Goal: Transaction & Acquisition: Purchase product/service

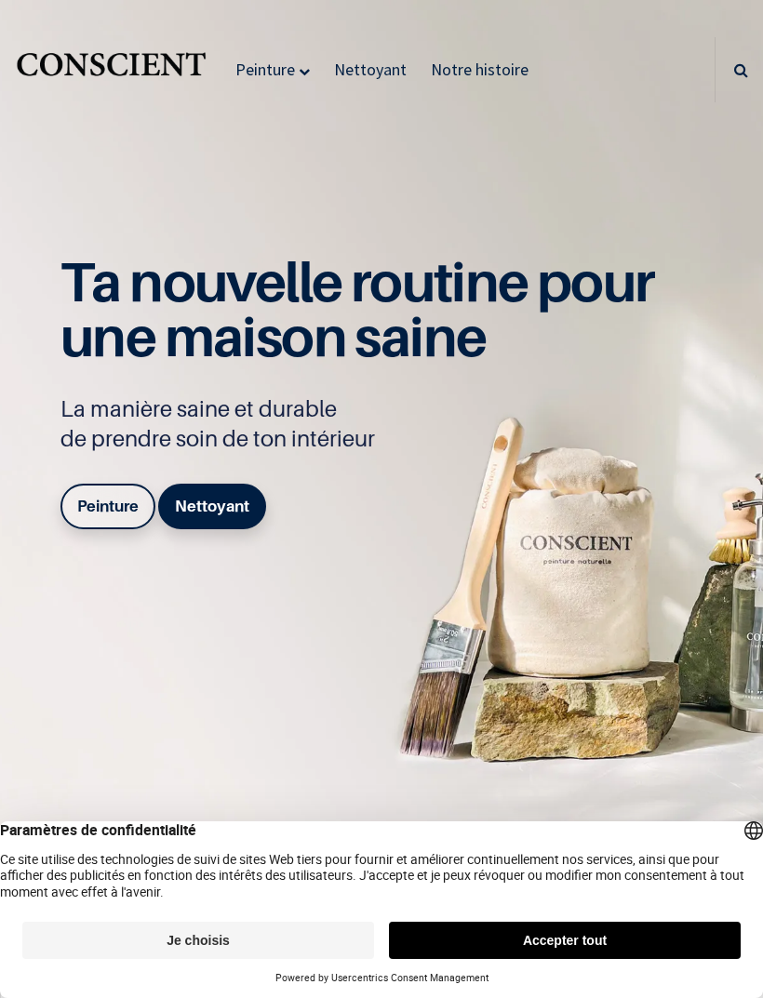
click at [113, 528] on link "Peinture" at bounding box center [107, 506] width 95 height 45
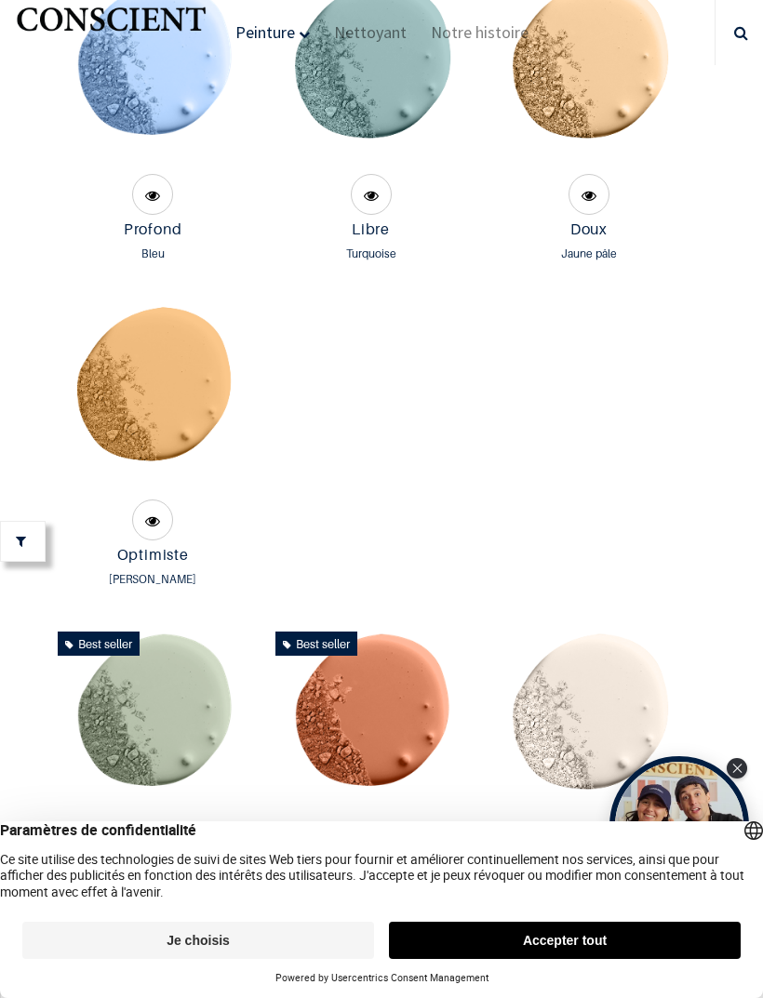
scroll to position [1983, 0]
click at [577, 169] on img at bounding box center [588, 71] width 196 height 196
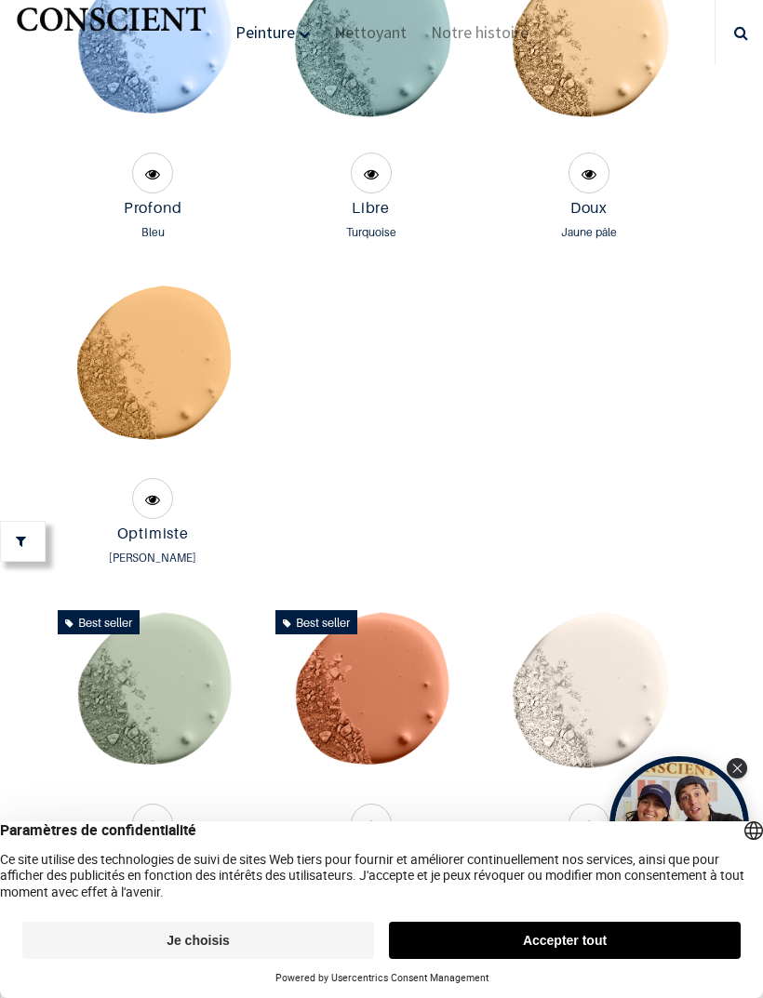
scroll to position [2003, 0]
click at [350, 149] on img at bounding box center [371, 51] width 196 height 196
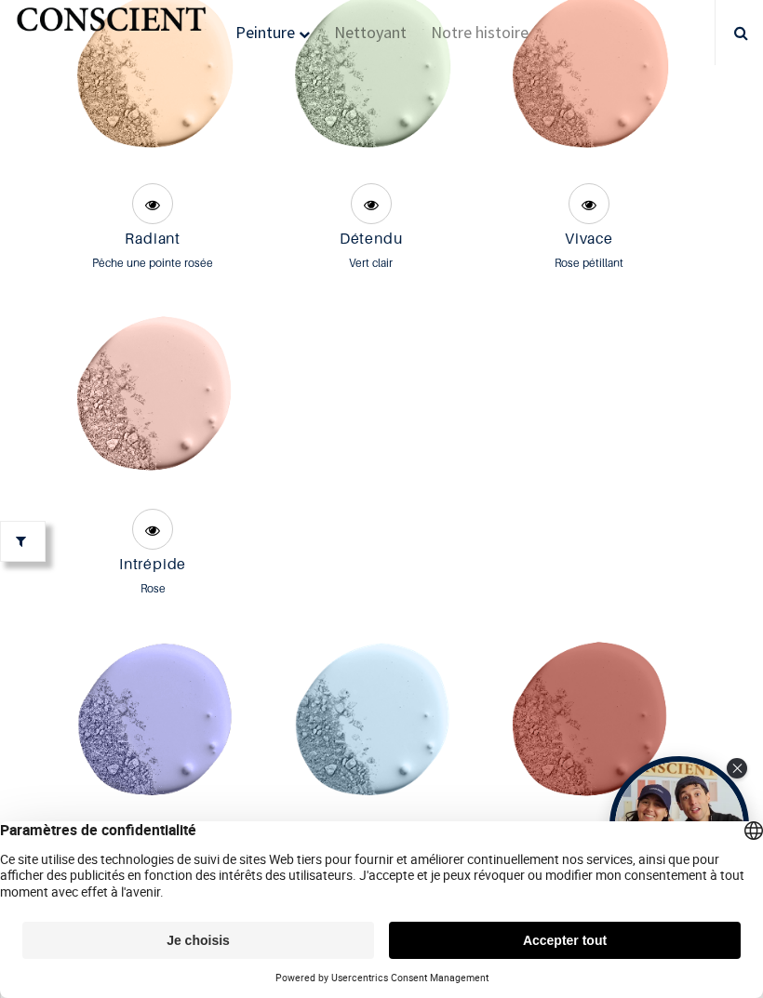
scroll to position [3278, 0]
click at [133, 168] on img at bounding box center [153, 79] width 196 height 196
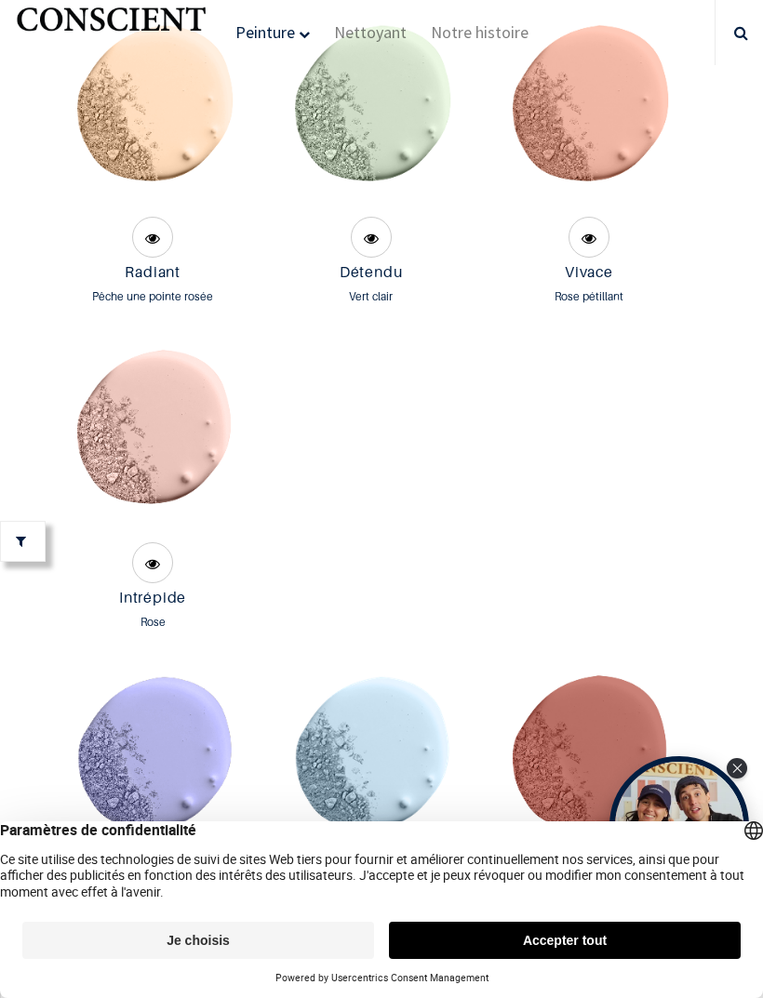
scroll to position [3244, 0]
click at [602, 211] on img at bounding box center [588, 113] width 196 height 196
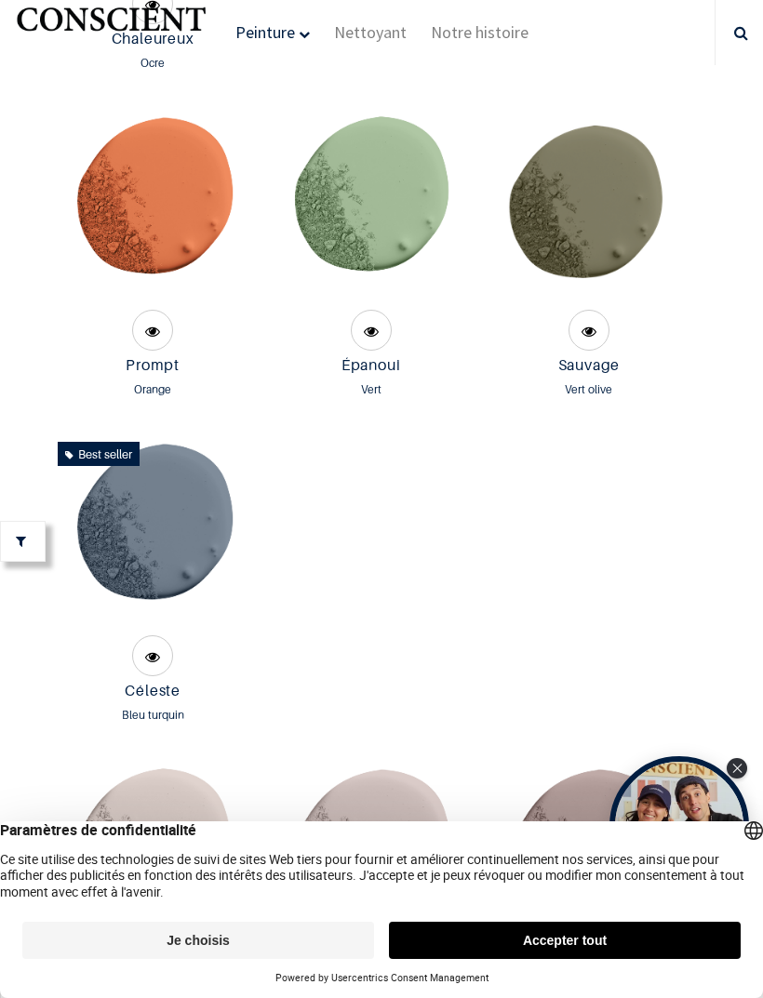
scroll to position [4453, 0]
click at [337, 283] on img at bounding box center [371, 207] width 196 height 196
click at [324, 290] on img at bounding box center [371, 207] width 196 height 196
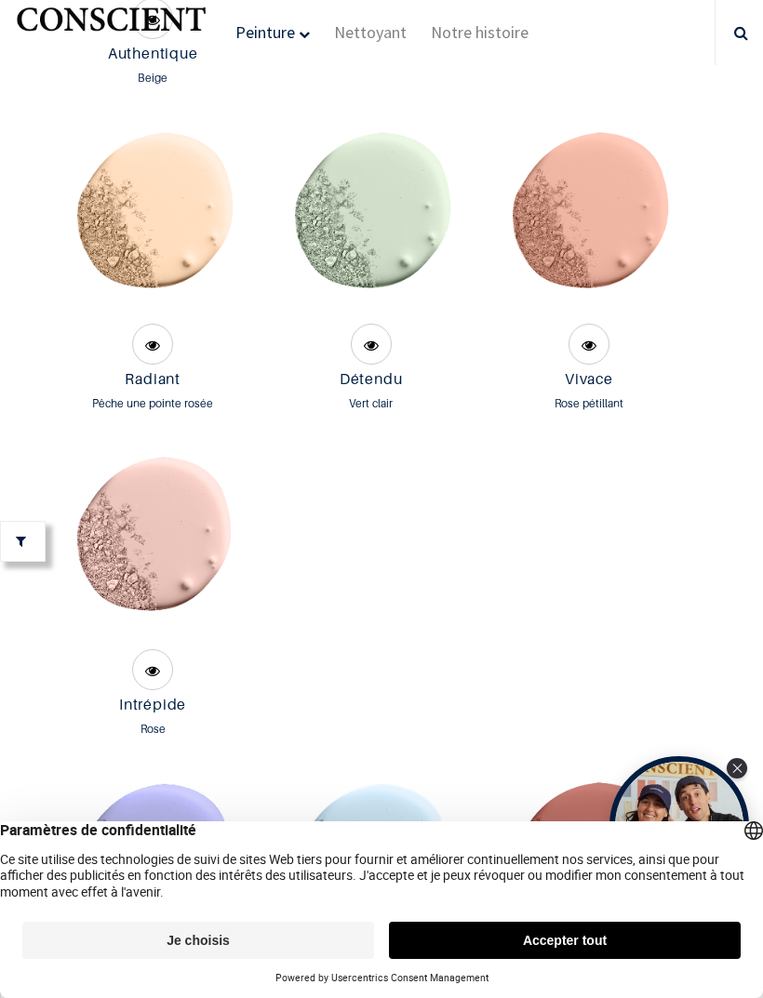
scroll to position [3114, 0]
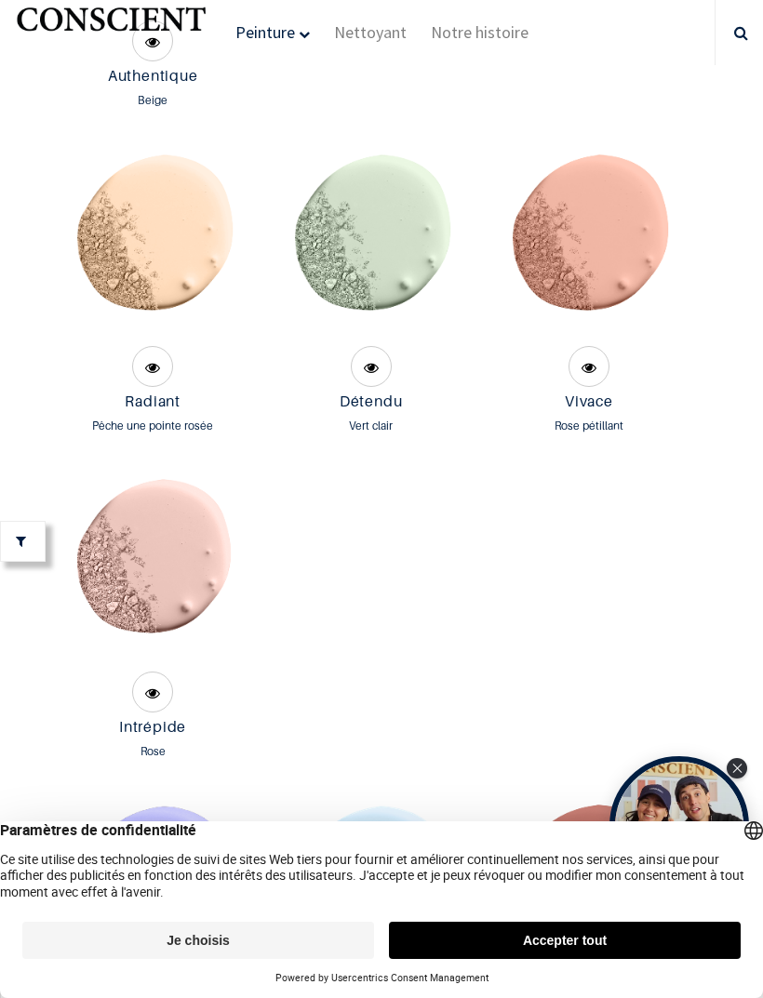
click at [103, 341] on img at bounding box center [153, 243] width 196 height 196
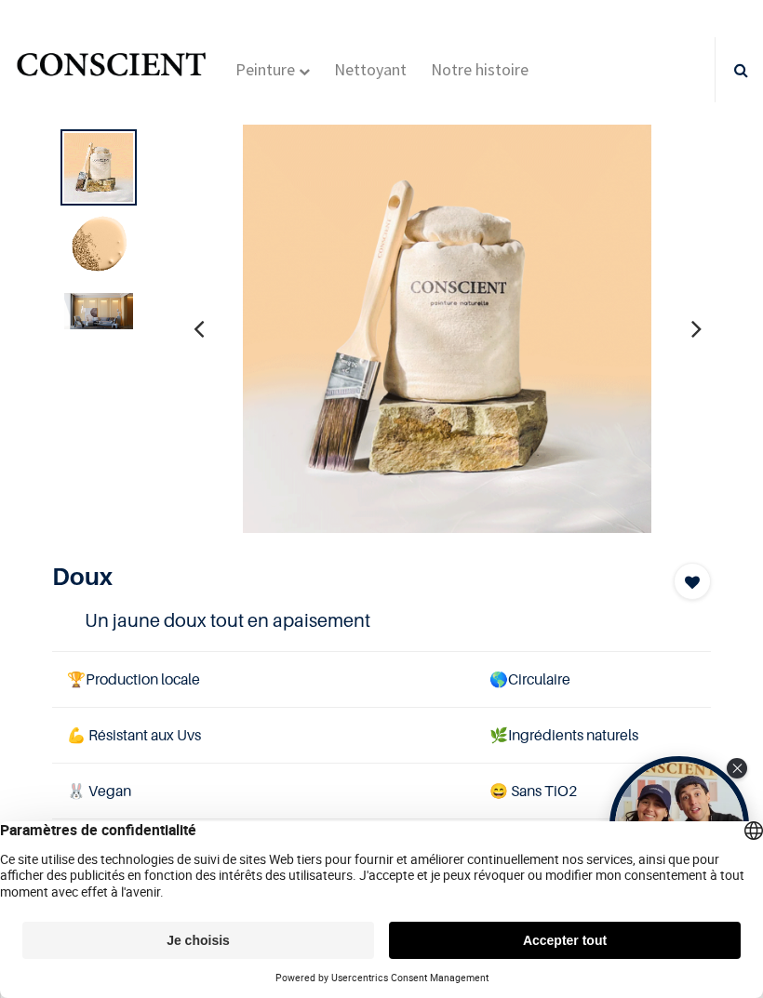
click at [96, 316] on img at bounding box center [98, 311] width 69 height 36
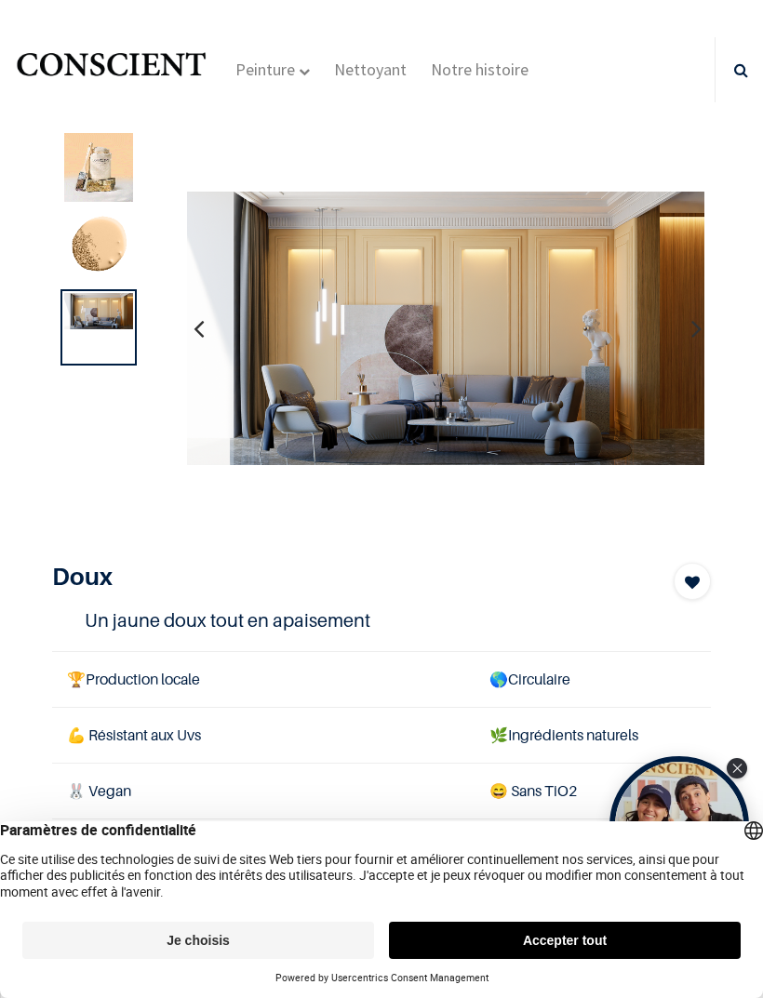
click at [93, 269] on img at bounding box center [98, 247] width 69 height 69
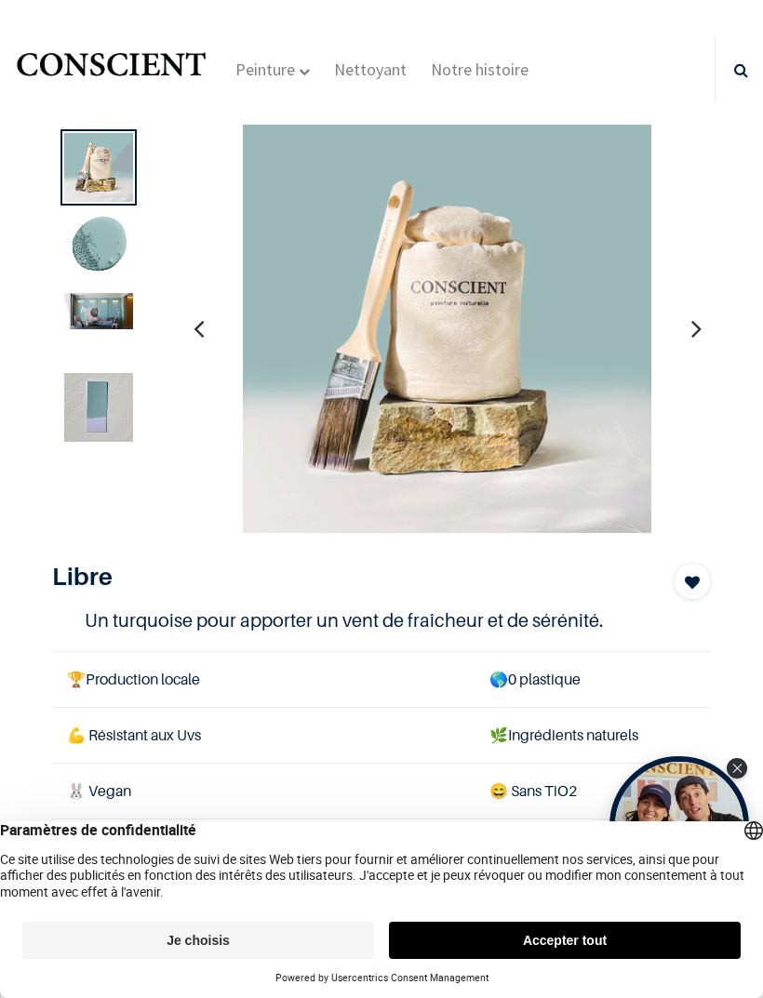
click at [94, 379] on img at bounding box center [98, 407] width 69 height 69
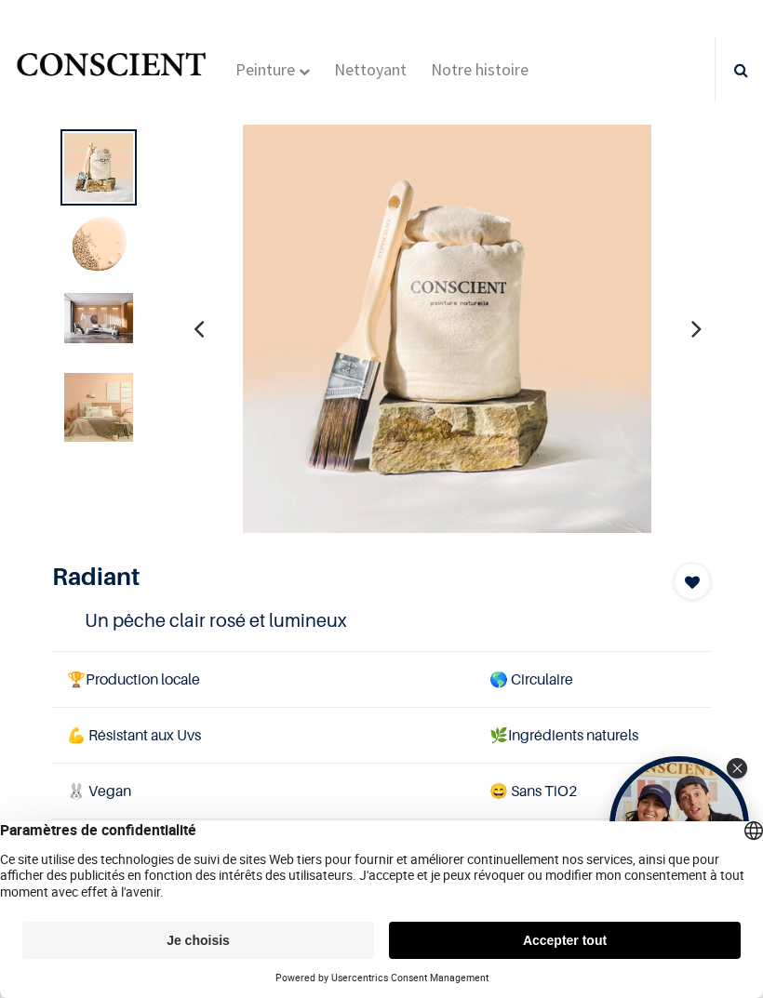
click at [80, 414] on img at bounding box center [98, 407] width 69 height 69
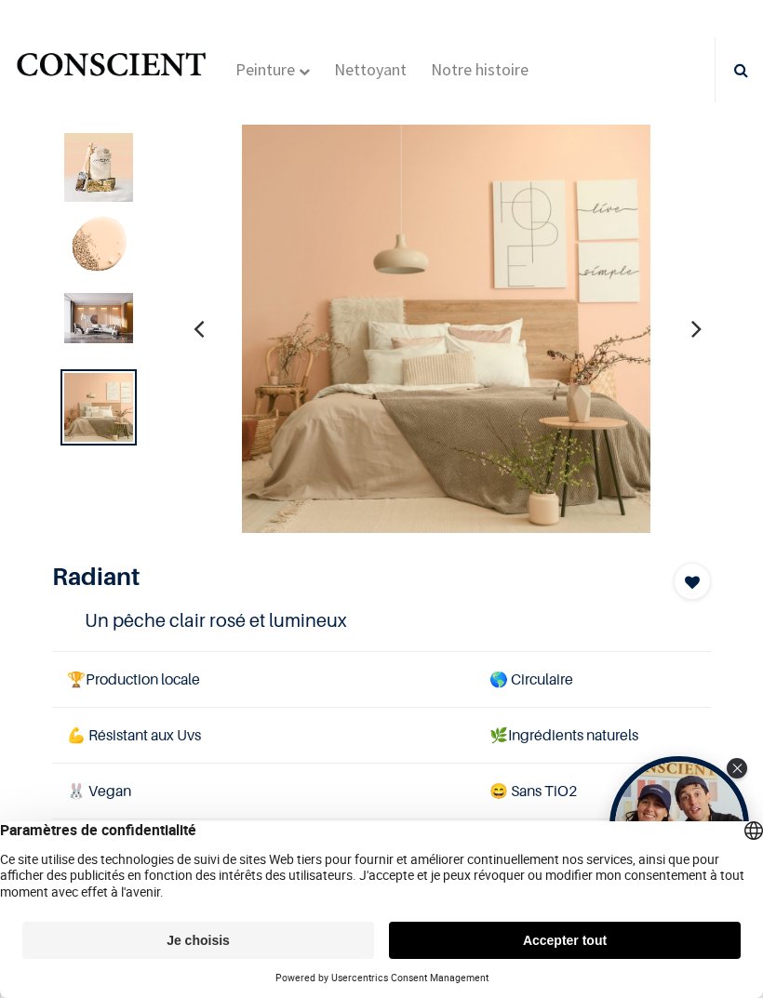
click at [100, 339] on img at bounding box center [98, 318] width 69 height 50
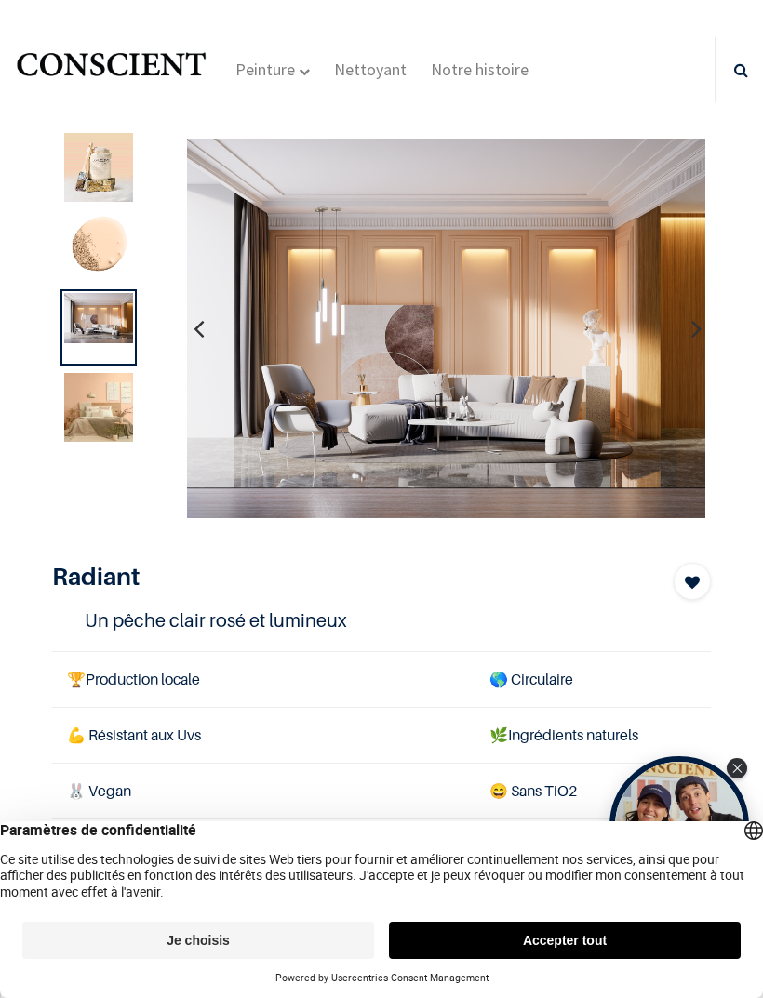
click at [106, 261] on img at bounding box center [98, 247] width 69 height 69
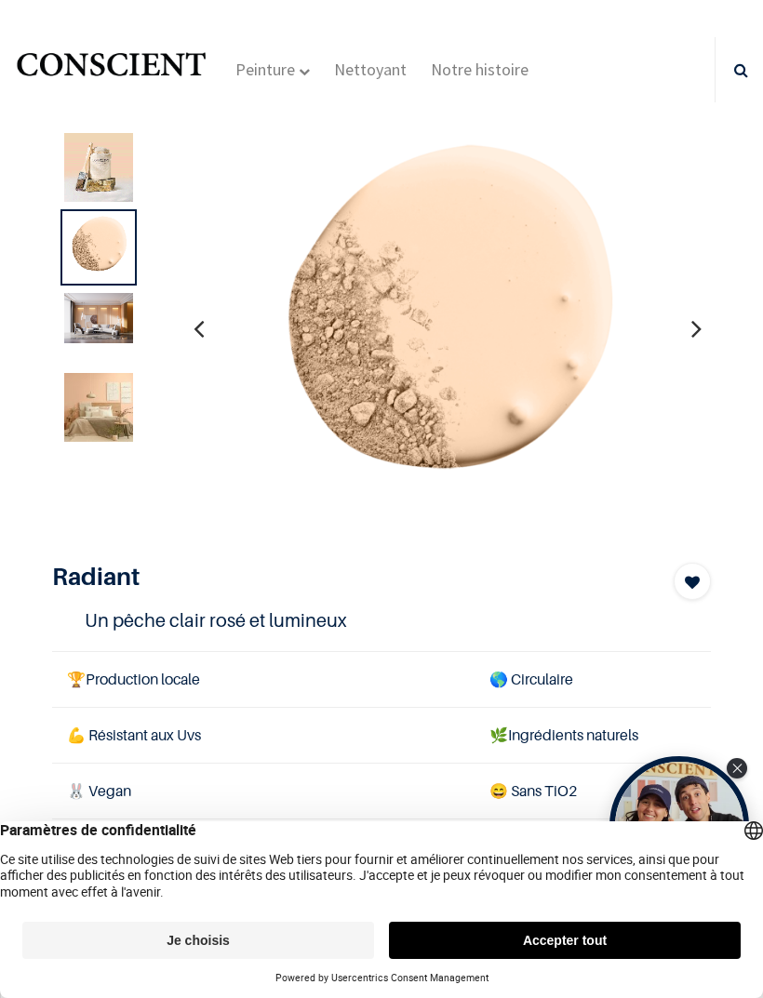
click at [74, 328] on img at bounding box center [98, 318] width 69 height 50
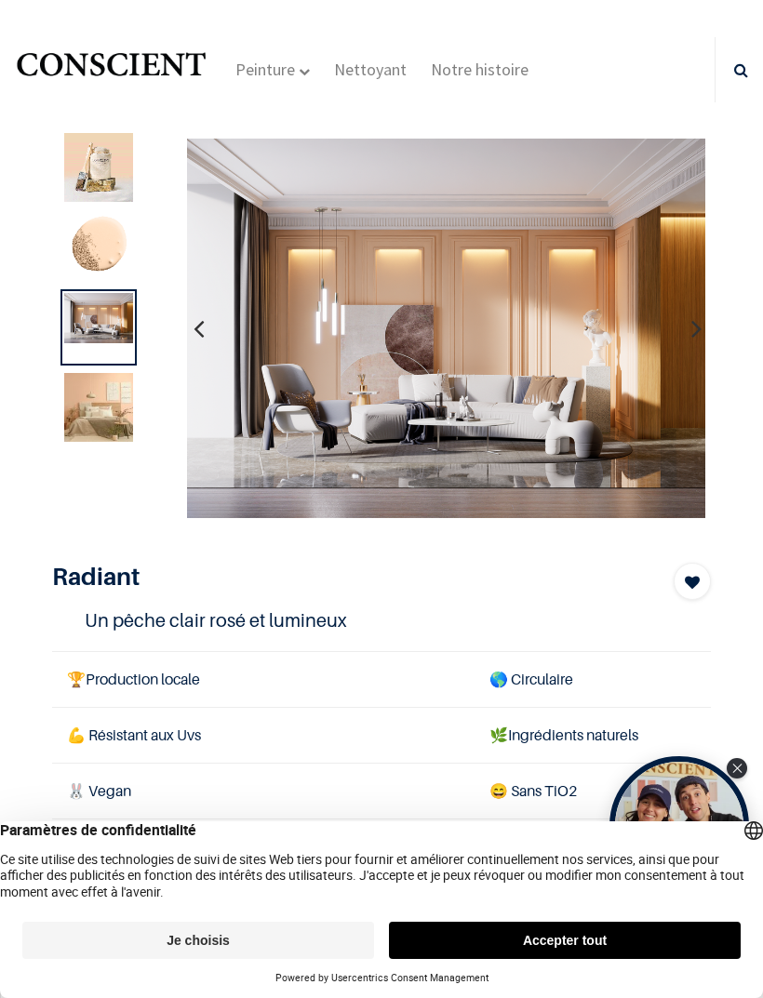
click at [104, 419] on img at bounding box center [98, 407] width 69 height 69
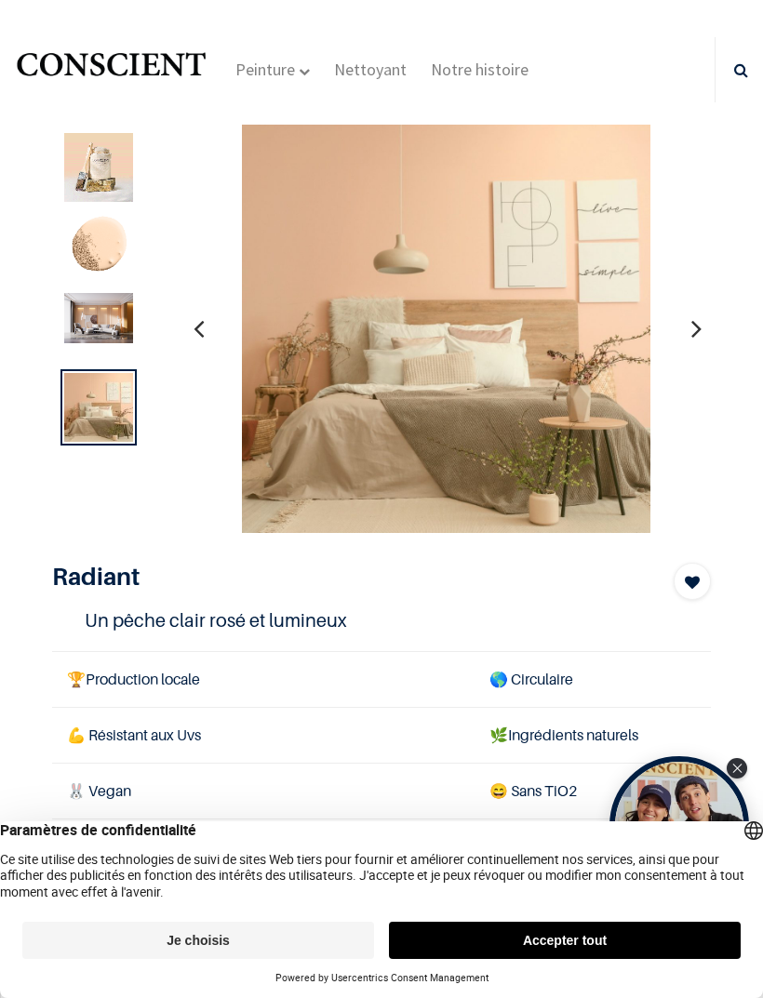
click at [100, 316] on img at bounding box center [98, 318] width 69 height 50
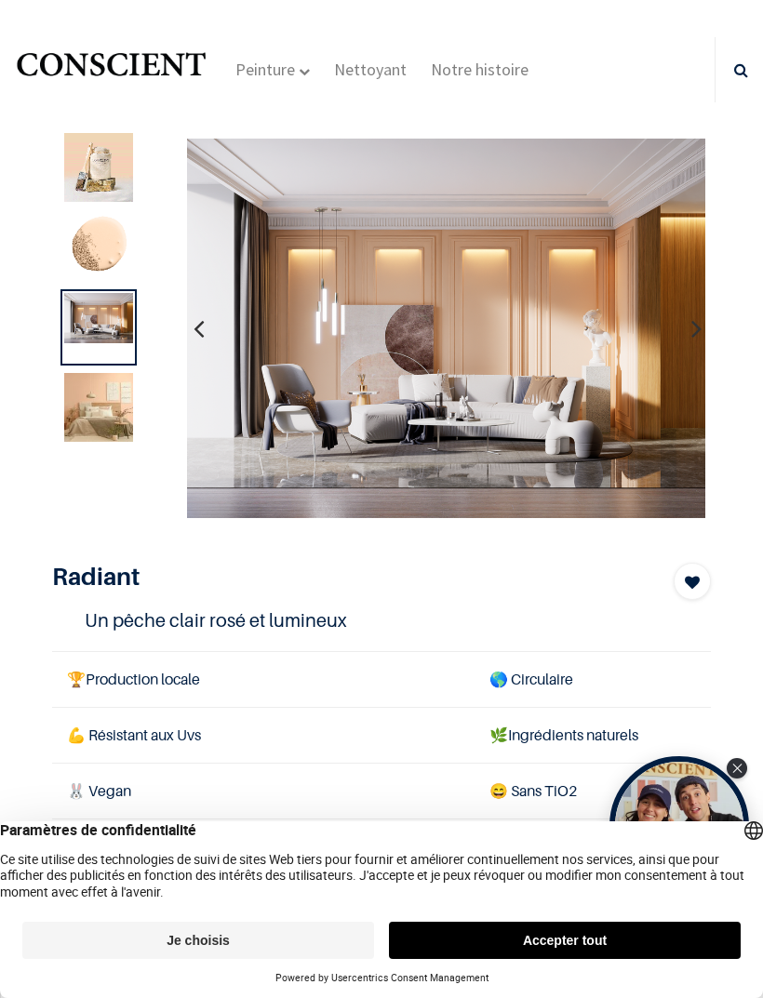
click at [121, 406] on img at bounding box center [98, 407] width 69 height 69
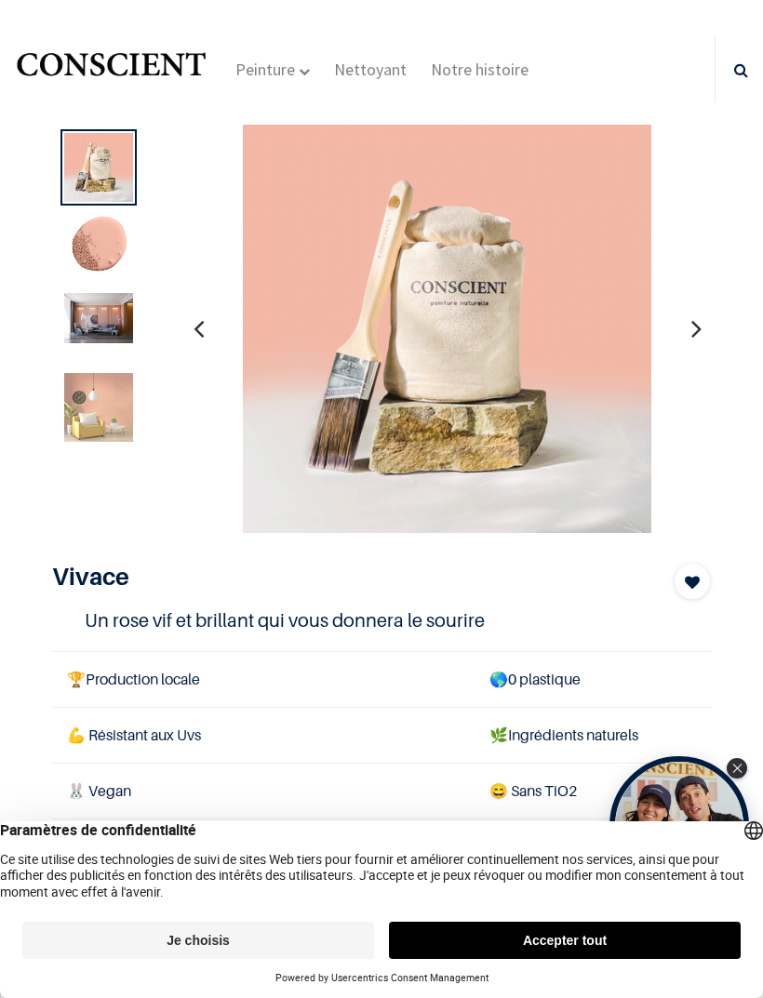
click at [89, 398] on img at bounding box center [98, 407] width 69 height 69
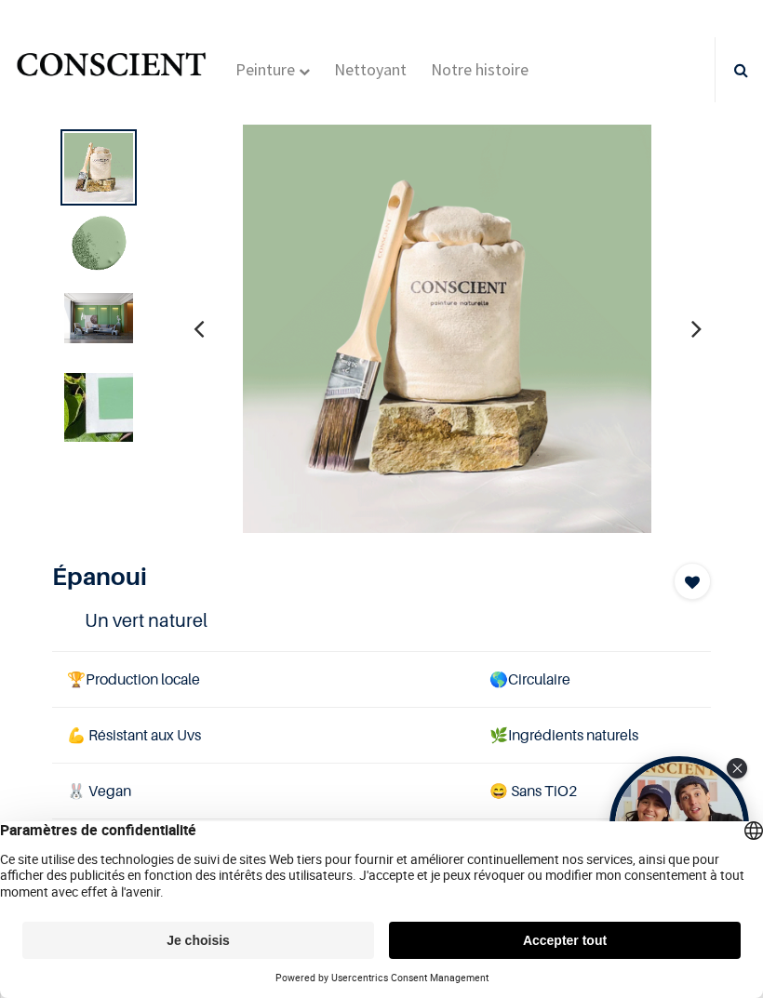
click at [74, 392] on img at bounding box center [98, 407] width 69 height 69
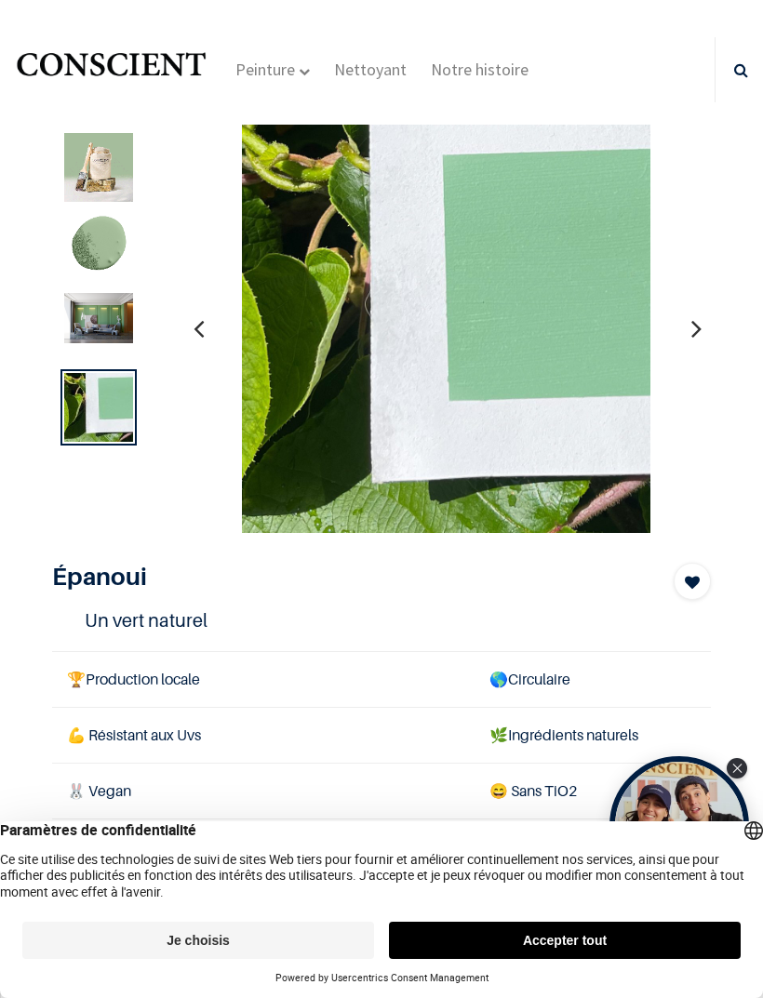
click at [82, 324] on img at bounding box center [98, 318] width 69 height 50
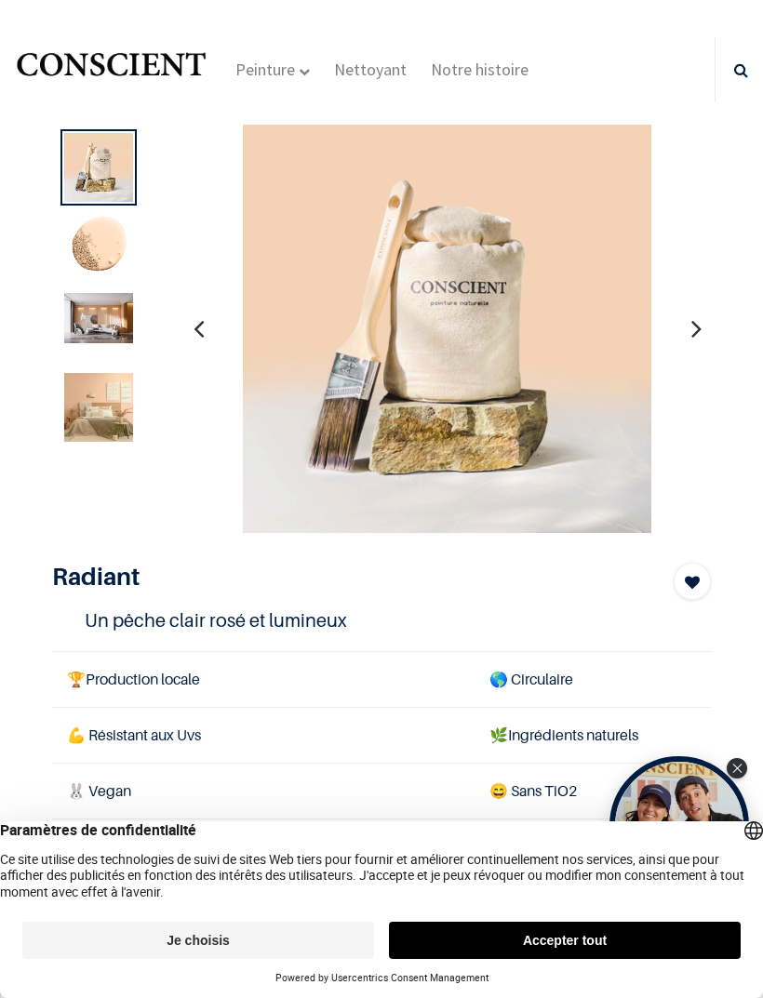
click at [88, 411] on img at bounding box center [98, 407] width 69 height 69
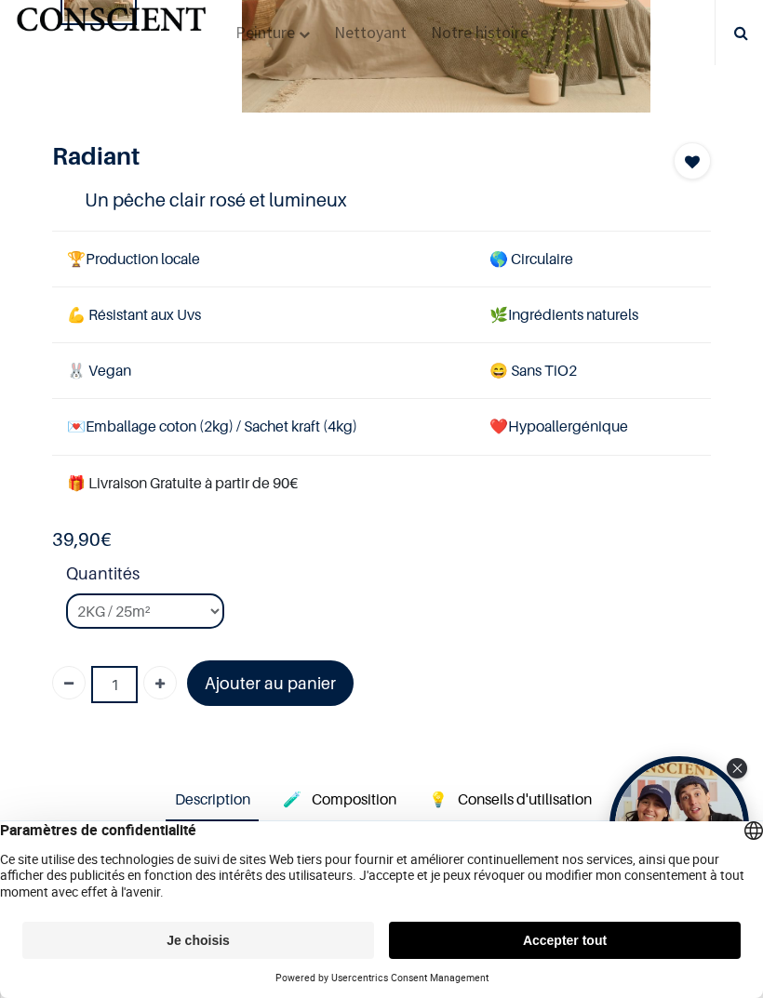
scroll to position [319, 0]
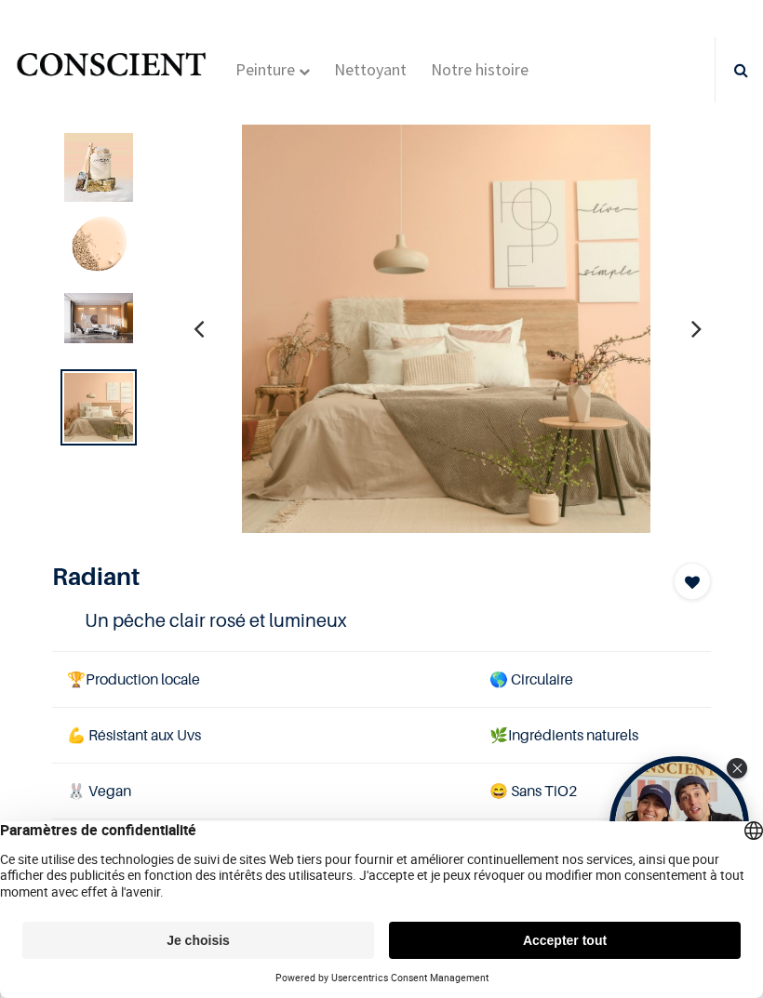
click at [89, 311] on img at bounding box center [98, 318] width 69 height 50
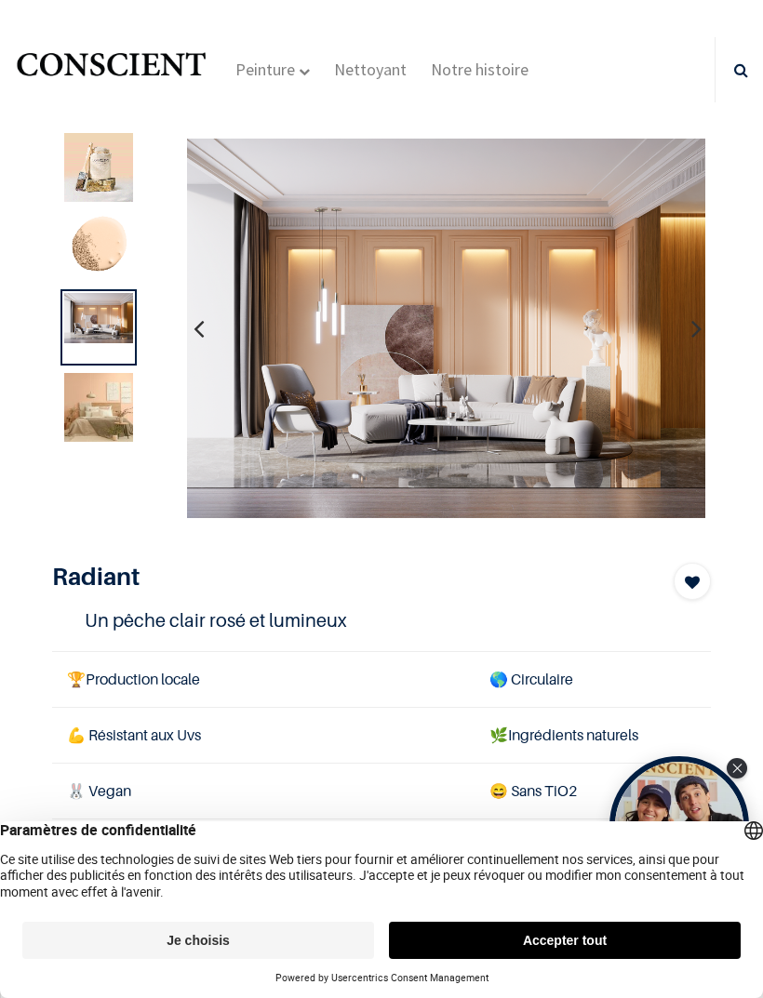
click at [85, 234] on img at bounding box center [98, 247] width 69 height 69
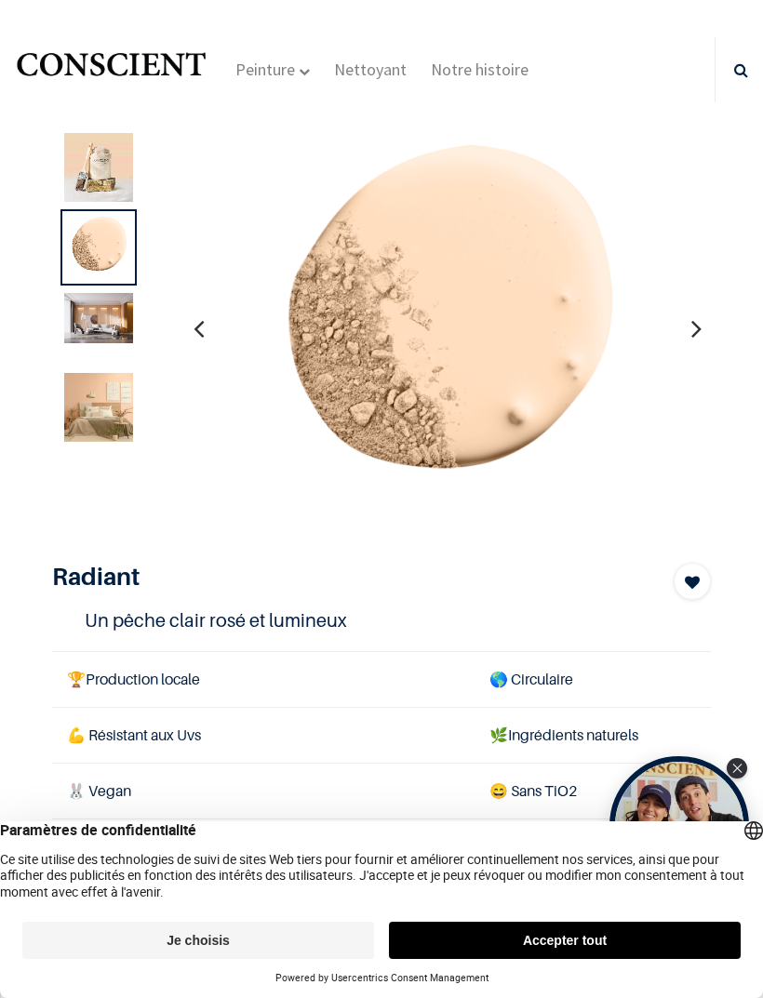
click at [87, 187] on img at bounding box center [98, 167] width 69 height 69
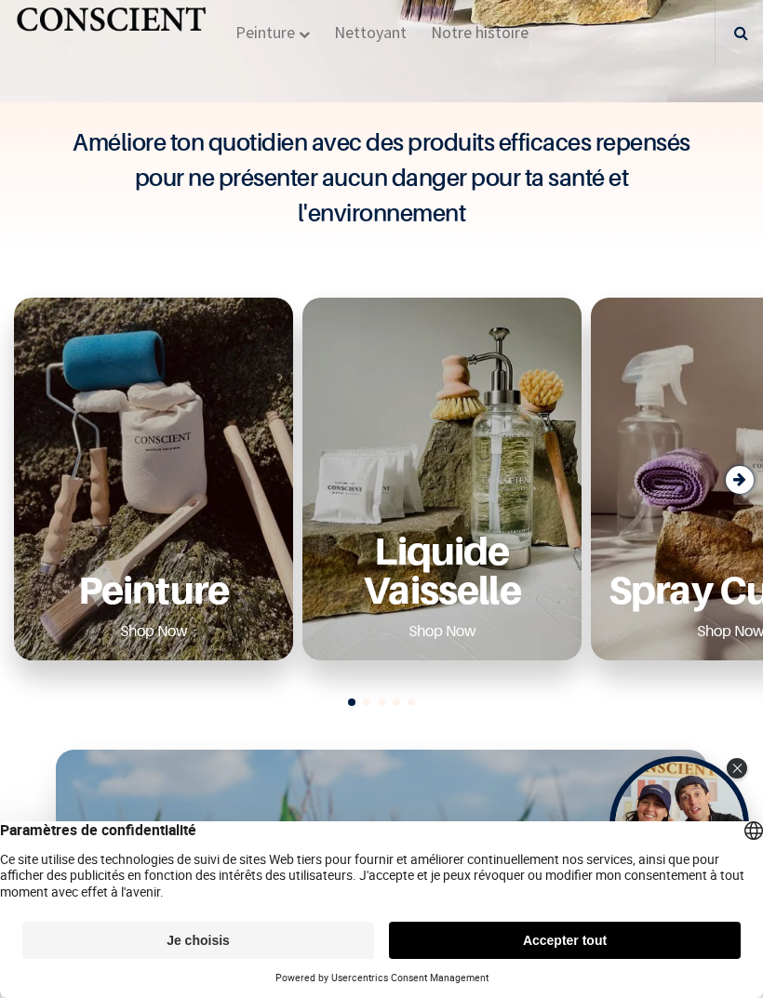
scroll to position [778, 0]
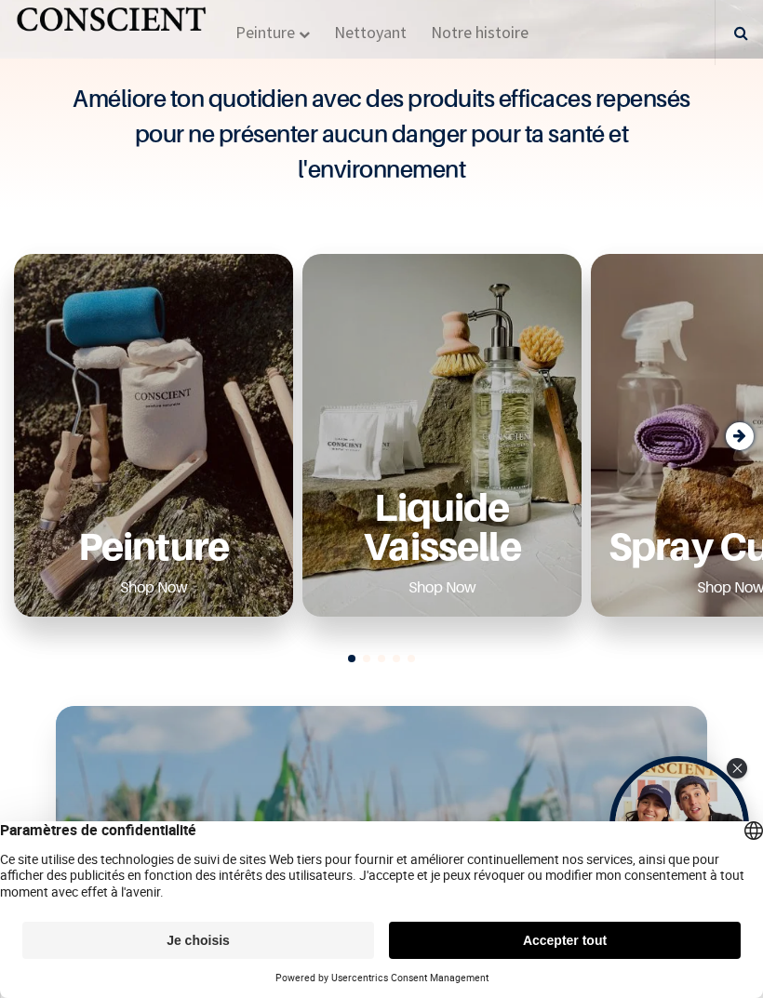
click at [105, 485] on div "Peinture Shop Now" at bounding box center [153, 435] width 279 height 363
click at [125, 502] on div "Peinture Shop Now" at bounding box center [153, 435] width 279 height 363
click at [99, 518] on div "Peinture Shop Now" at bounding box center [153, 435] width 279 height 363
click at [101, 495] on div "Peinture Shop Now" at bounding box center [153, 435] width 279 height 363
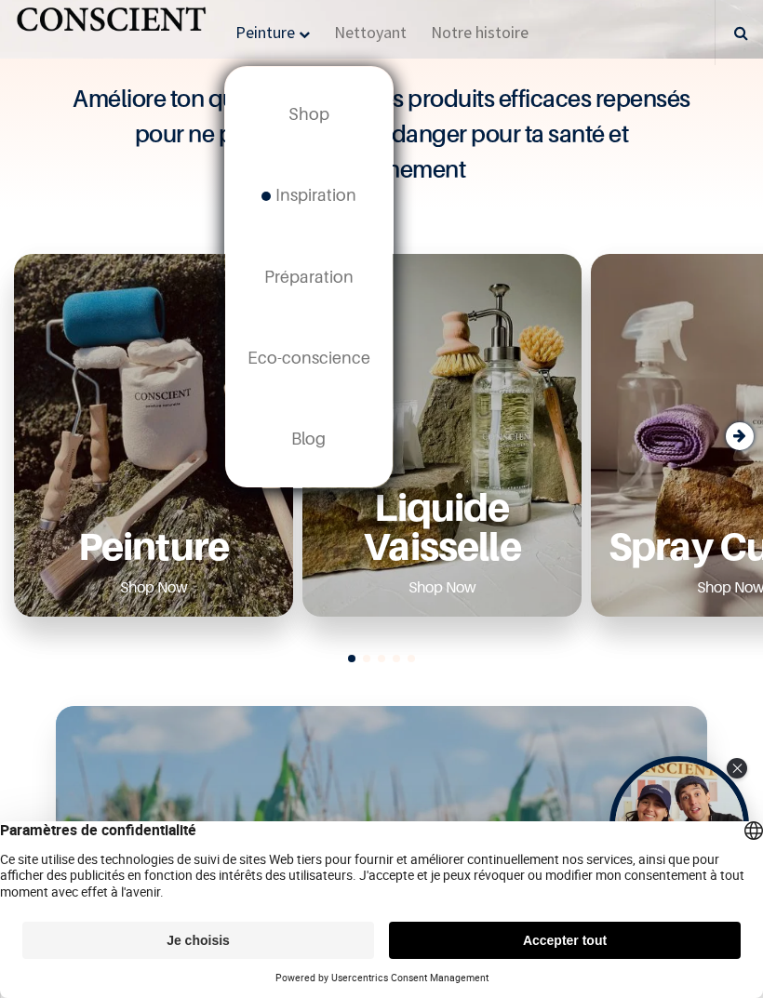
click at [301, 105] on span "Shop" at bounding box center [308, 114] width 41 height 20
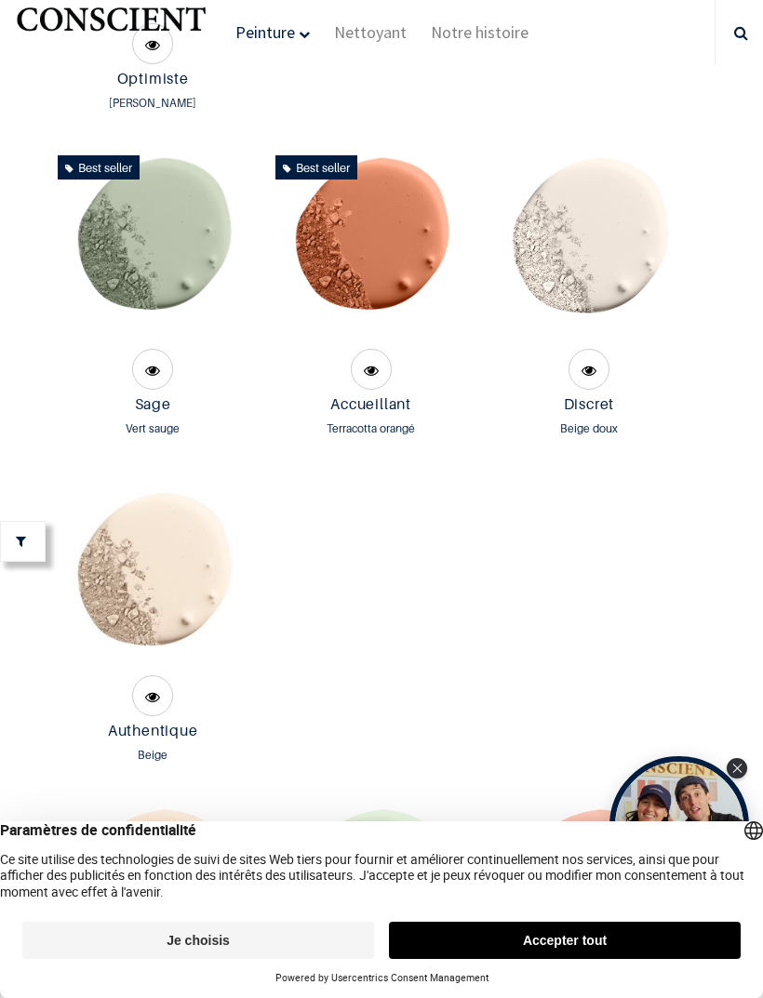
scroll to position [2459, 0]
click at [111, 344] on img at bounding box center [153, 246] width 196 height 196
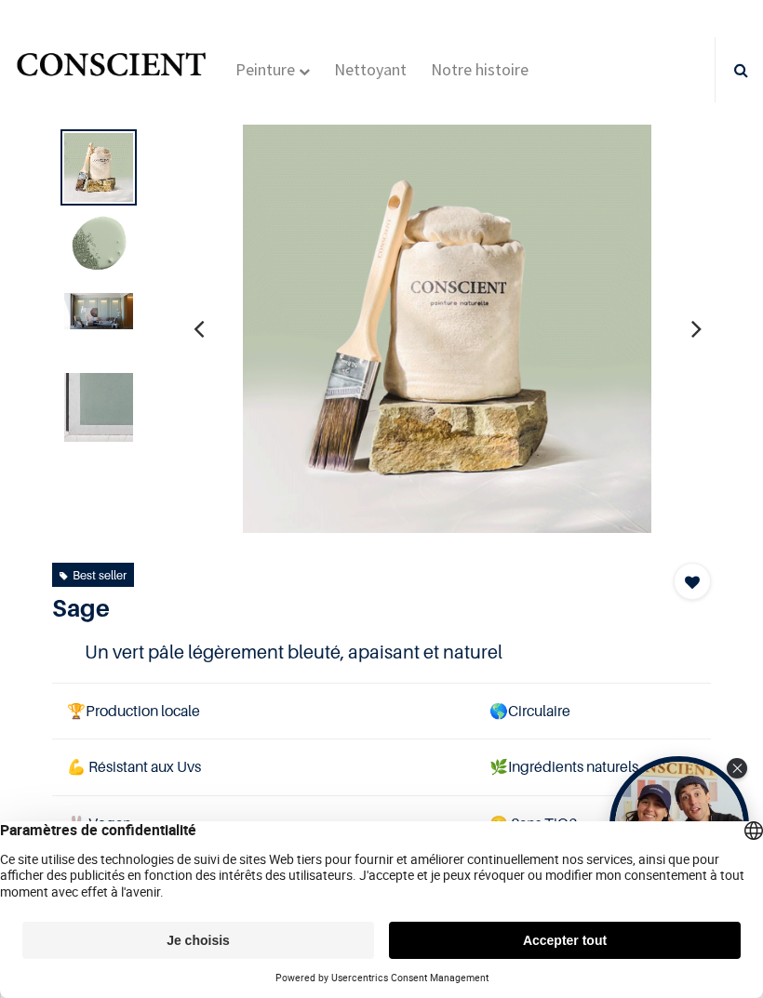
click at [110, 431] on img at bounding box center [98, 407] width 69 height 69
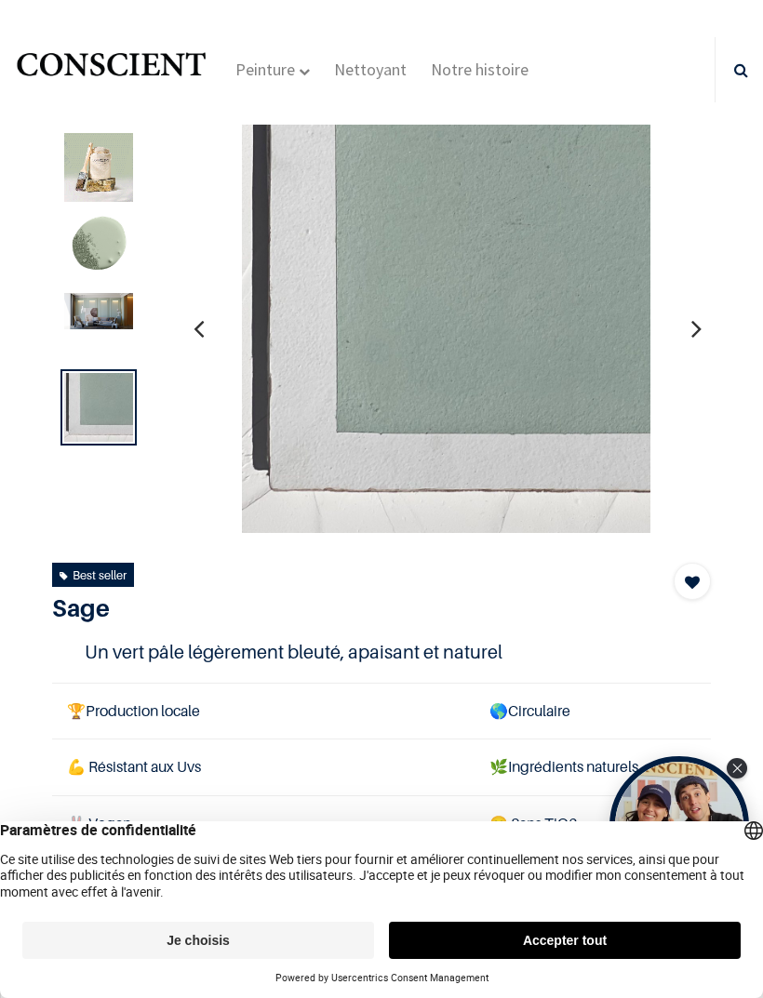
click at [81, 320] on img at bounding box center [98, 311] width 69 height 36
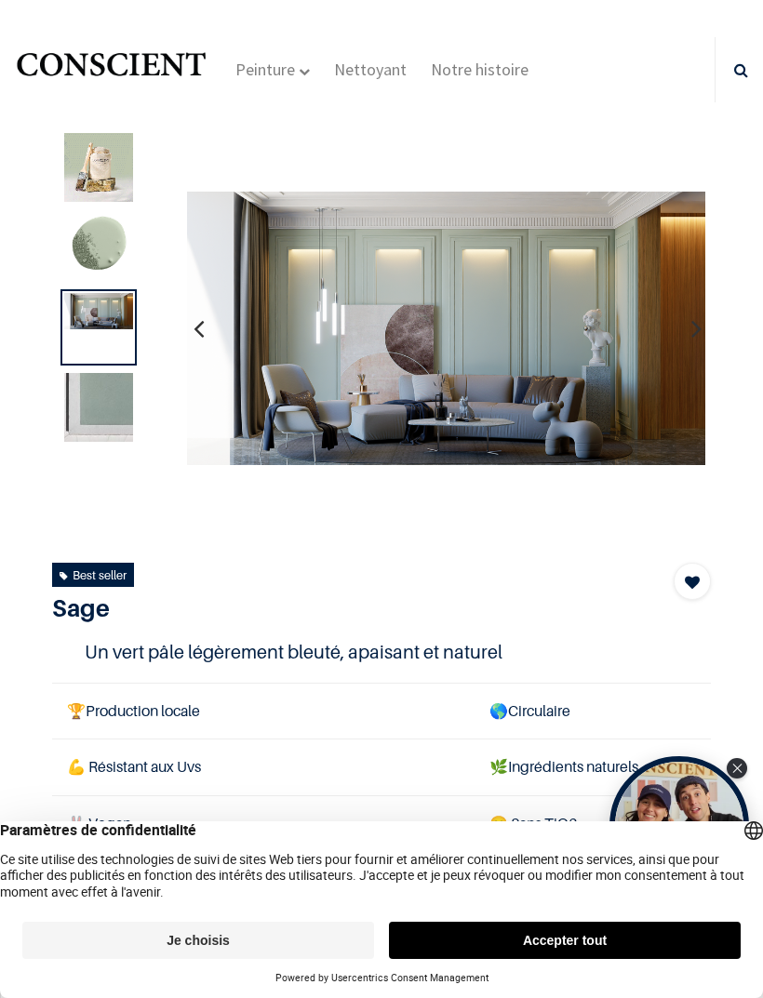
click at [96, 247] on img at bounding box center [98, 247] width 69 height 69
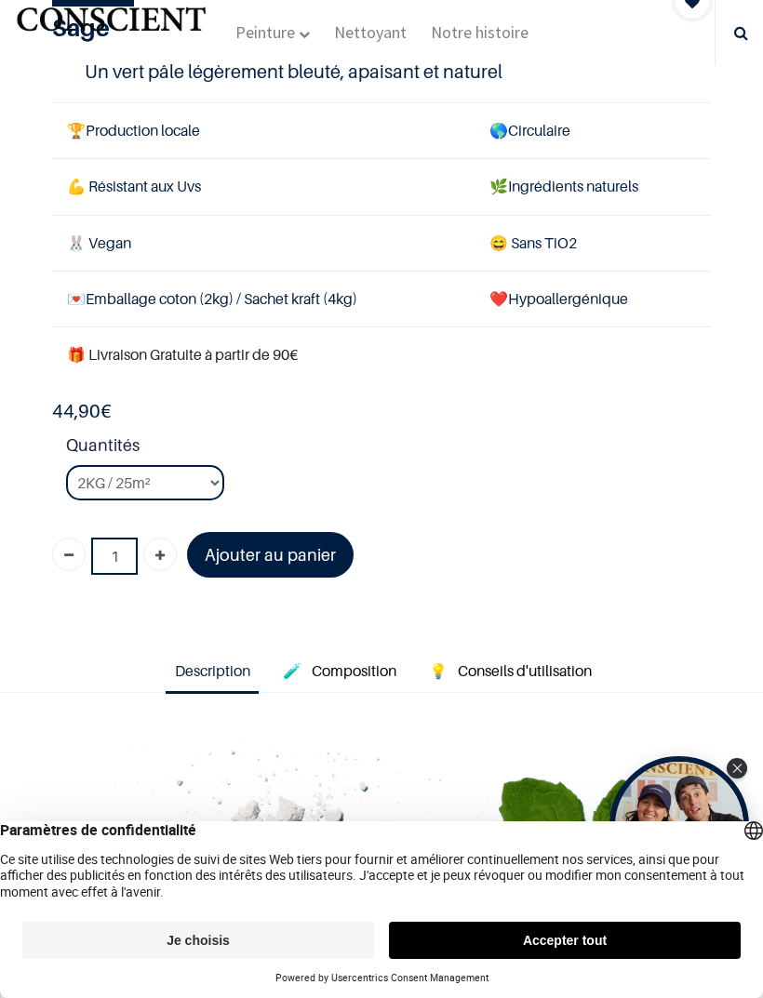
scroll to position [487, 0]
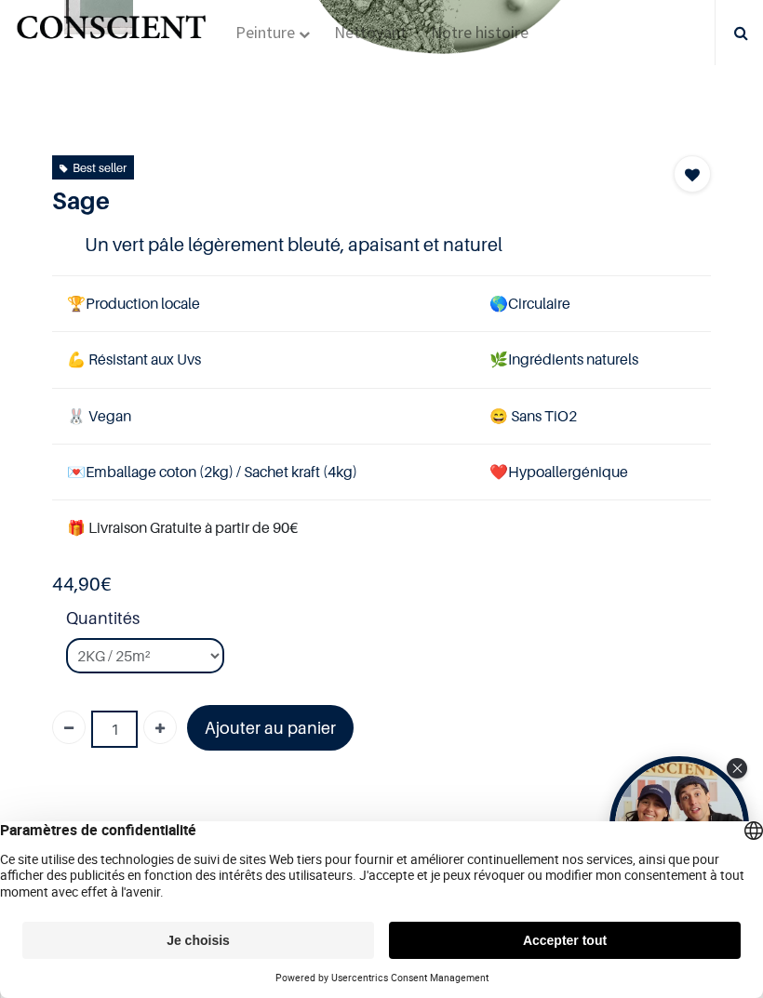
scroll to position [252, 0]
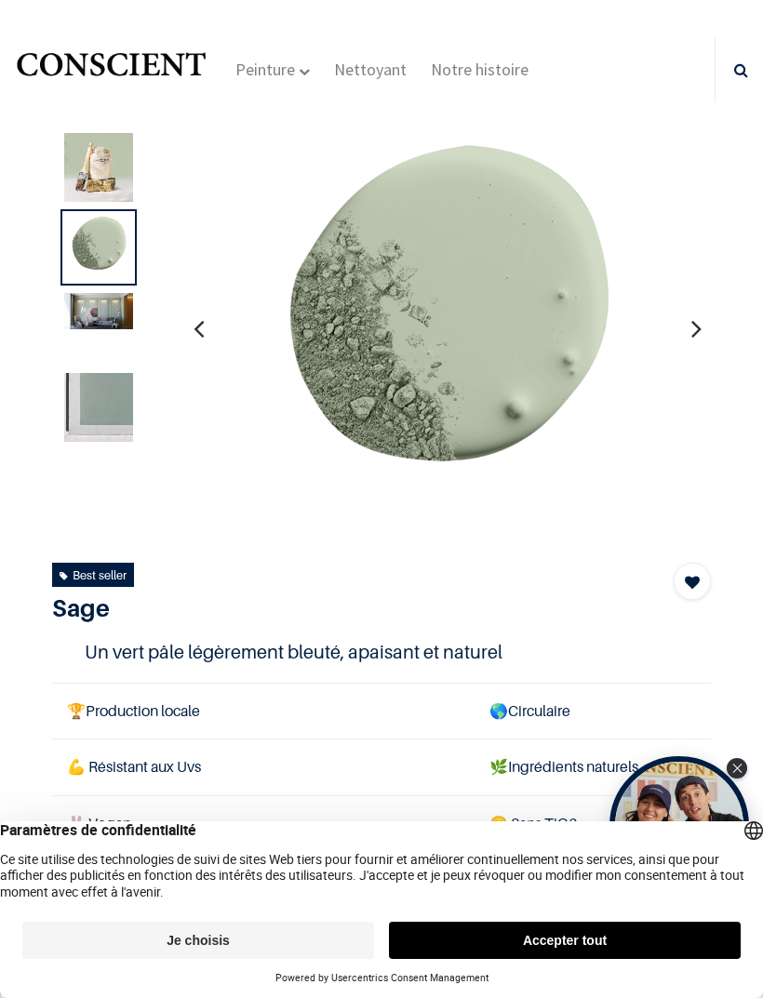
click at [103, 396] on img at bounding box center [98, 407] width 69 height 69
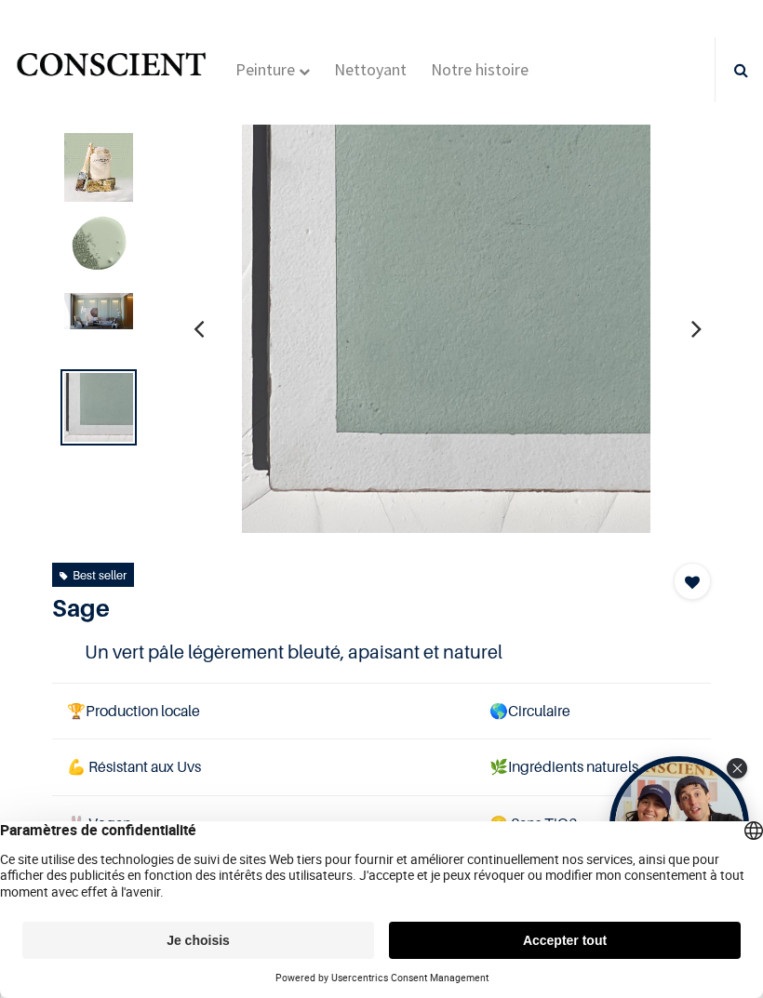
click at [89, 326] on img at bounding box center [98, 311] width 69 height 36
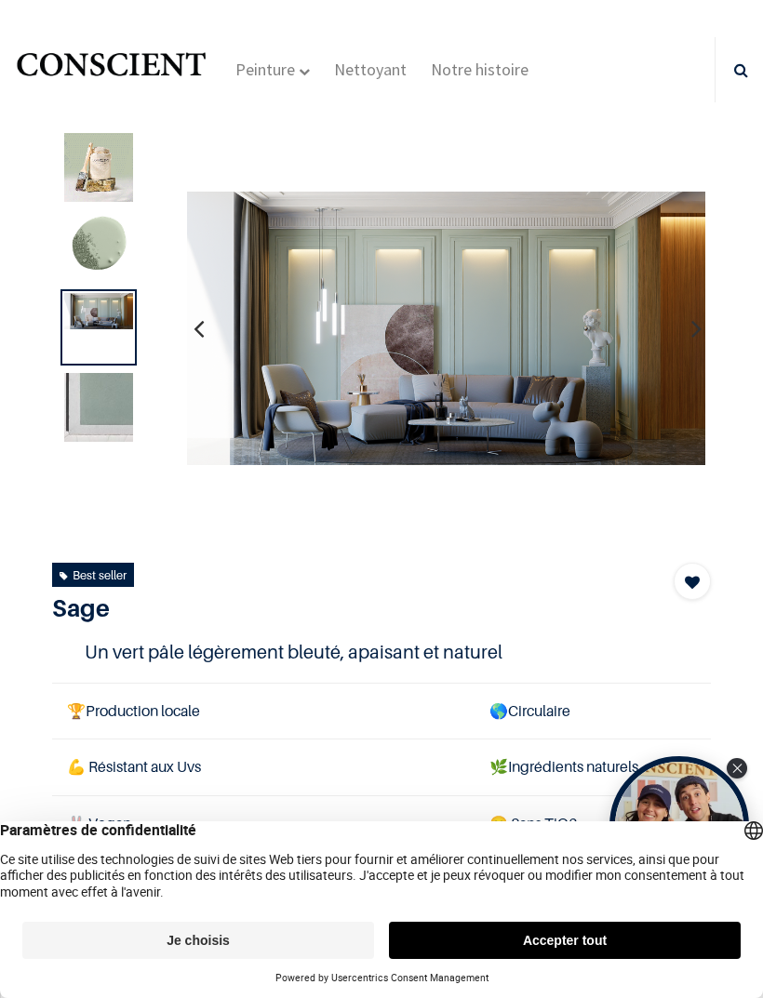
click at [83, 260] on img at bounding box center [98, 247] width 69 height 69
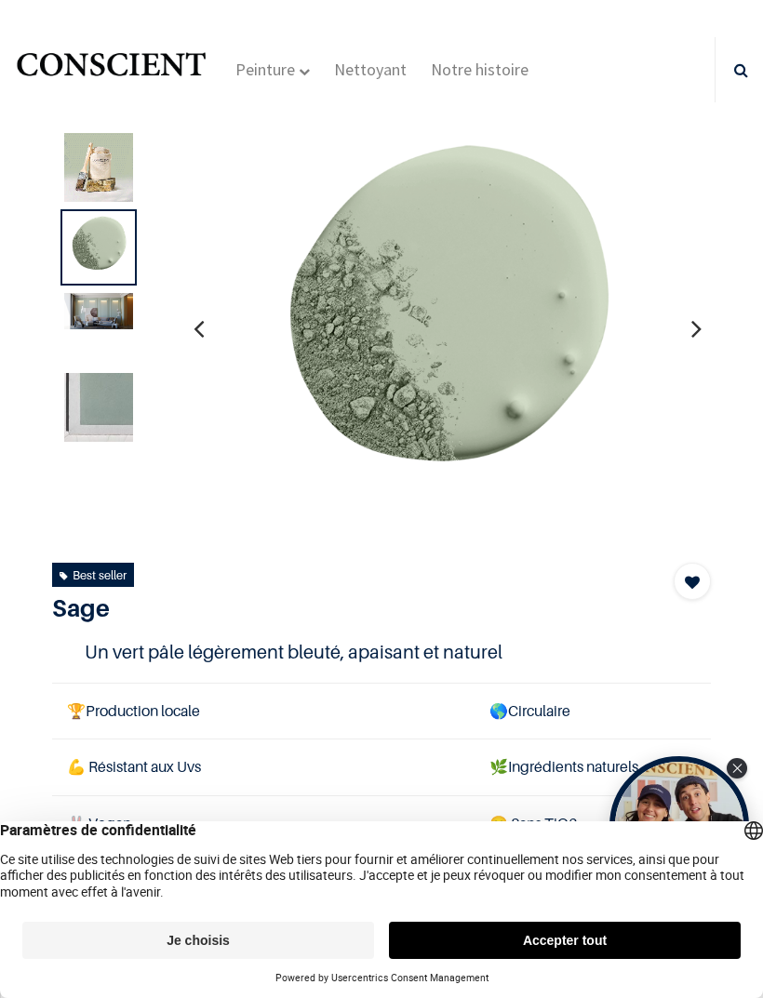
click at [102, 343] on div at bounding box center [98, 327] width 76 height 76
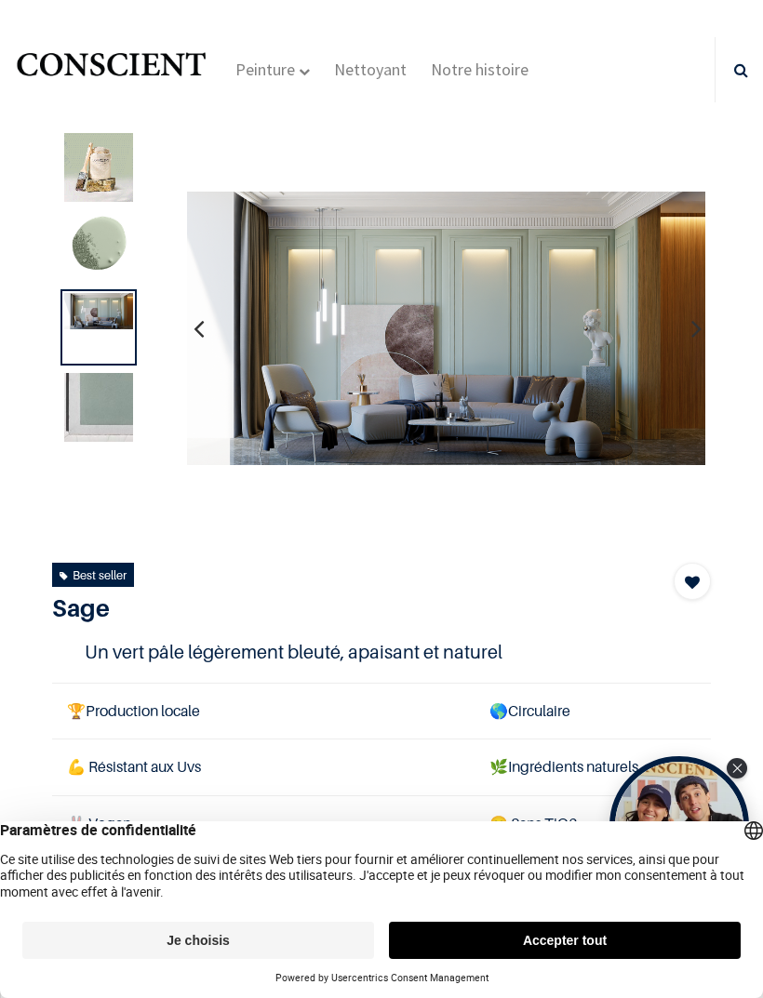
click at [110, 402] on img at bounding box center [98, 407] width 69 height 69
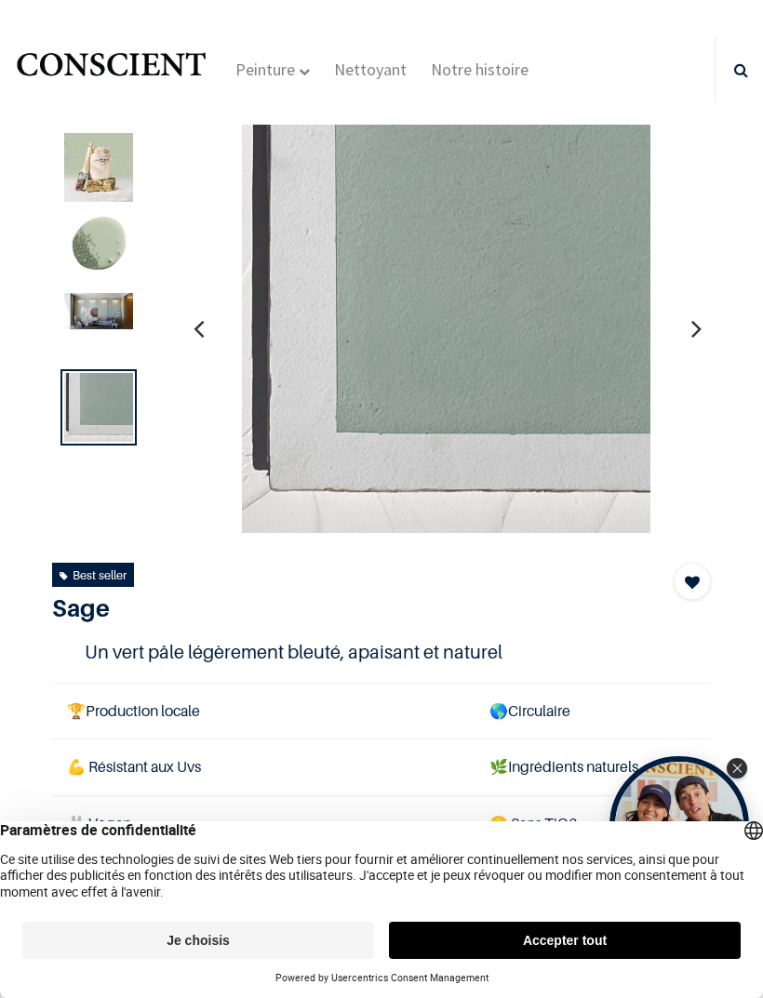
click at [89, 186] on img at bounding box center [98, 167] width 69 height 69
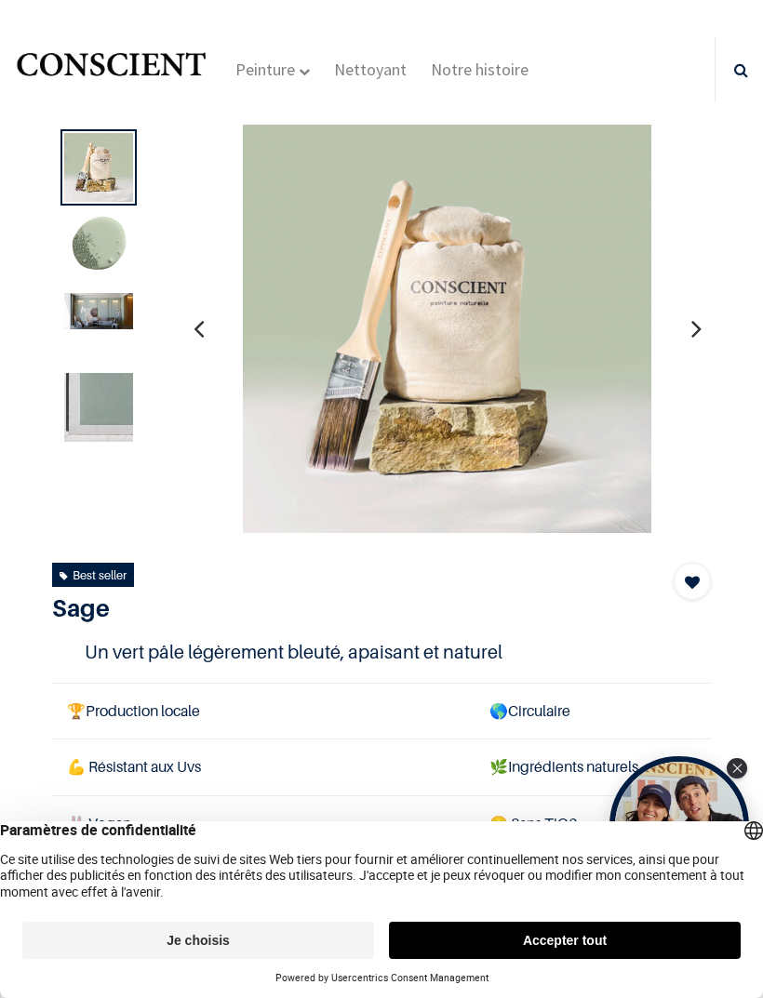
click at [97, 346] on div at bounding box center [98, 327] width 76 height 76
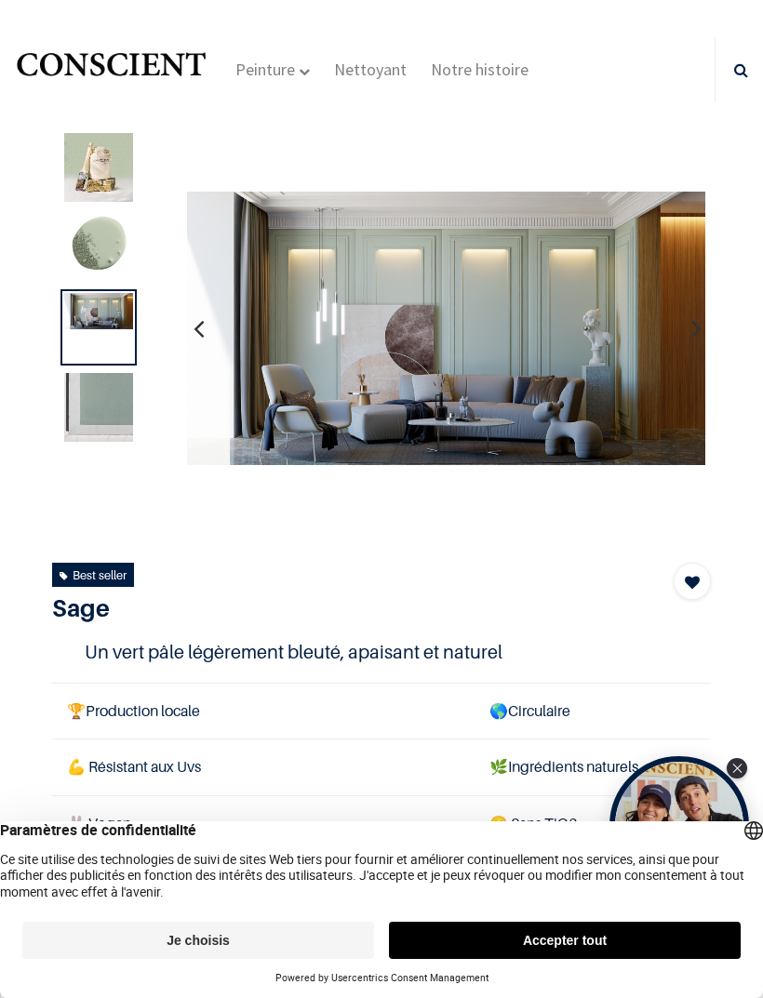
click at [101, 405] on img at bounding box center [98, 407] width 69 height 69
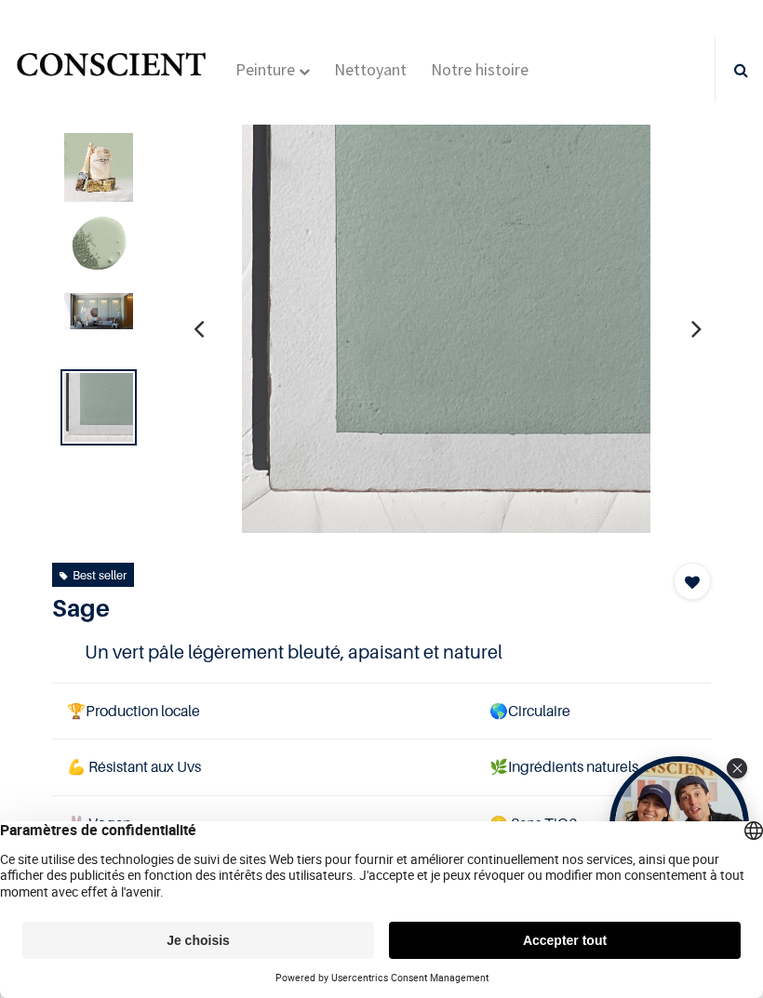
click at [99, 279] on img at bounding box center [98, 247] width 69 height 69
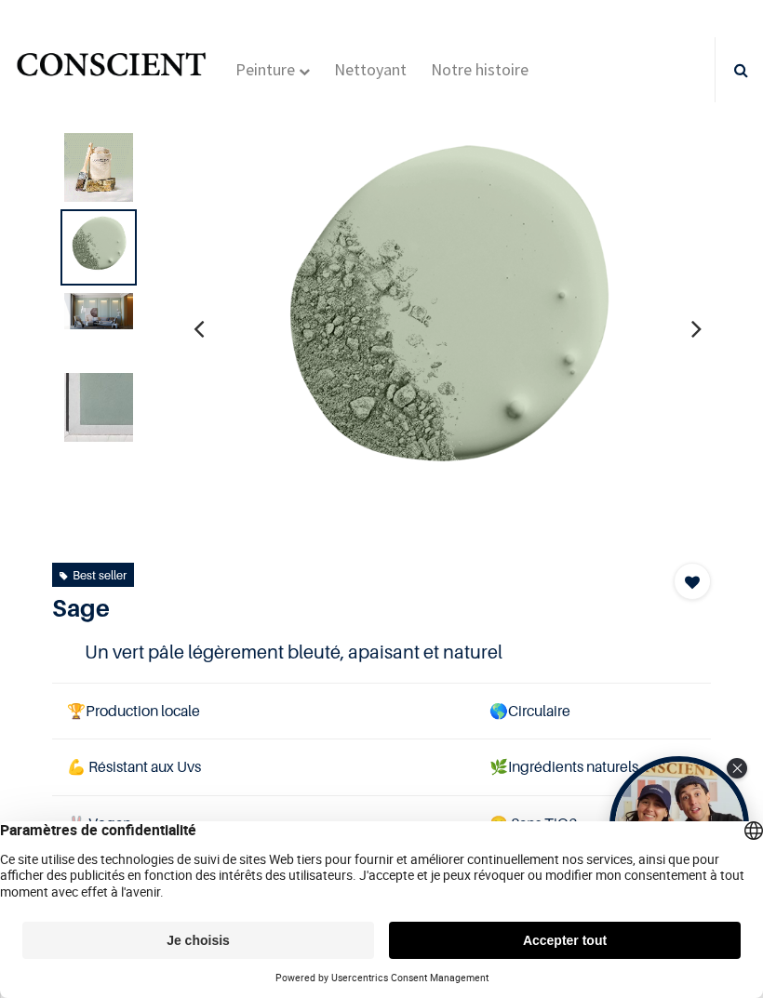
click at [77, 429] on img at bounding box center [98, 407] width 69 height 69
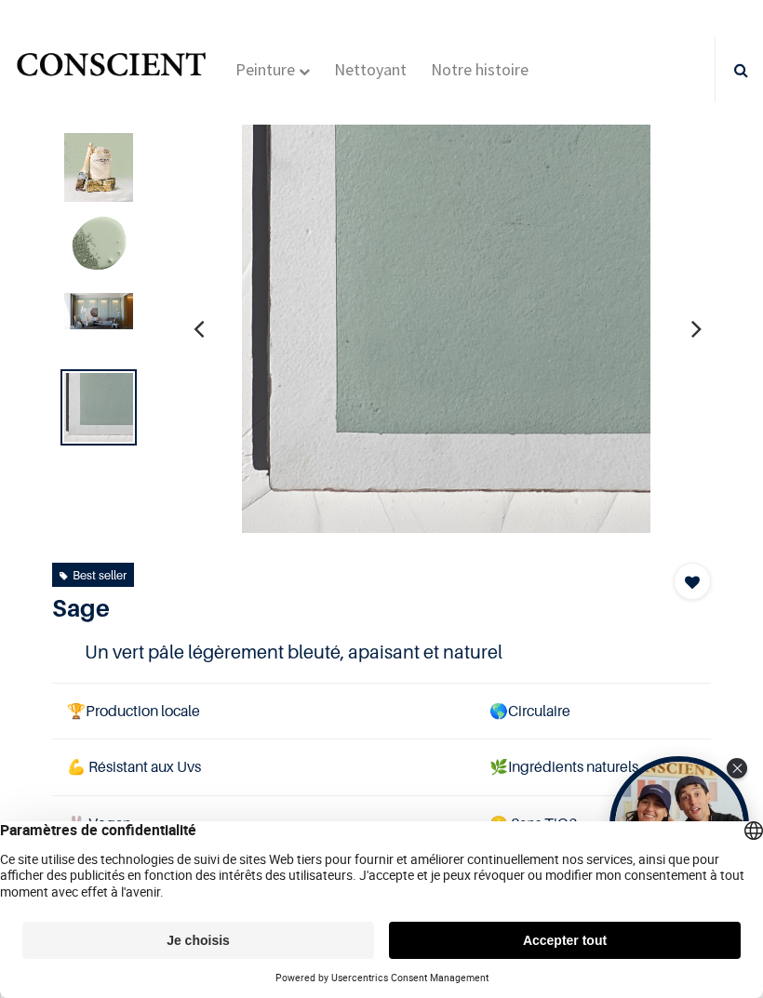
click at [108, 319] on img at bounding box center [98, 311] width 69 height 36
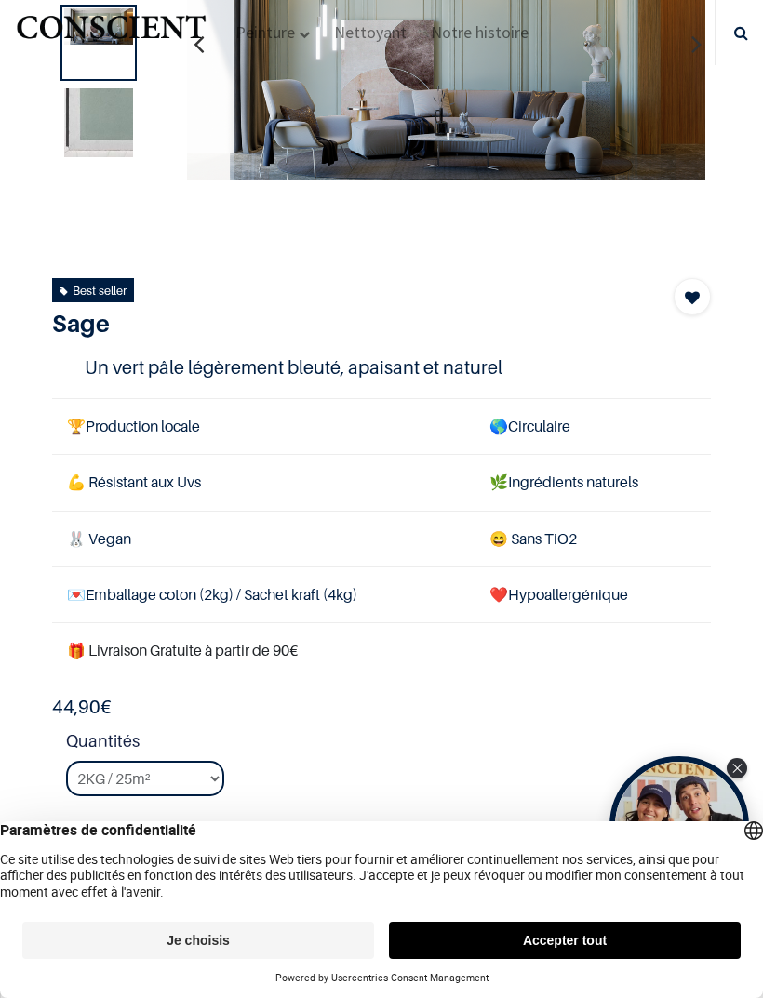
scroll to position [174, 0]
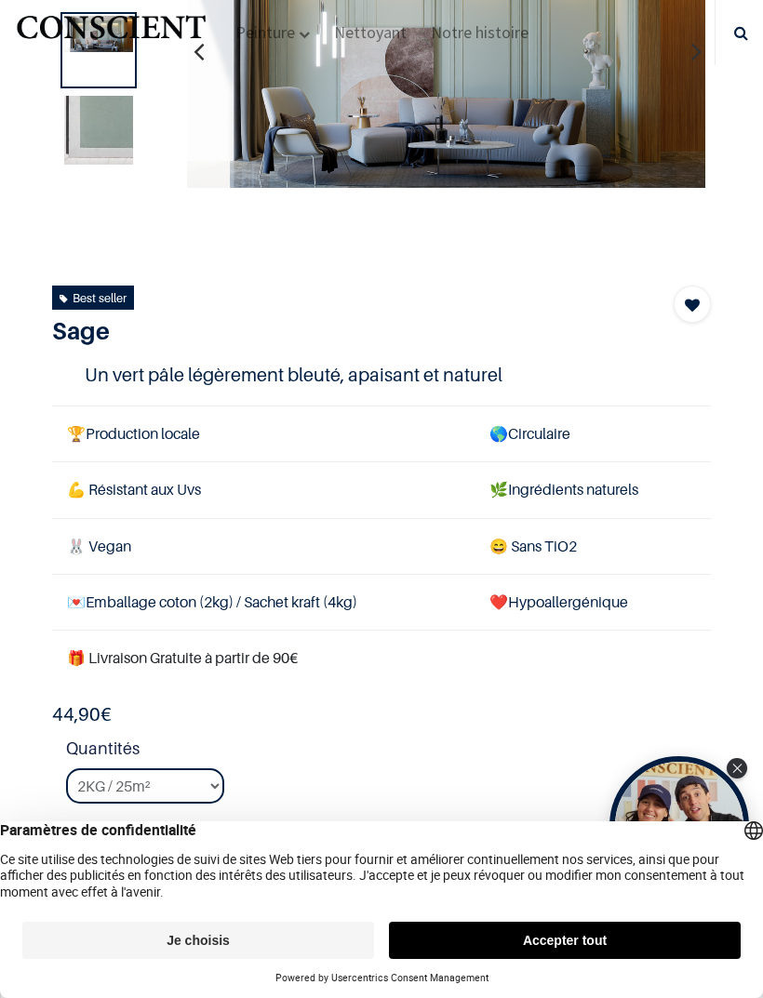
scroll to position [176, 0]
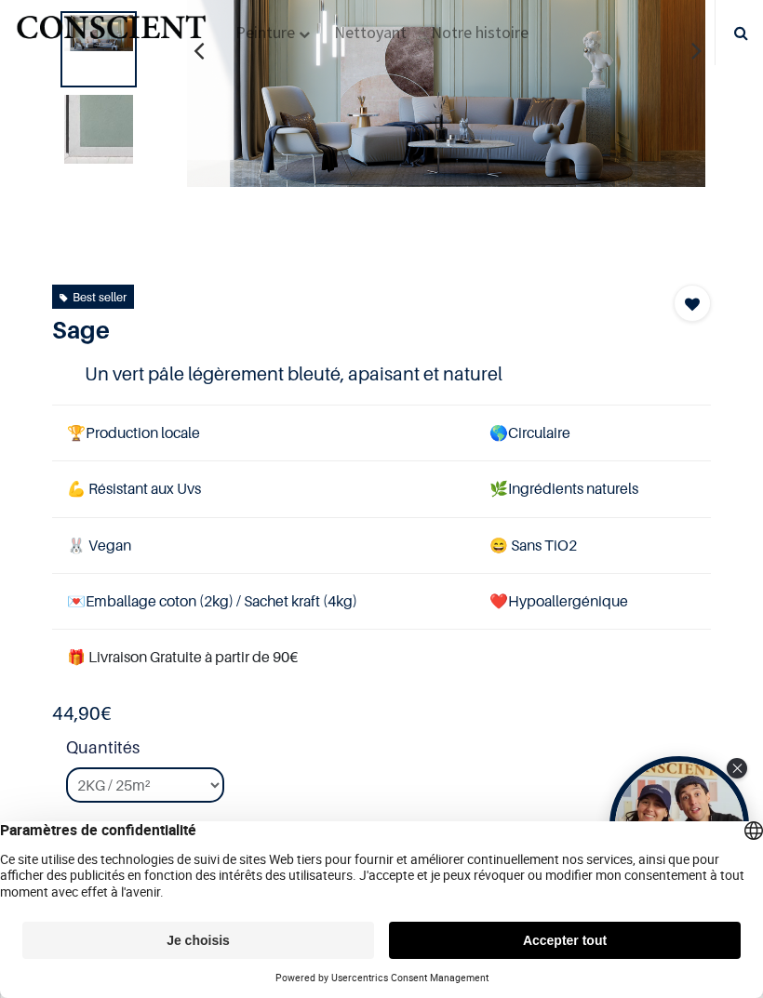
scroll to position [177, 0]
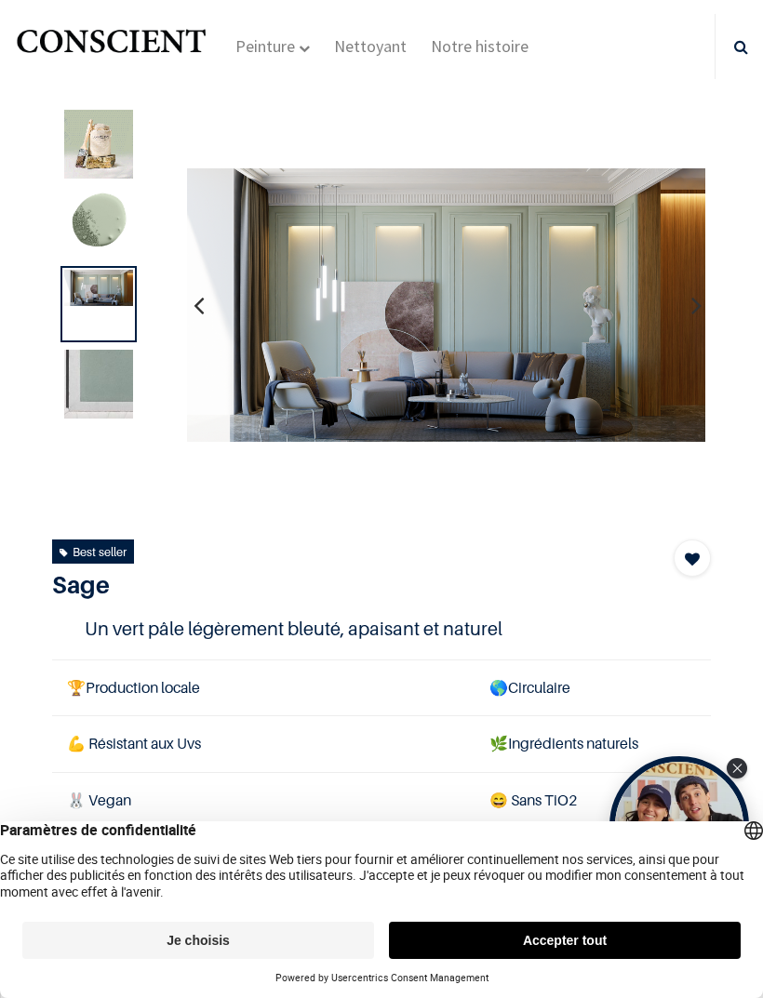
scroll to position [24, 0]
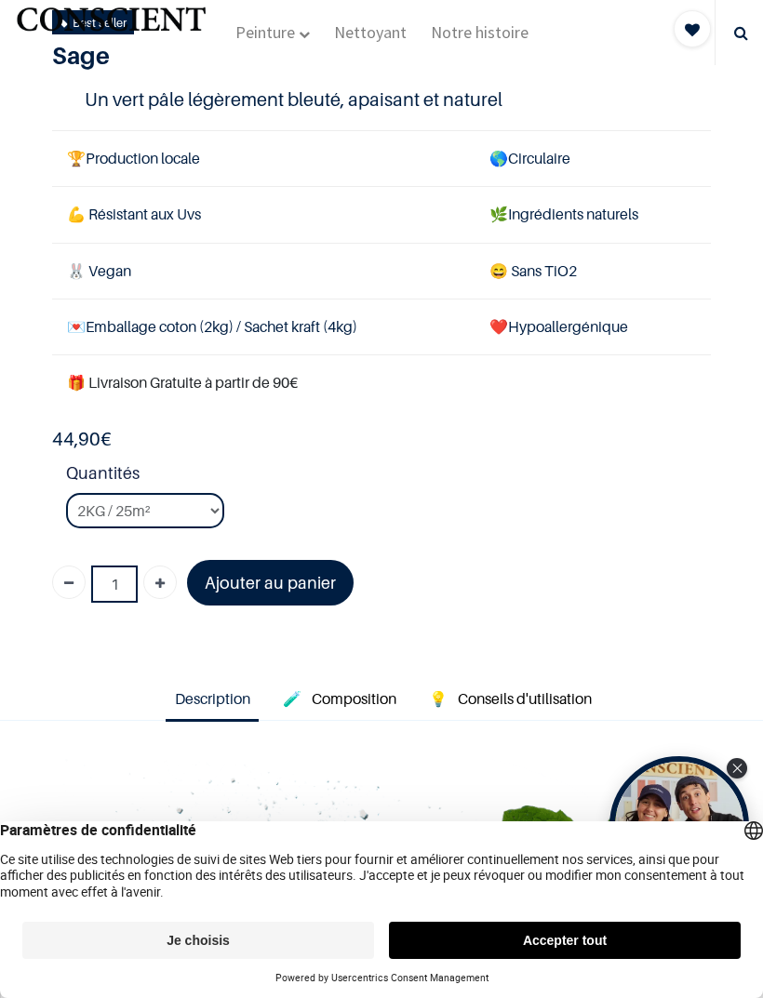
scroll to position [430, 0]
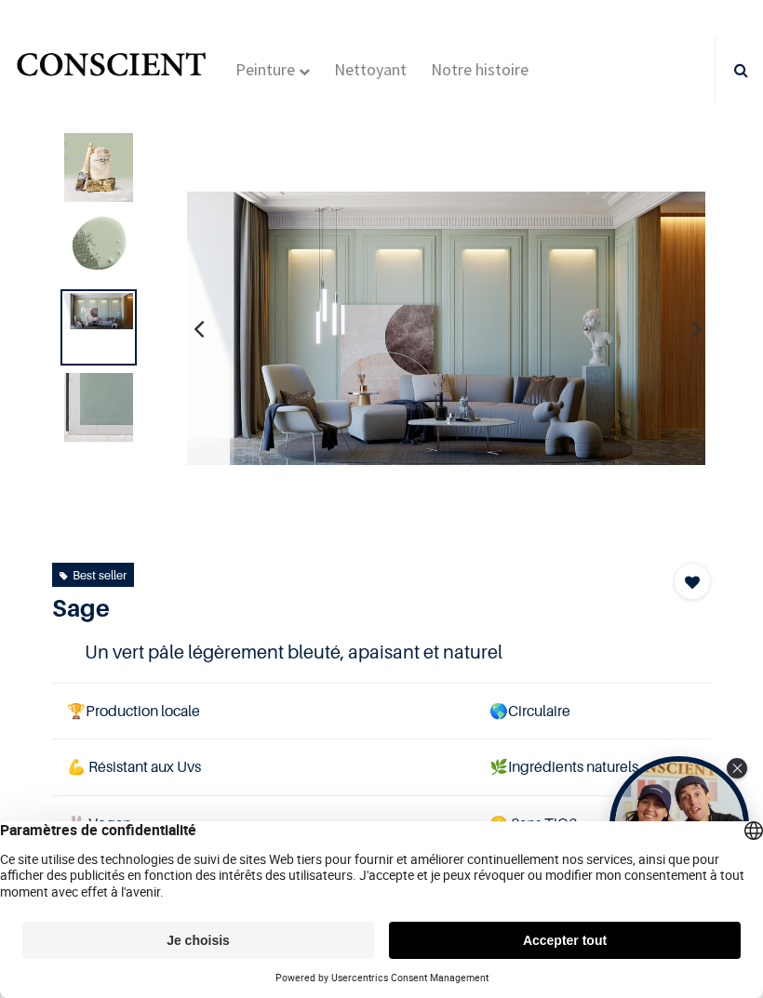
click at [83, 395] on img at bounding box center [98, 407] width 69 height 69
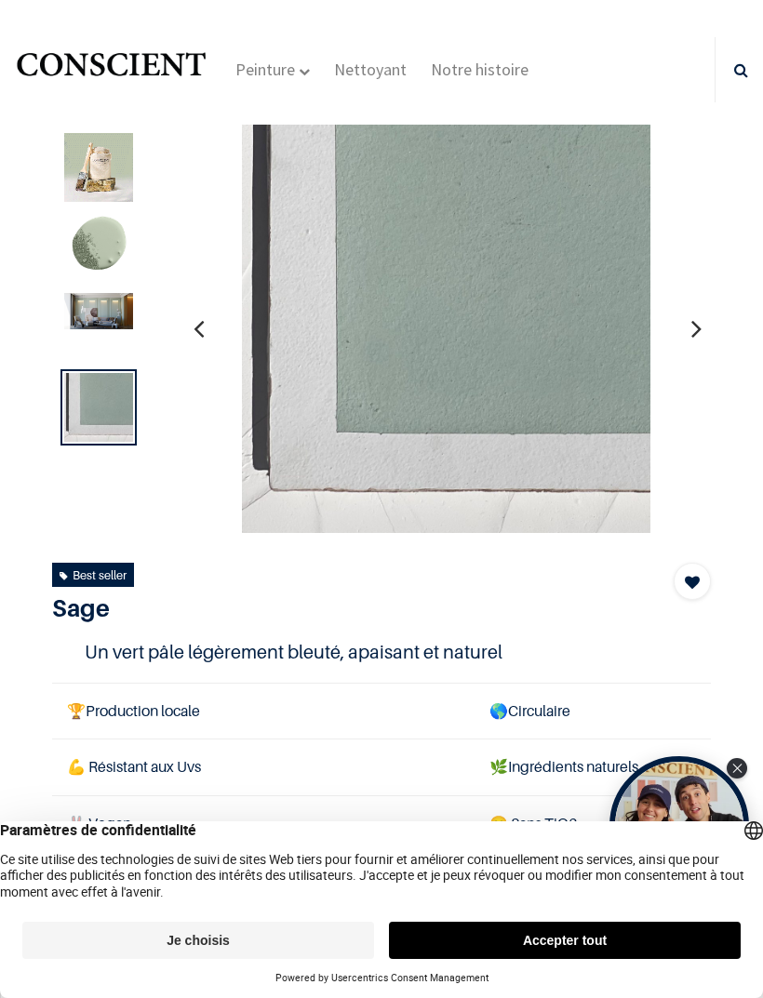
click at [89, 246] on img at bounding box center [98, 247] width 69 height 69
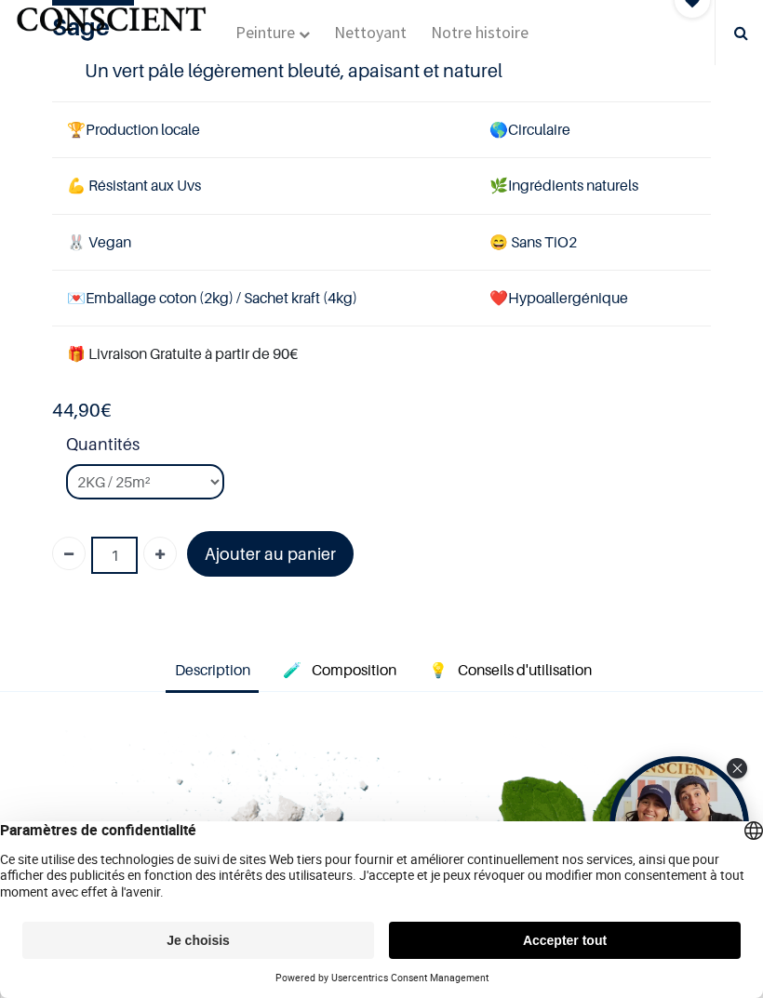
scroll to position [477, 0]
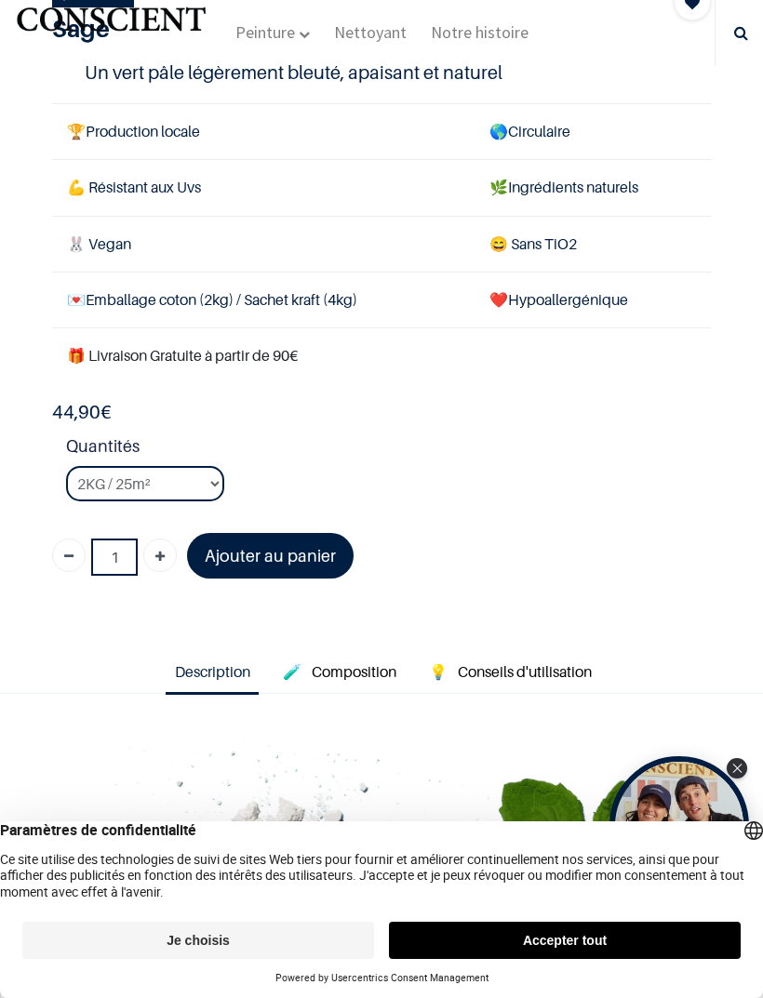
click at [586, 663] on span "Conseils d'utilisation" at bounding box center [525, 671] width 134 height 19
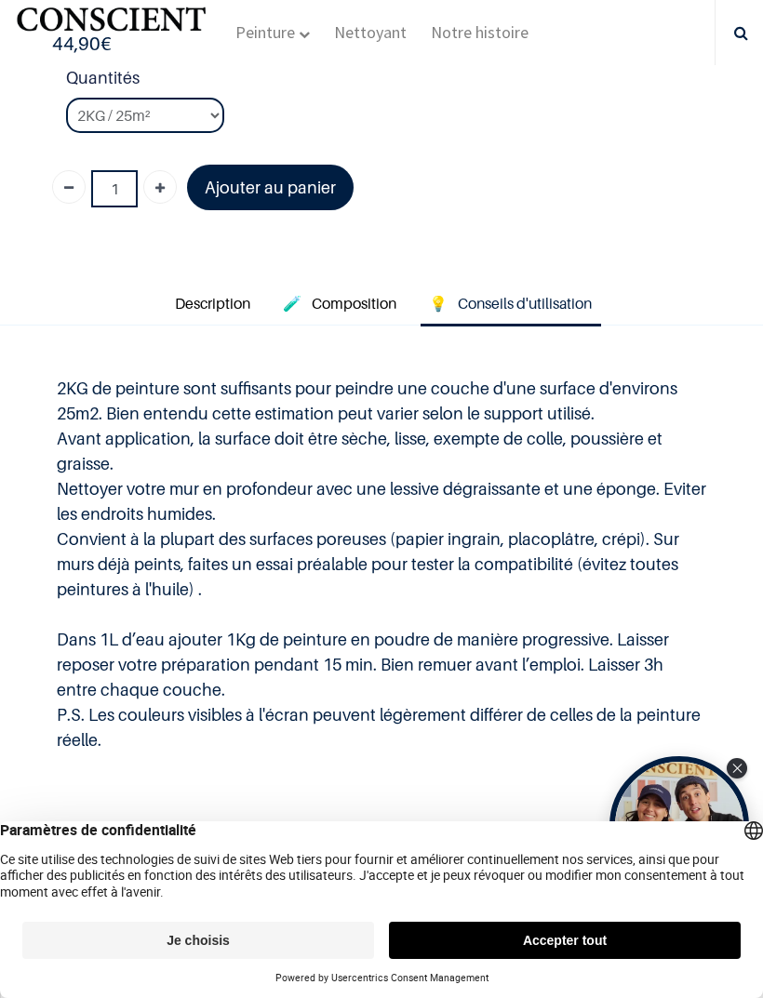
scroll to position [866, 0]
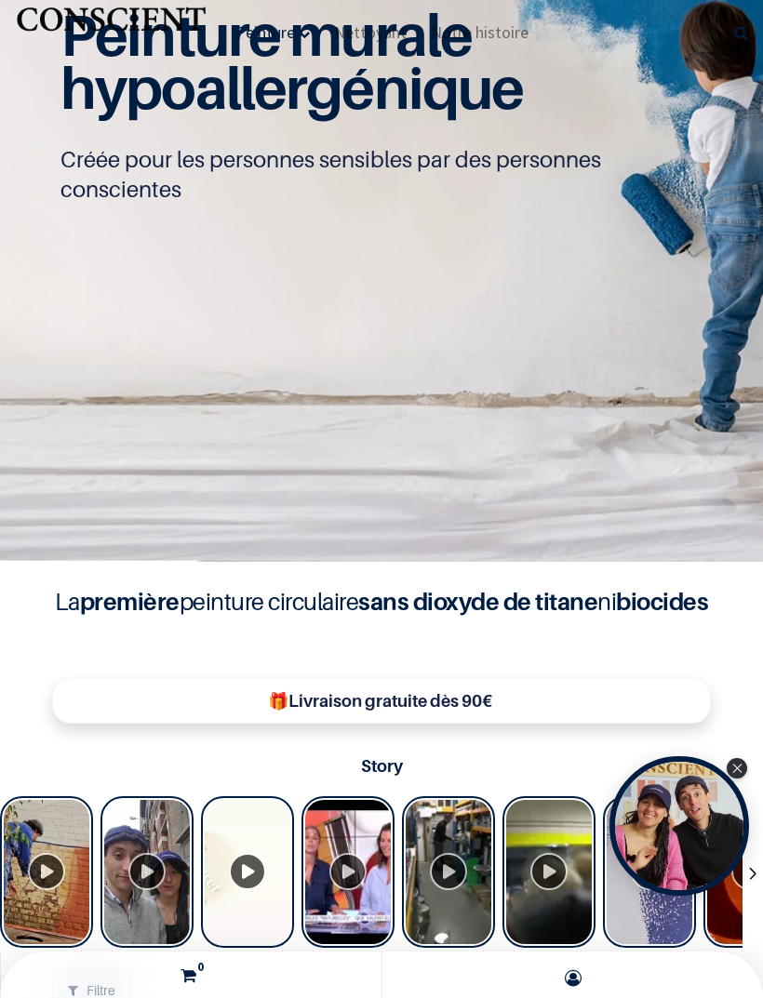
scroll to position [644, 0]
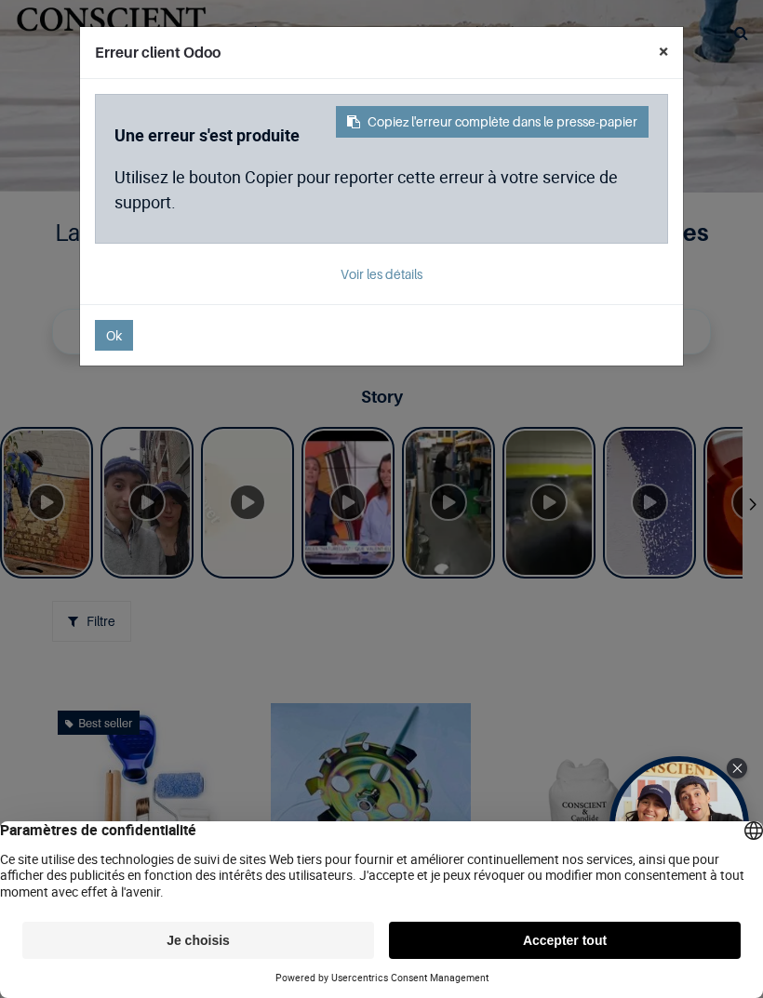
click at [675, 37] on button "×" at bounding box center [663, 51] width 39 height 48
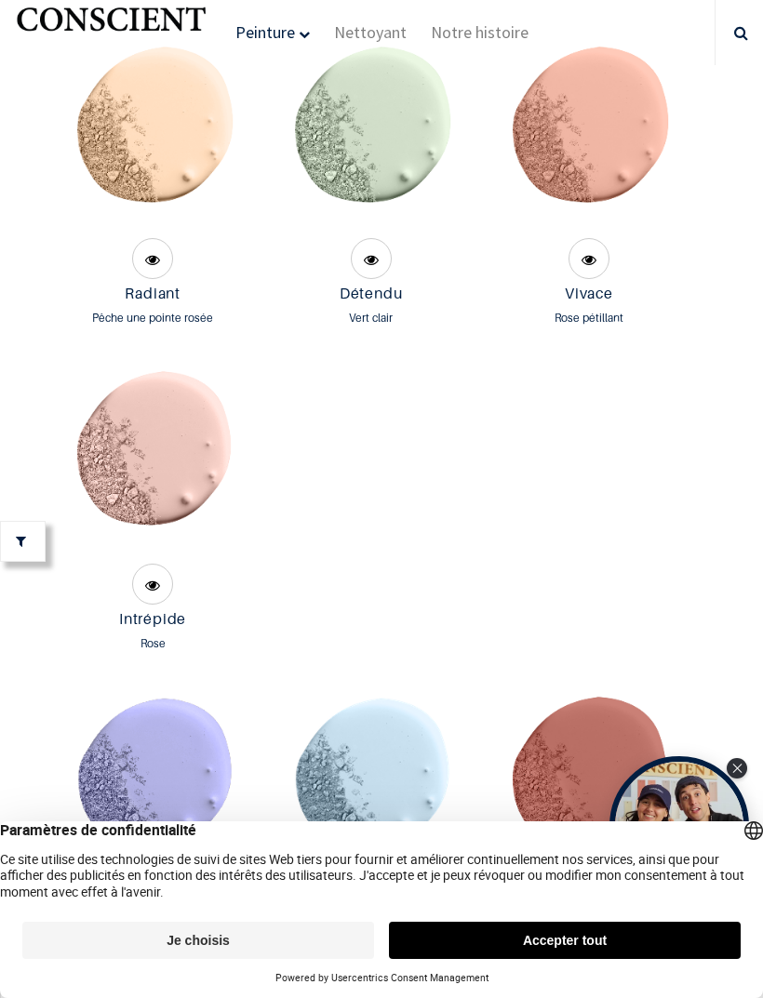
scroll to position [3222, 0]
click at [339, 234] on img at bounding box center [371, 135] width 196 height 196
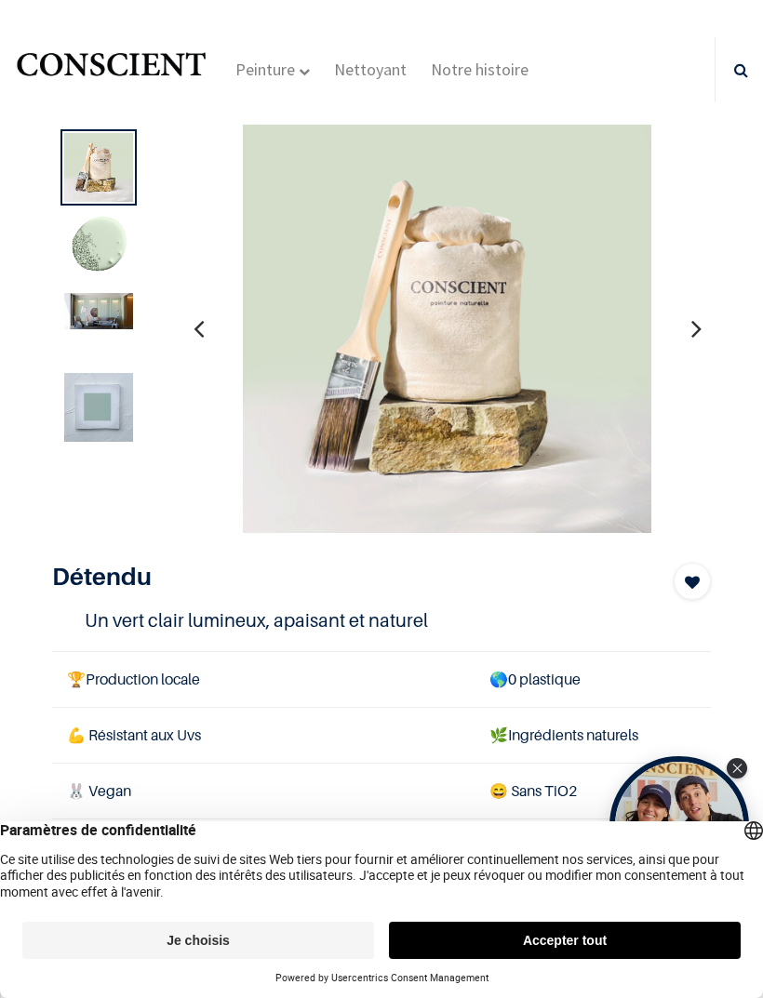
click at [84, 246] on img at bounding box center [98, 247] width 69 height 69
click at [83, 254] on img at bounding box center [98, 247] width 69 height 69
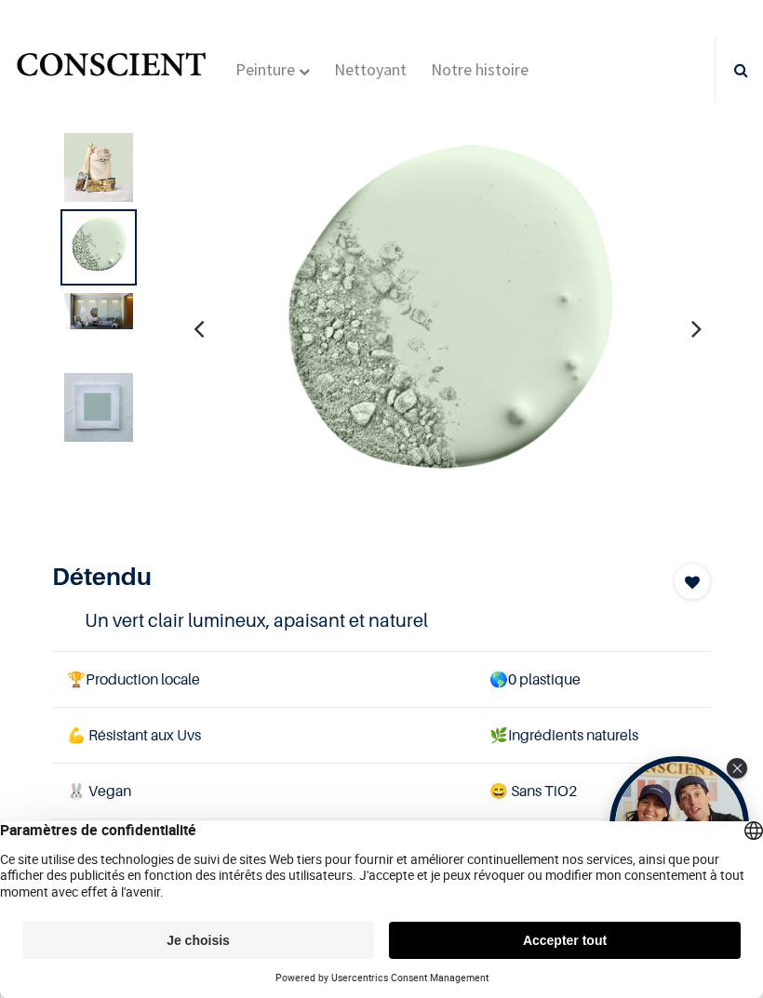
click at [94, 411] on img at bounding box center [98, 407] width 69 height 69
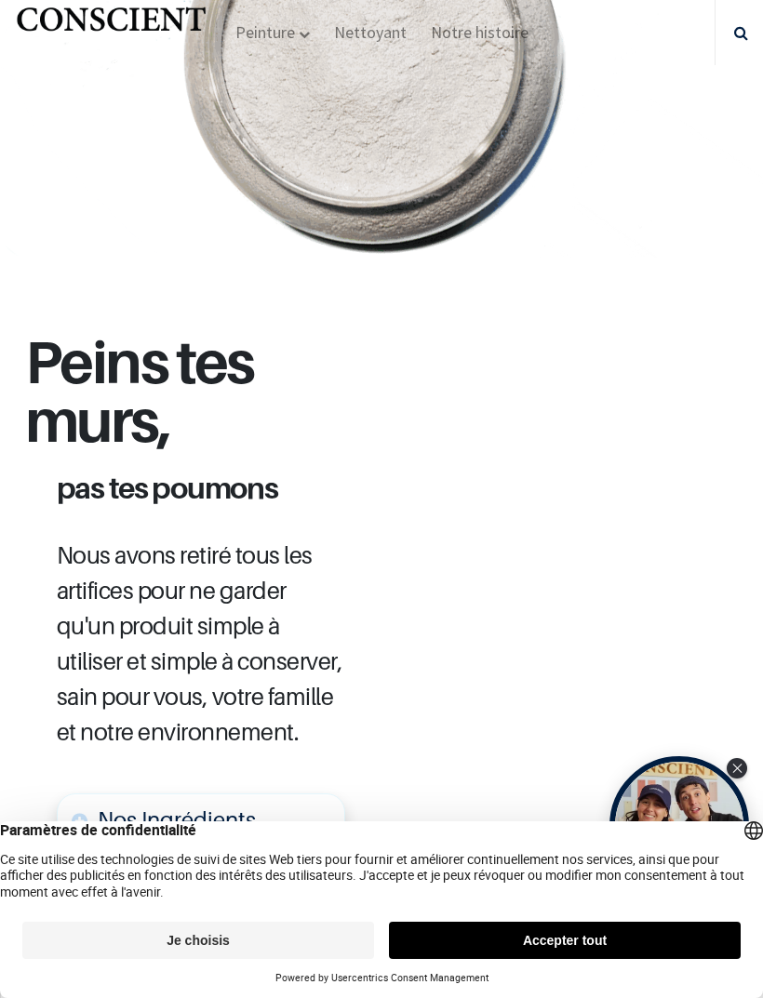
scroll to position [1438, 0]
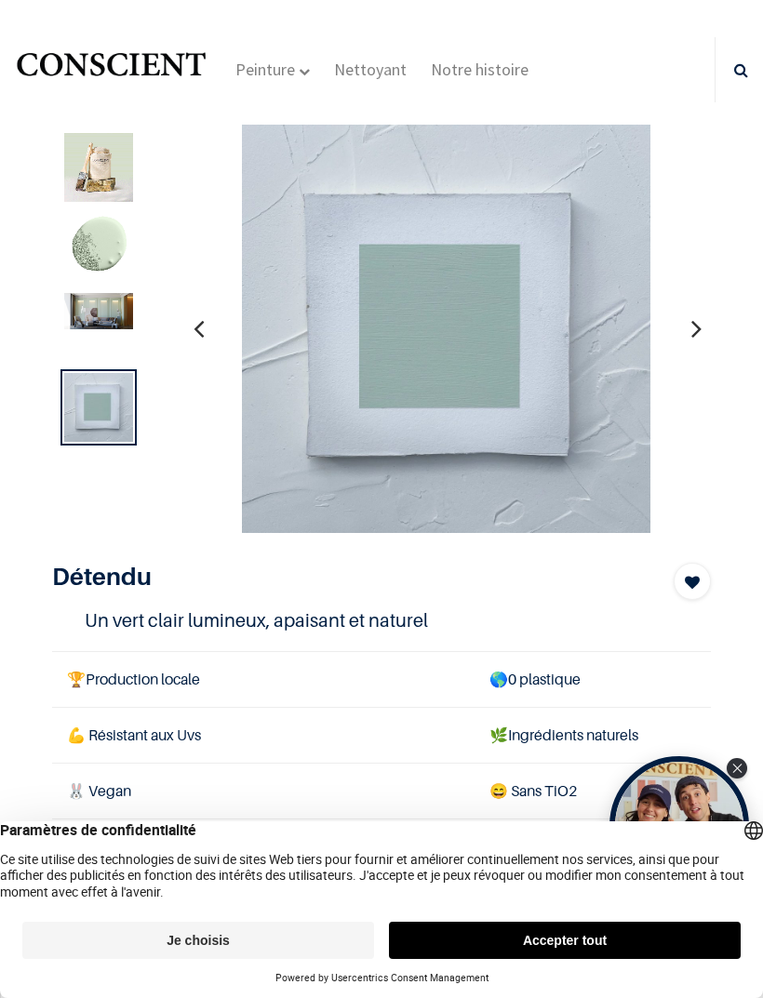
click at [97, 250] on img at bounding box center [98, 247] width 69 height 69
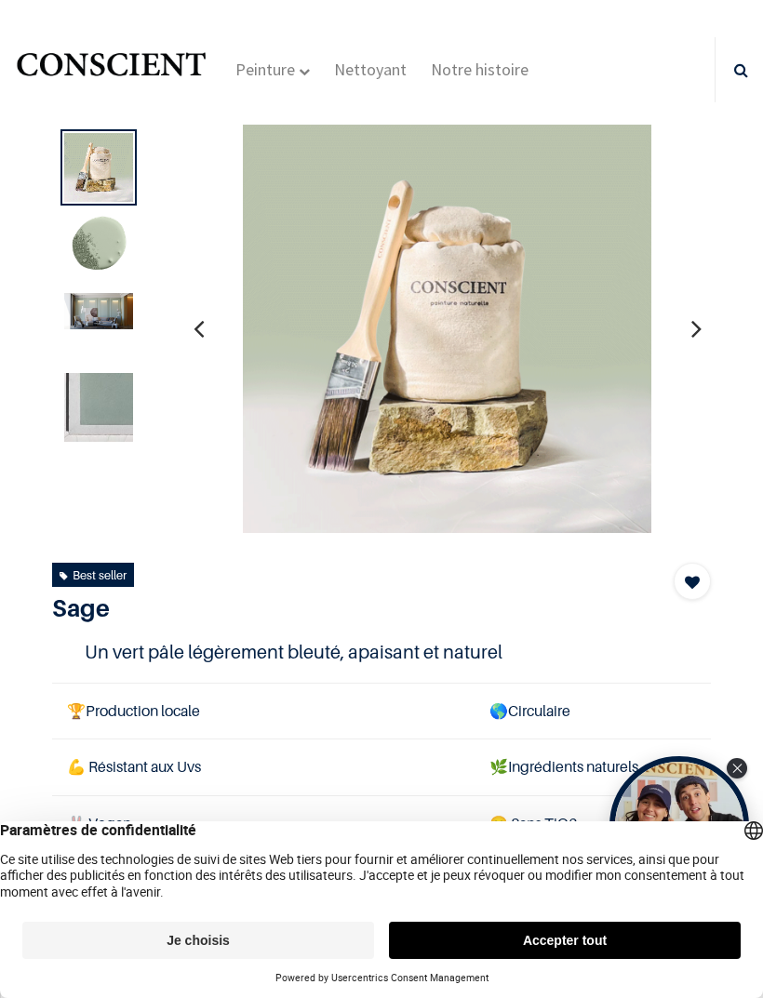
click at [82, 243] on img at bounding box center [98, 247] width 69 height 69
click at [570, 935] on button "Accepter tout" at bounding box center [565, 940] width 352 height 37
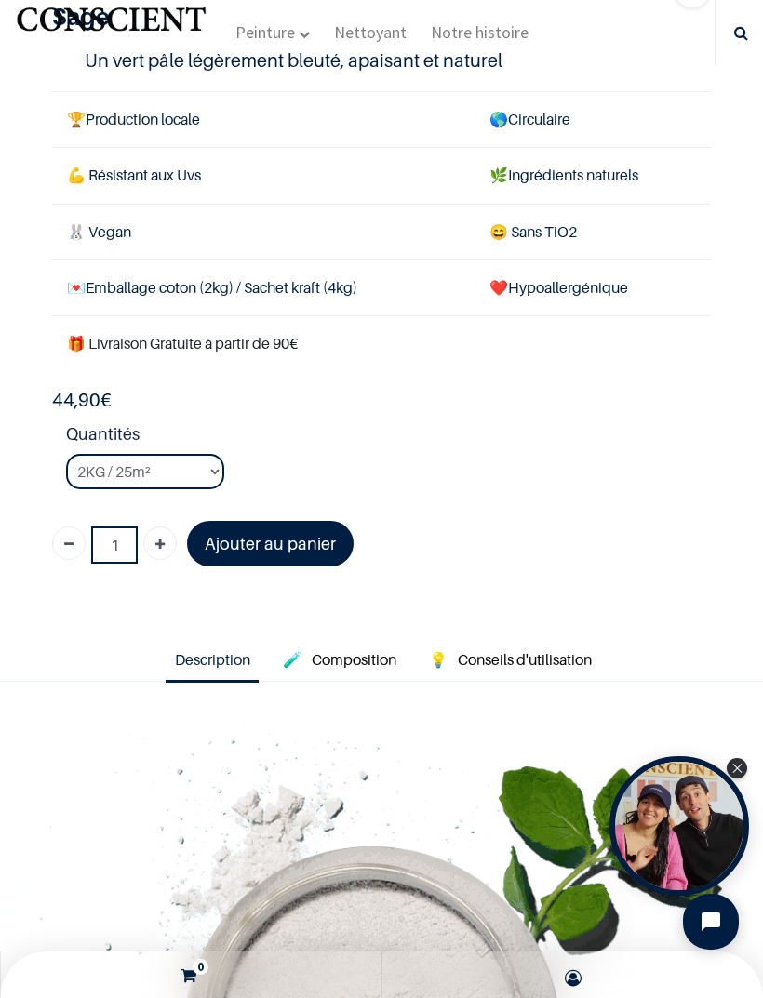
scroll to position [509, 0]
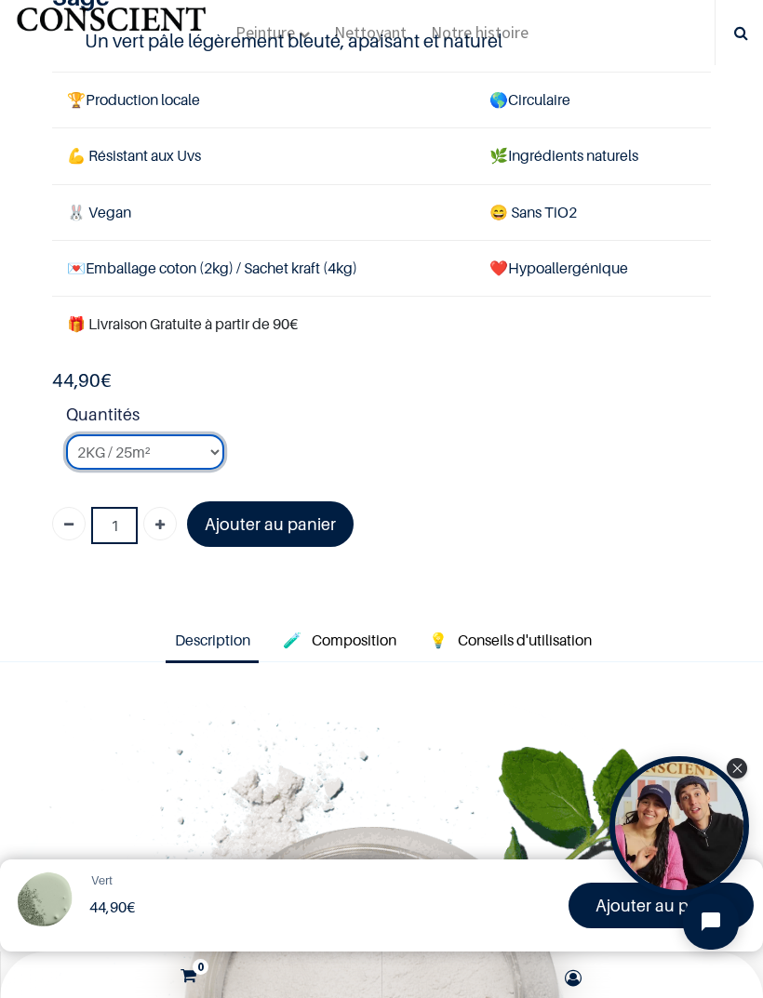
click at [207, 448] on select "2KG / 25m² 4KG / 50m² 8KG / 100m² Testeur" at bounding box center [145, 452] width 158 height 35
click at [243, 528] on link "Ajouter au panier" at bounding box center [270, 524] width 167 height 46
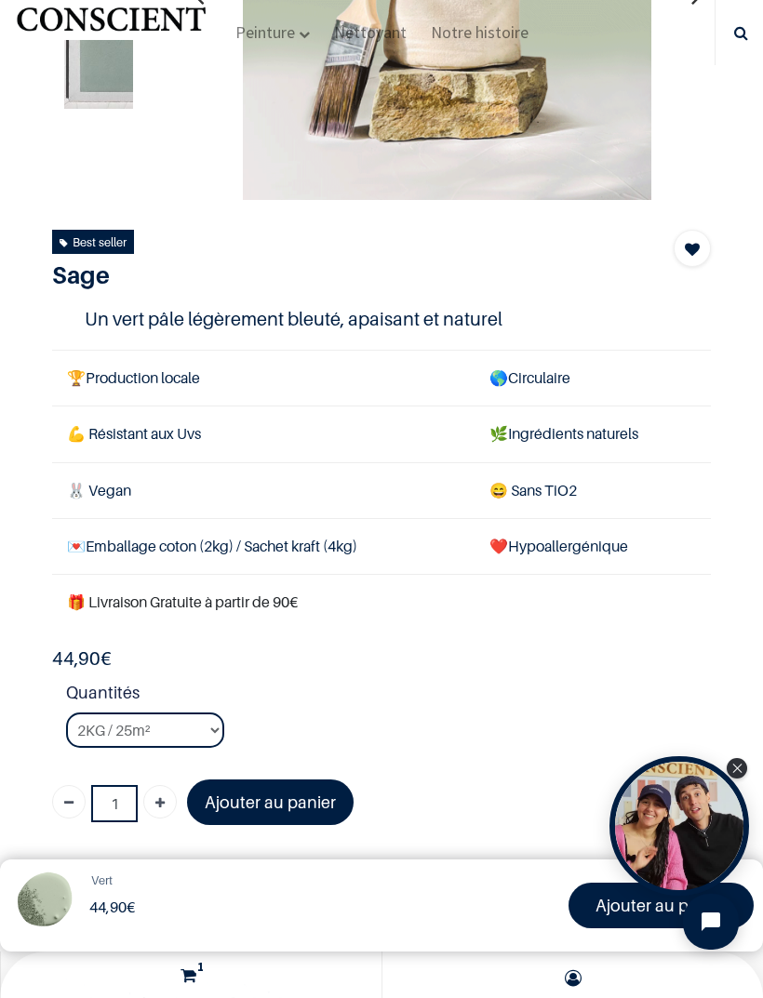
scroll to position [56, 0]
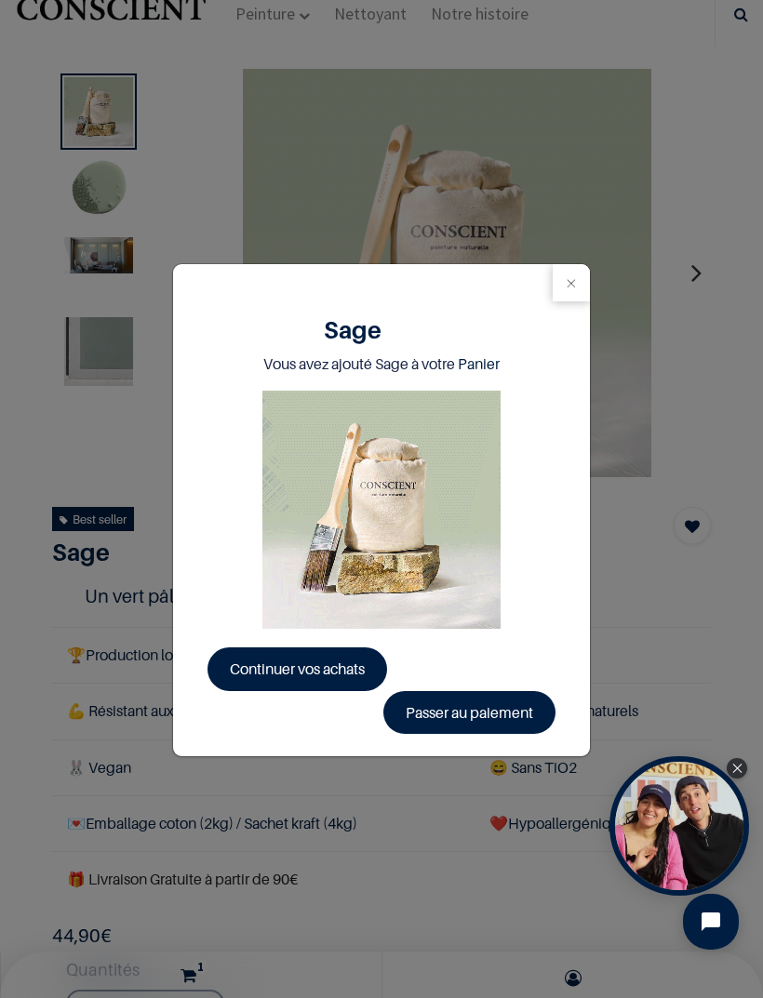
click at [570, 285] on button "Close" at bounding box center [571, 282] width 37 height 37
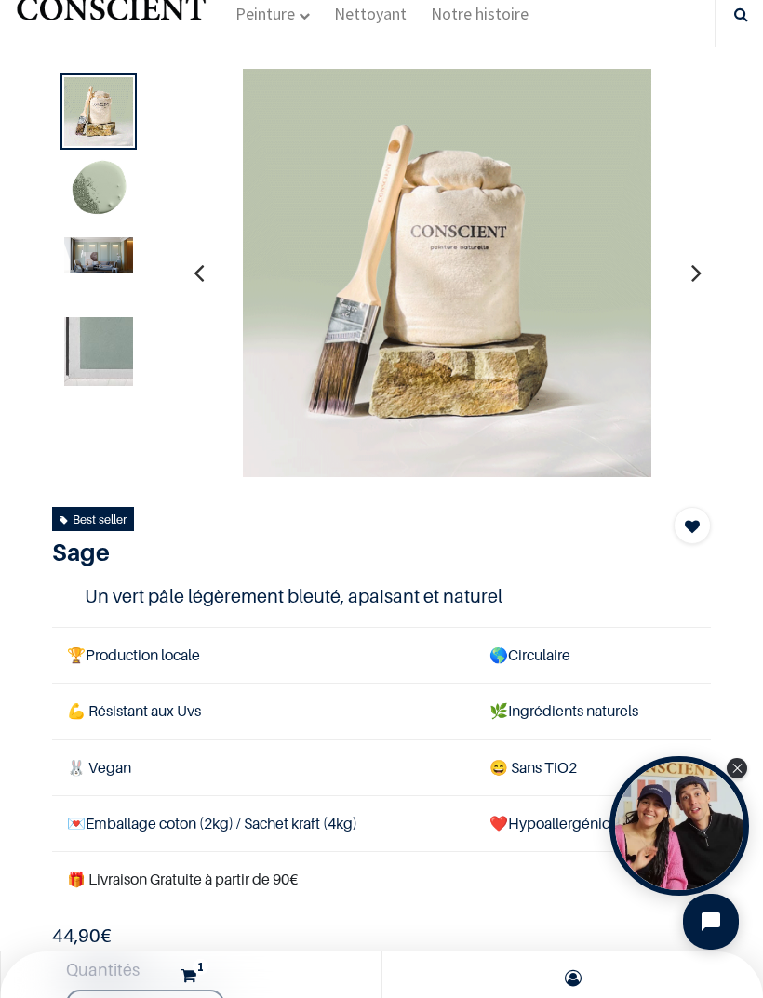
click at [100, 195] on img at bounding box center [98, 191] width 69 height 69
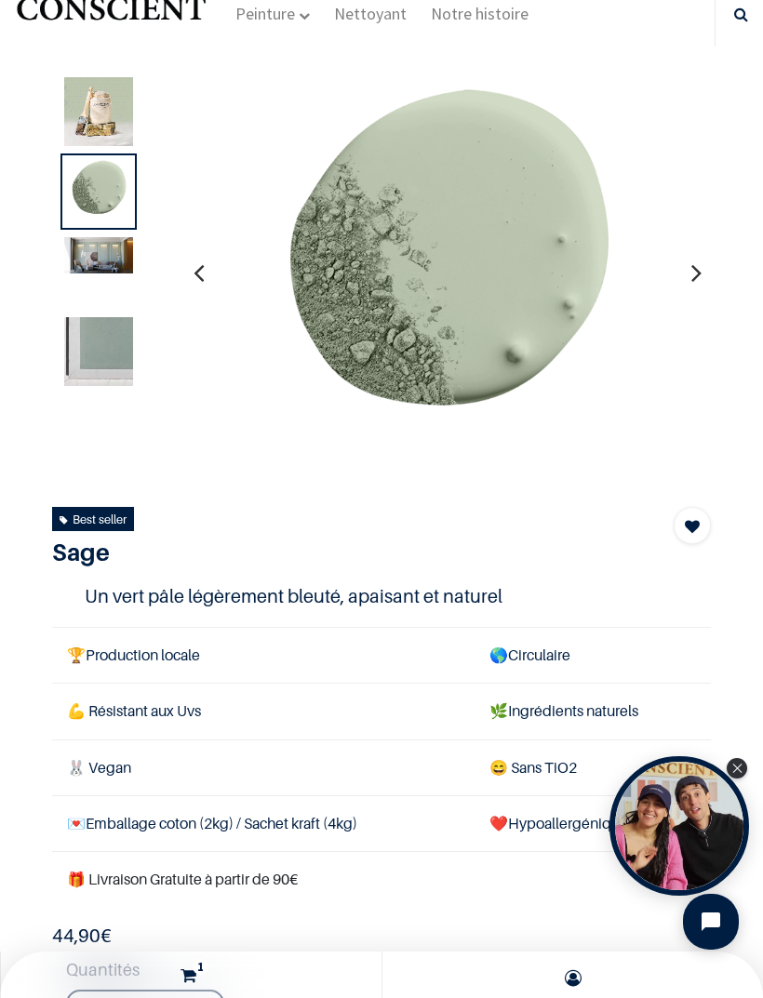
click at [103, 252] on img at bounding box center [98, 255] width 69 height 36
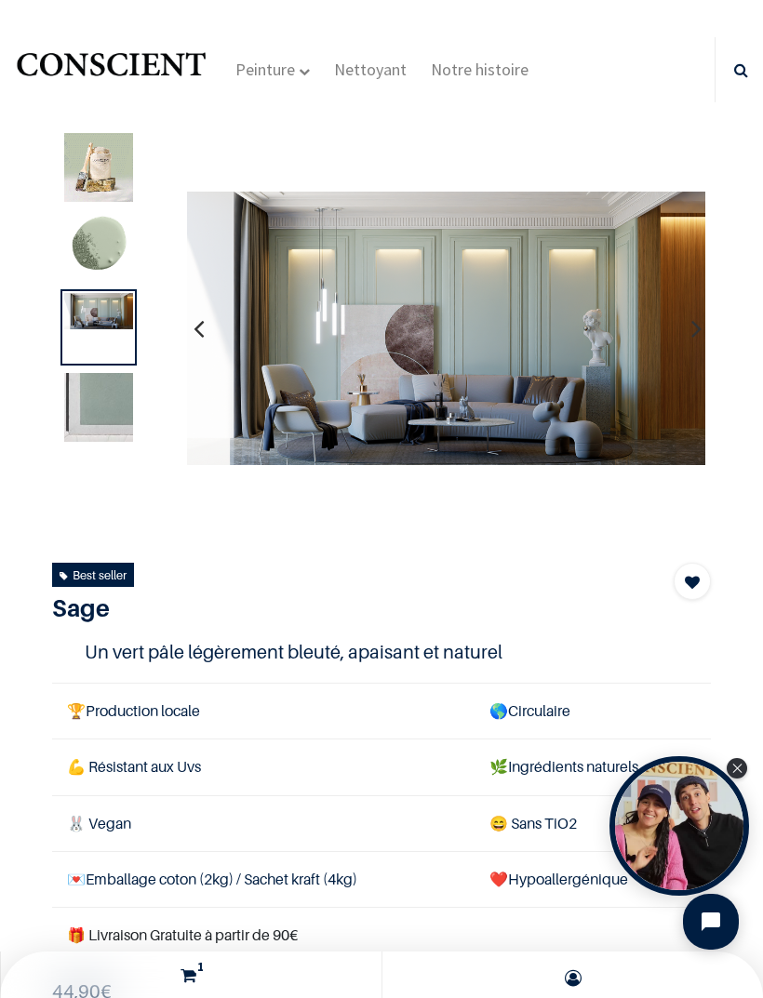
scroll to position [0, 0]
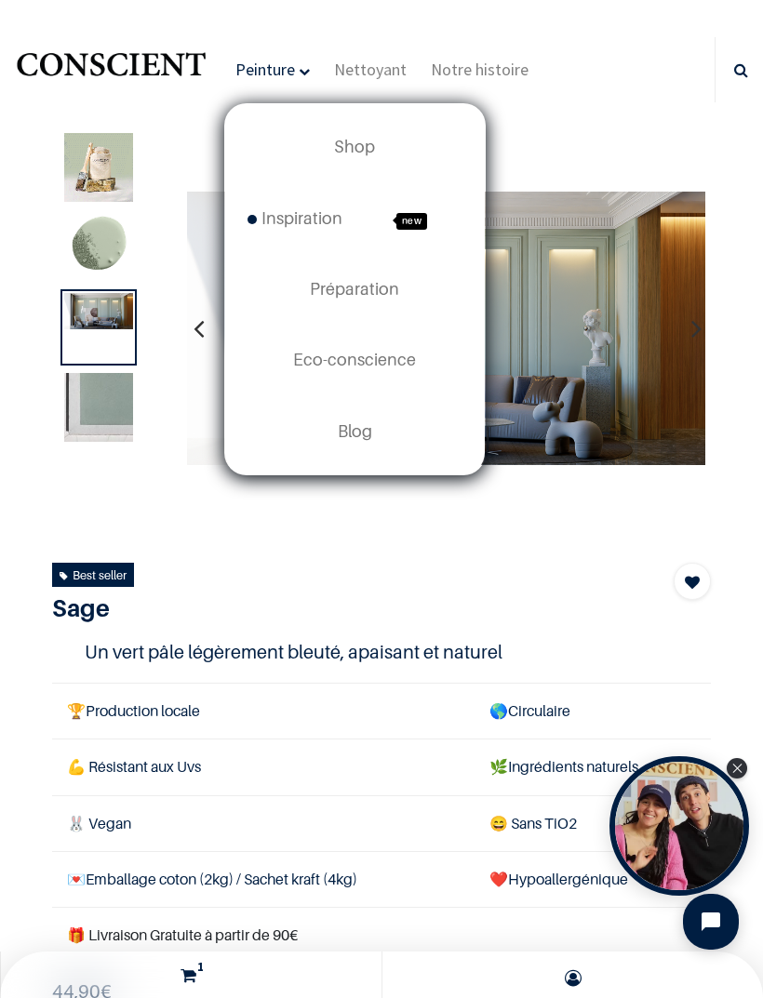
click at [366, 217] on link "Inspiration new" at bounding box center [355, 217] width 260 height 71
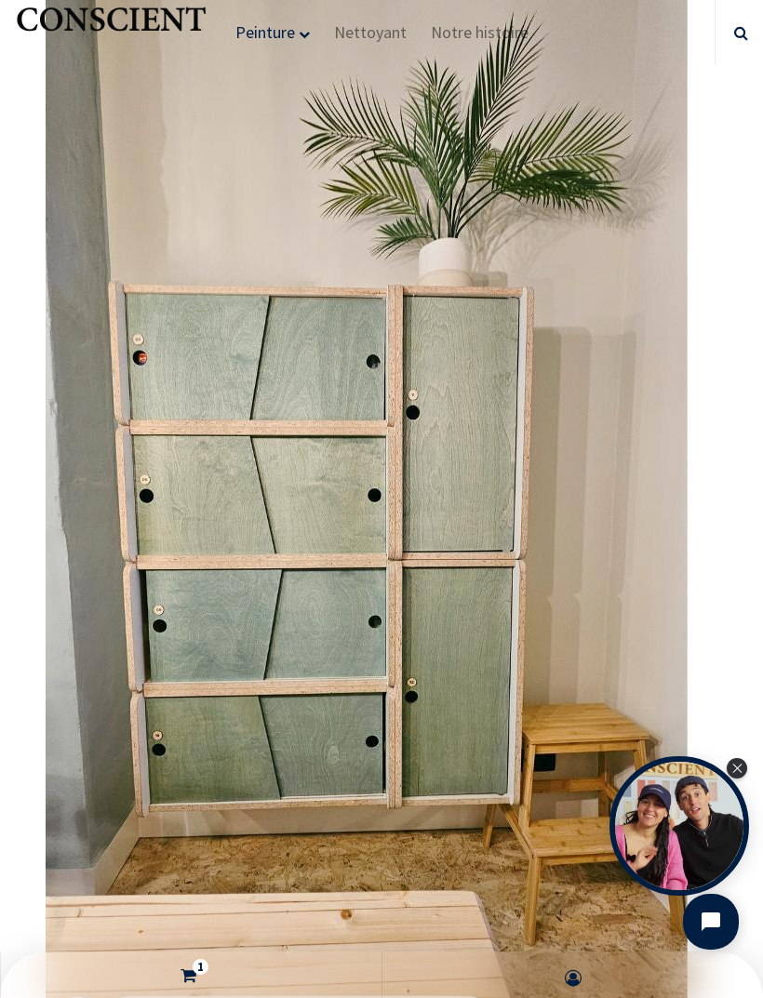
scroll to position [22784, 0]
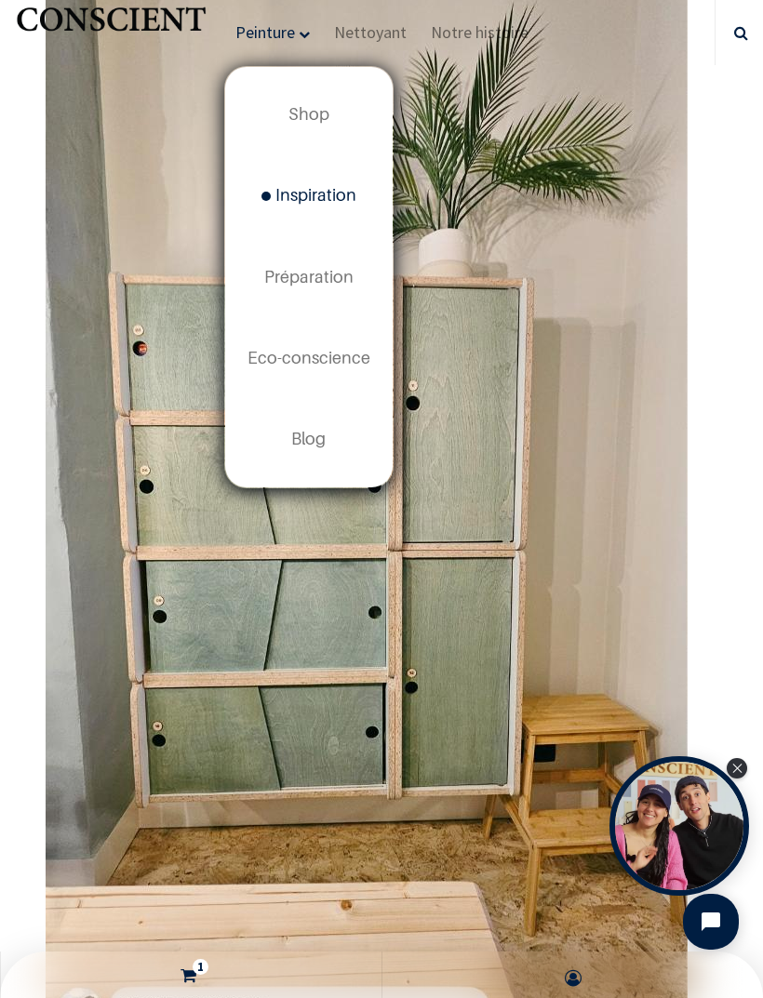
click at [311, 119] on span "Shop" at bounding box center [308, 114] width 41 height 20
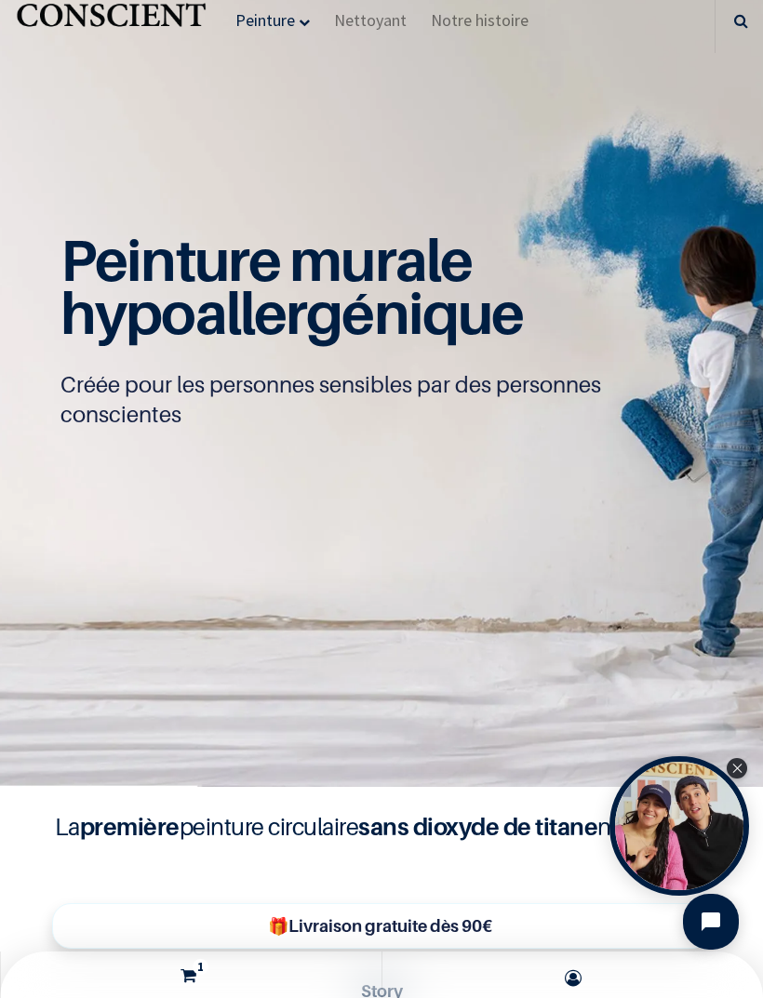
scroll to position [52, 0]
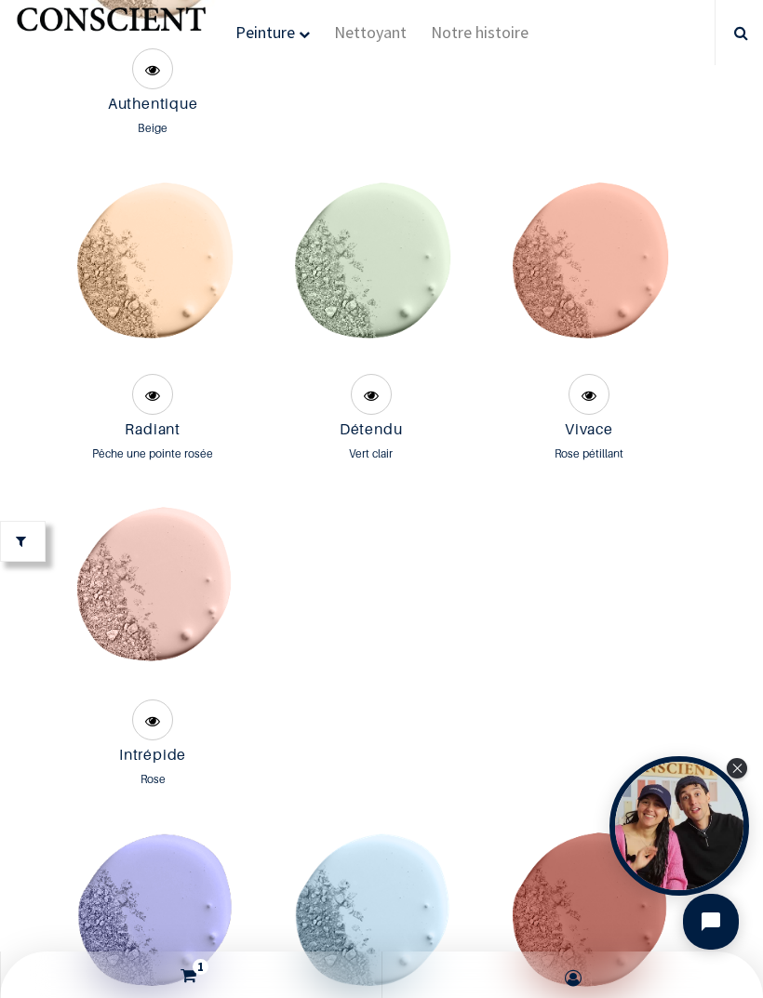
scroll to position [3086, 0]
click at [409, 354] on img at bounding box center [371, 271] width 196 height 196
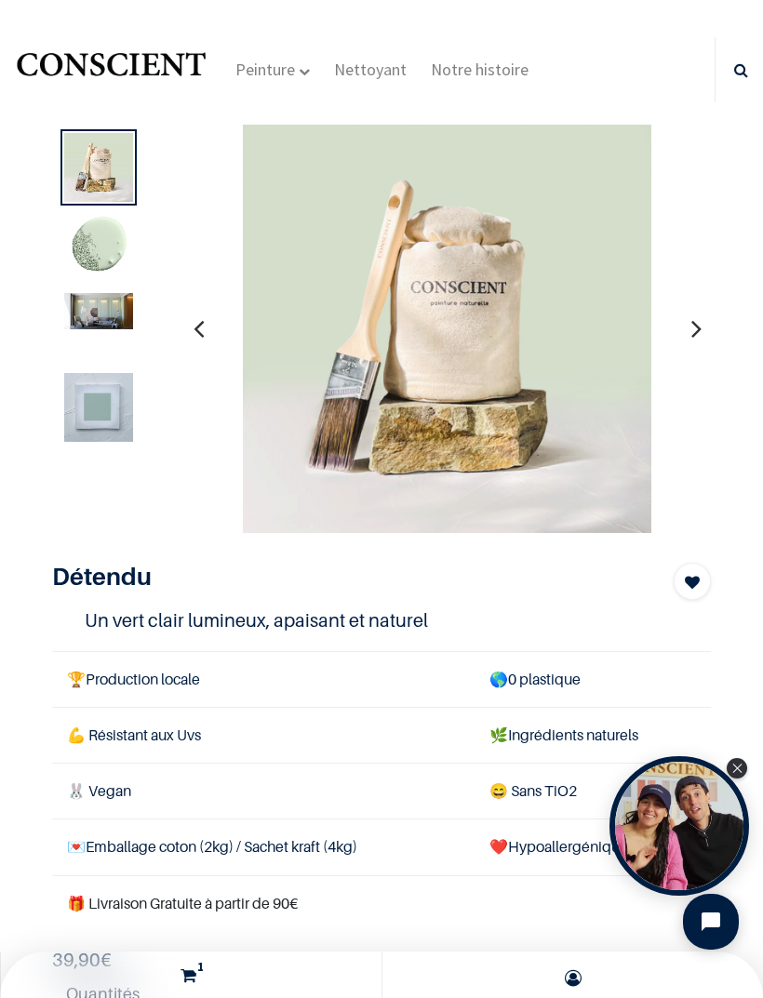
click at [98, 253] on img at bounding box center [98, 247] width 69 height 69
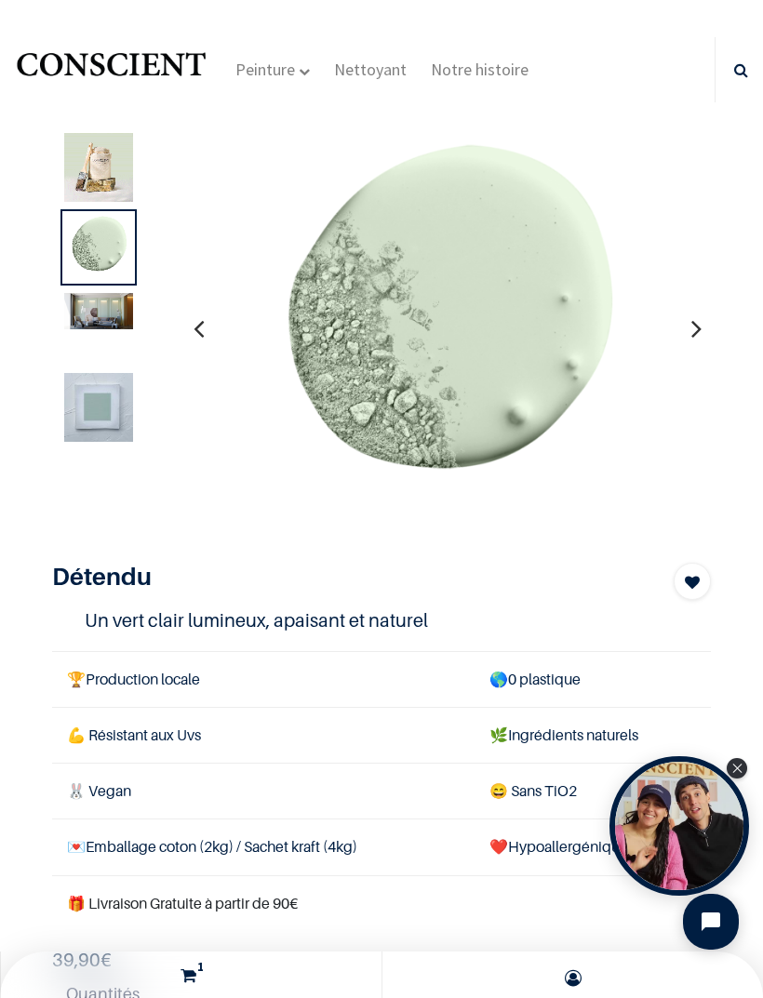
click at [76, 403] on img at bounding box center [98, 407] width 69 height 69
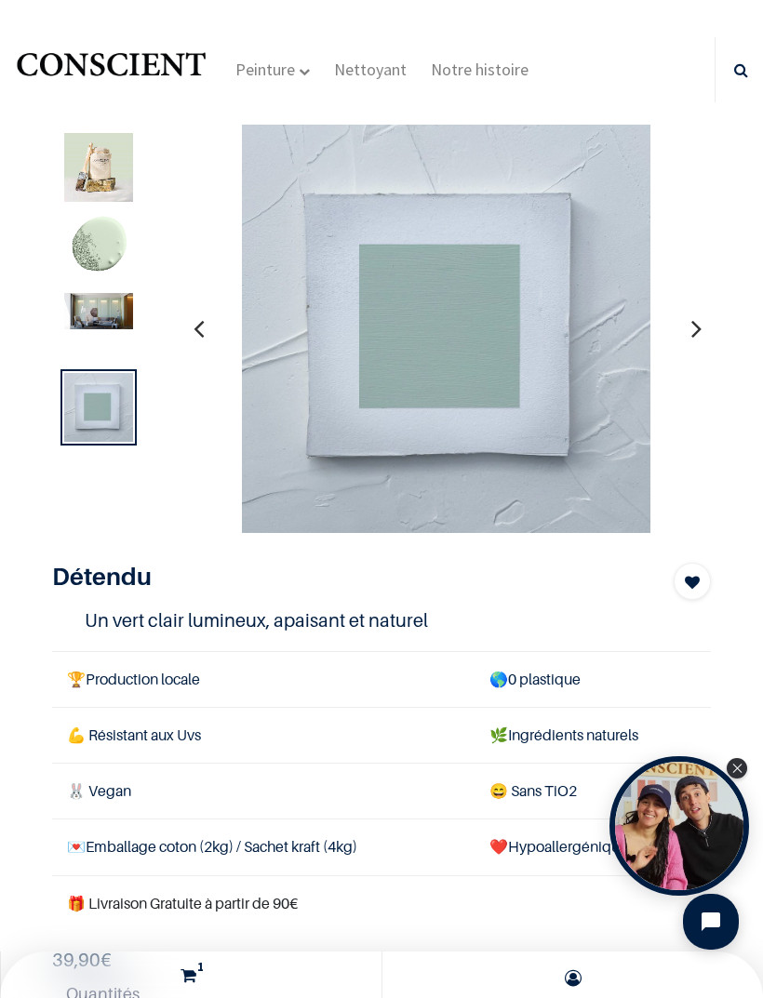
click at [110, 320] on img at bounding box center [98, 311] width 69 height 36
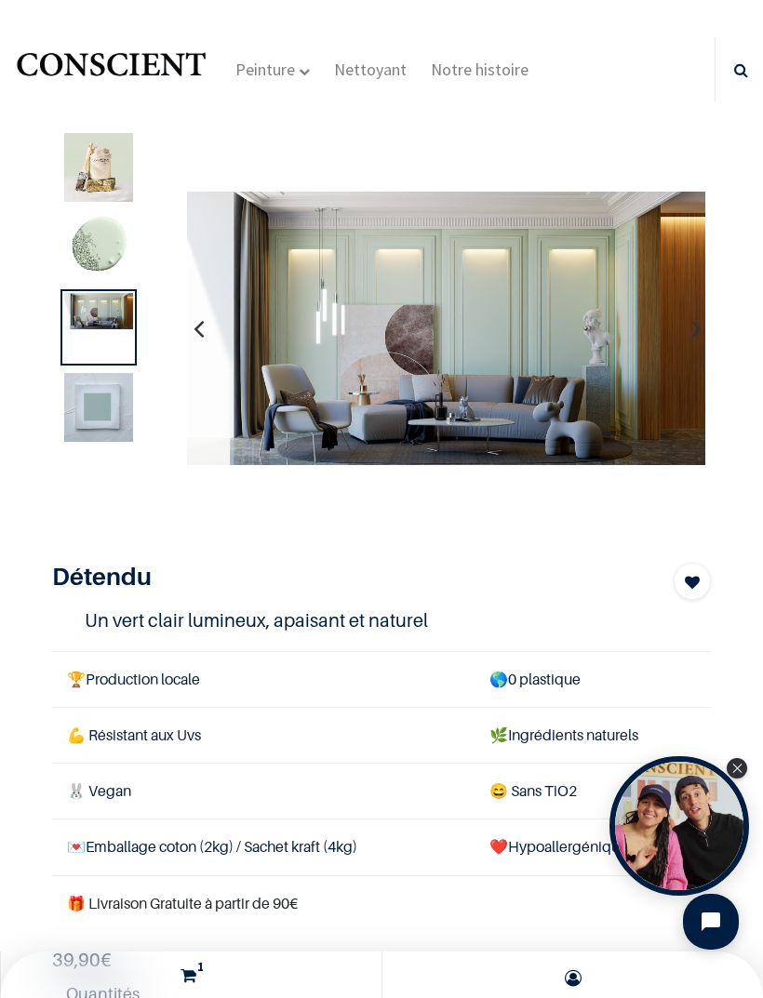
click at [99, 246] on img at bounding box center [98, 247] width 69 height 69
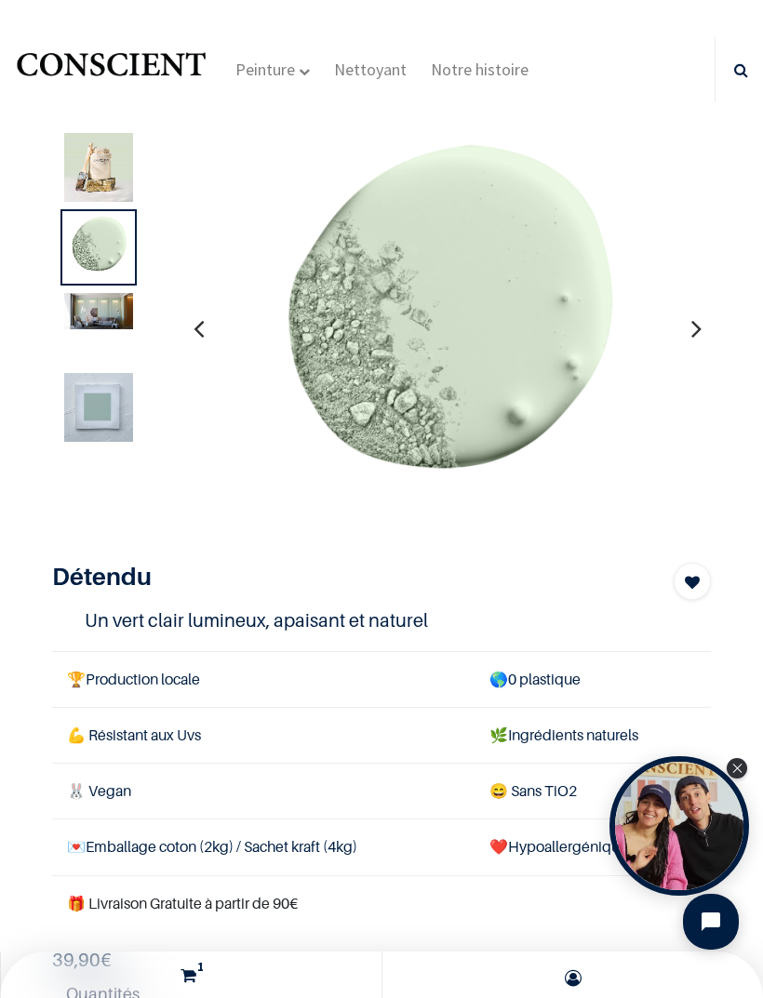
click at [108, 308] on img at bounding box center [98, 311] width 69 height 36
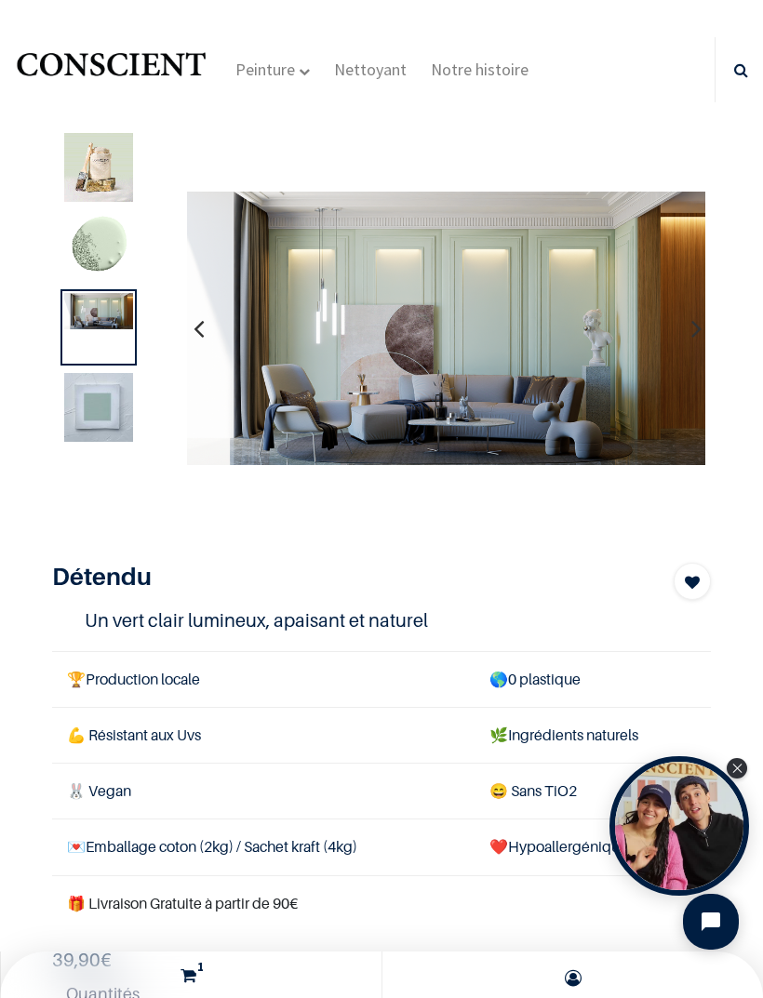
click at [119, 399] on img at bounding box center [98, 407] width 69 height 69
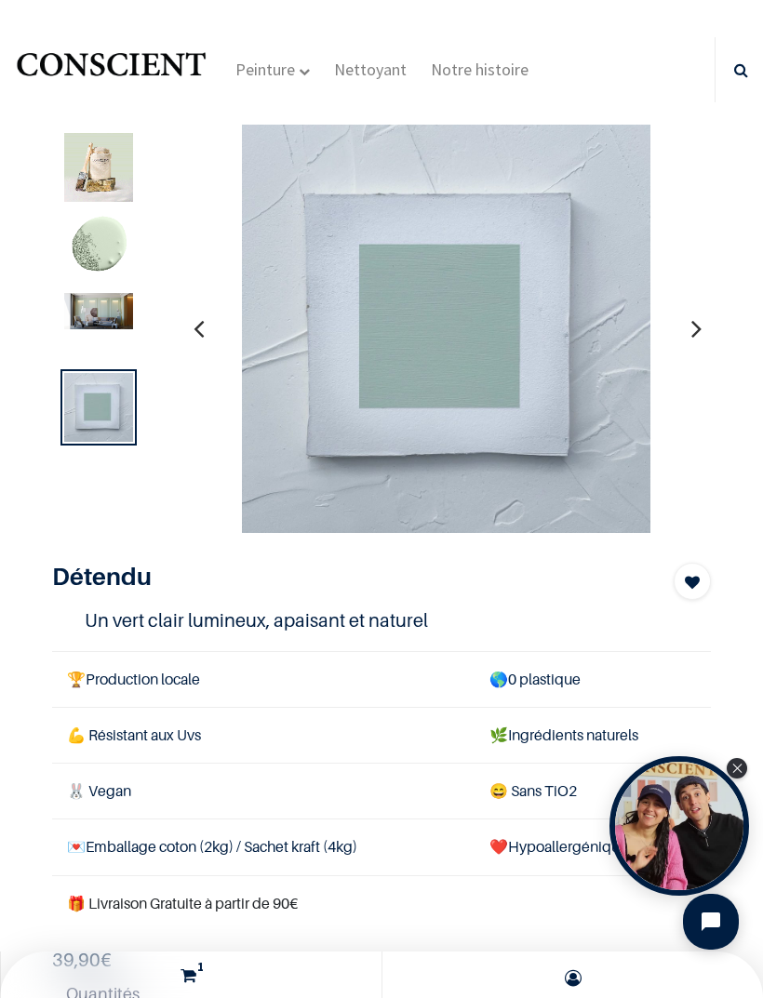
click at [110, 198] on img at bounding box center [98, 167] width 69 height 69
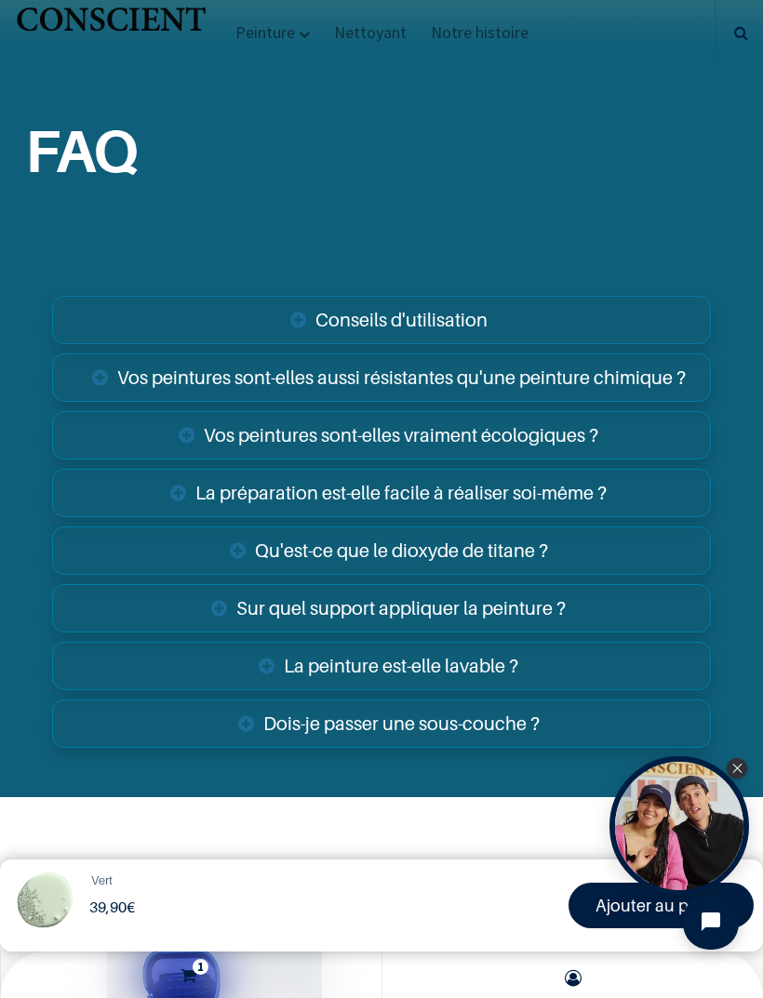
click at [742, 758] on div "Close Tolstoy widget" at bounding box center [737, 768] width 20 height 20
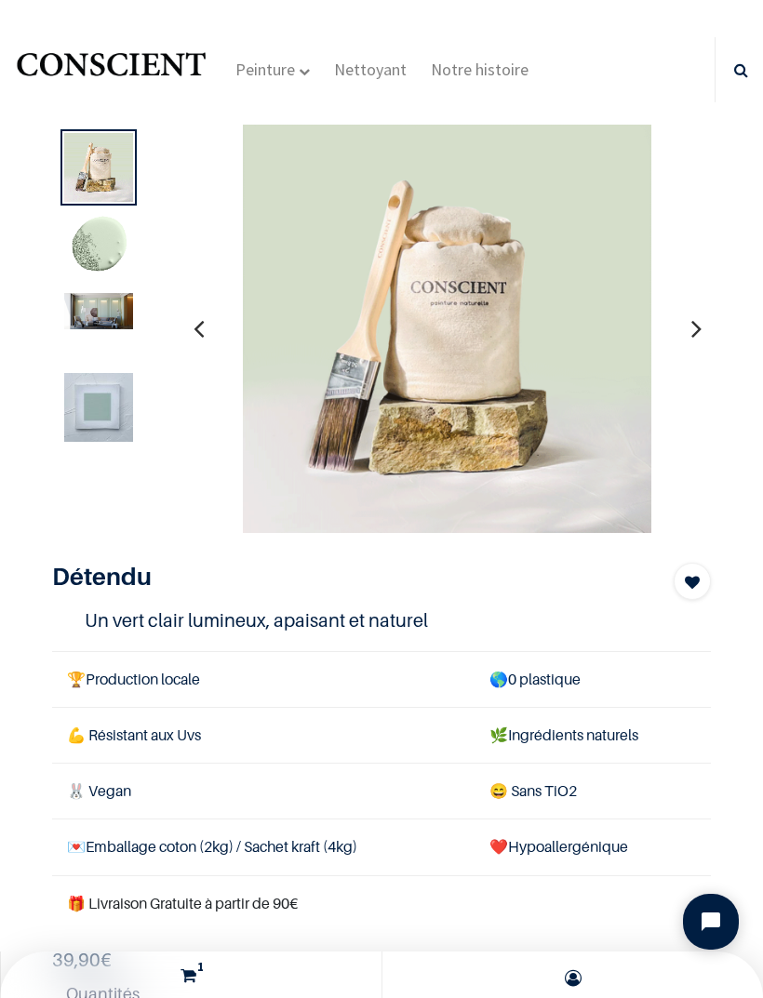
click at [195, 966] on sup "1" at bounding box center [201, 967] width 16 height 16
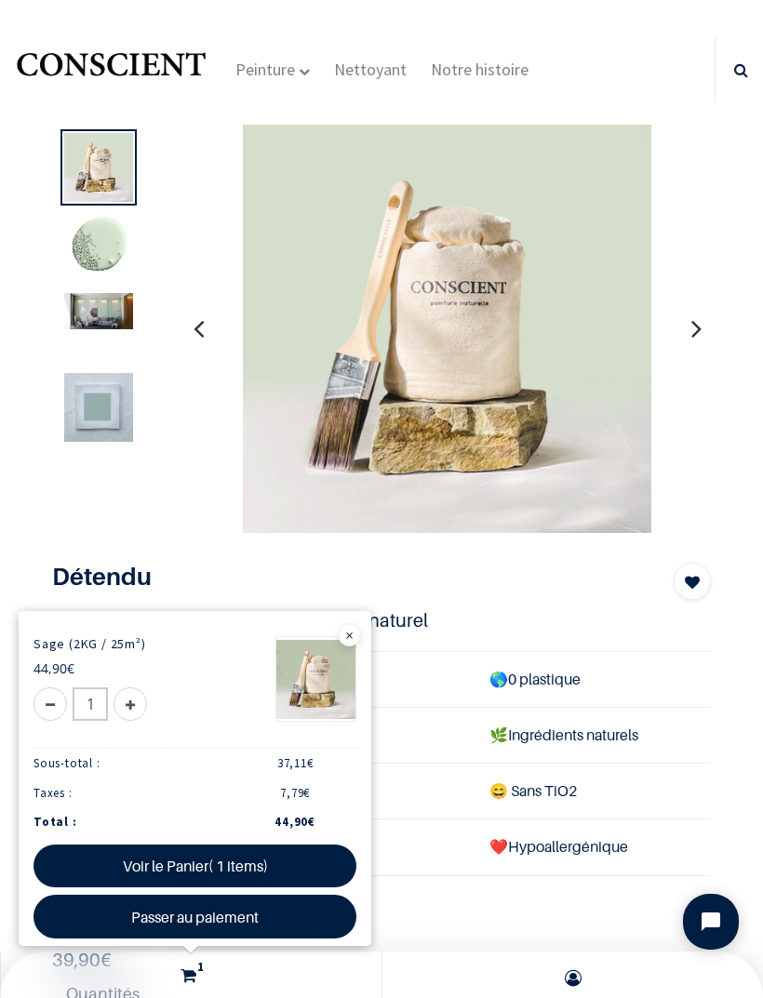
click at [189, 968] on icon at bounding box center [189, 976] width 16 height 25
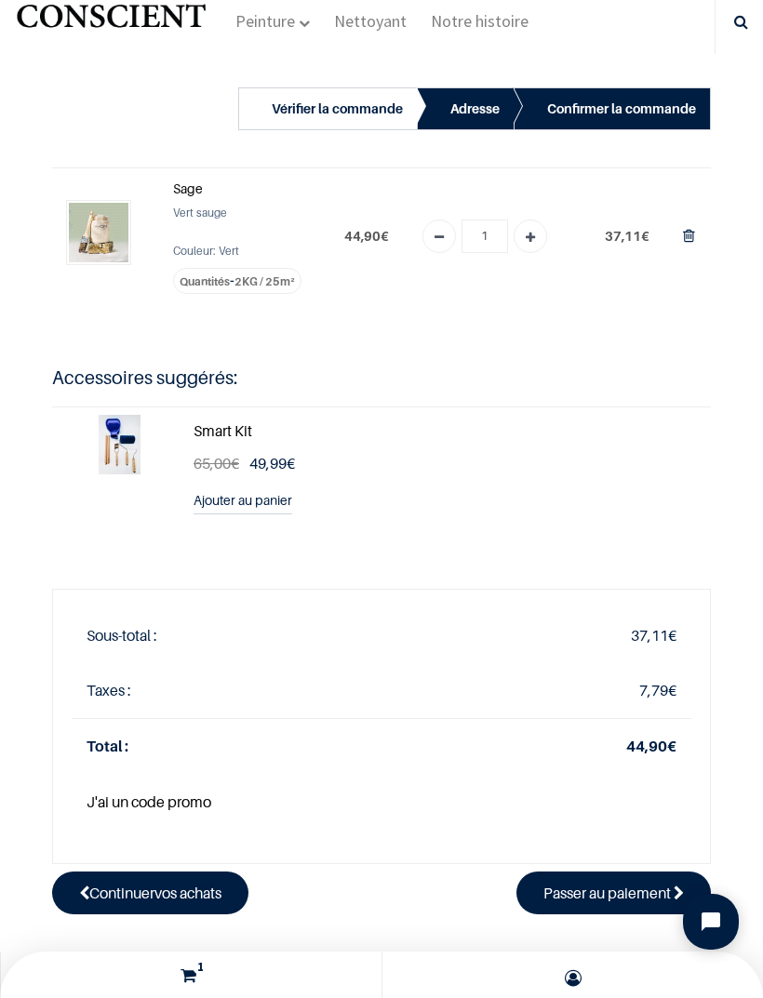
scroll to position [57, 0]
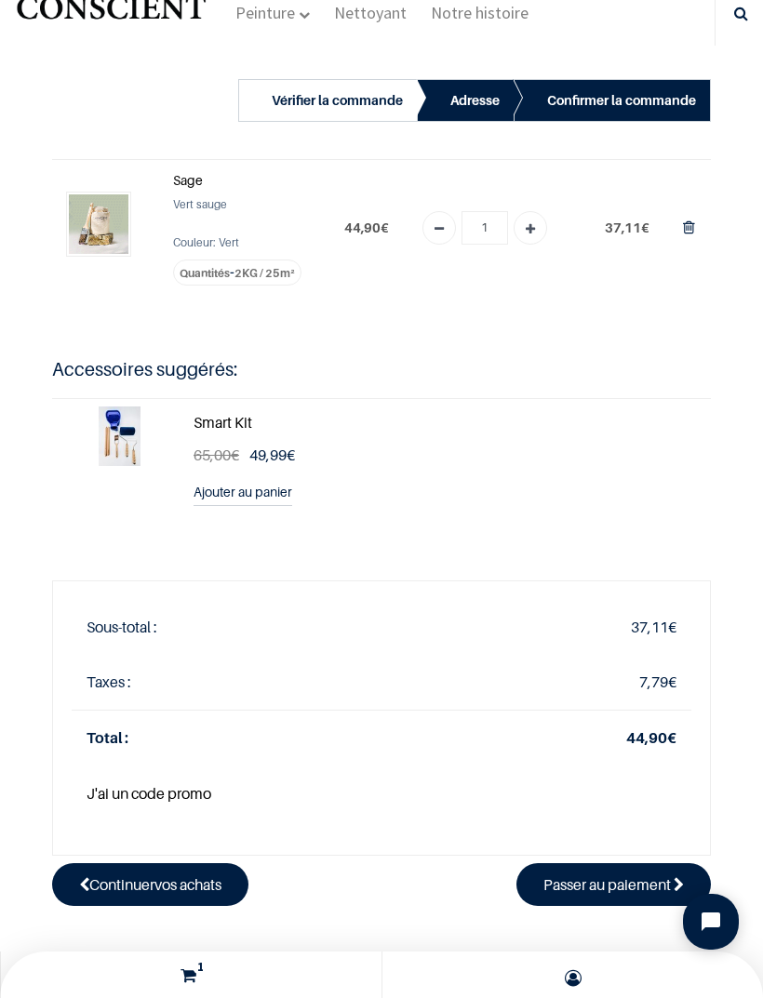
click at [648, 891] on span "Passer au paiement" at bounding box center [606, 885] width 127 height 19
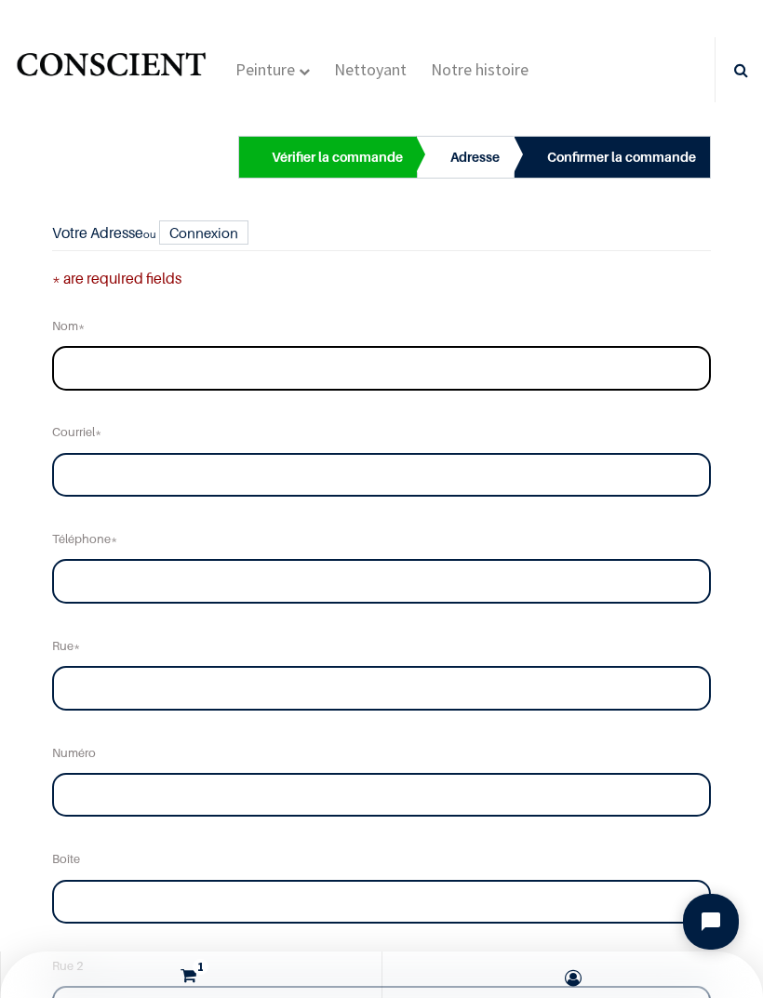
click at [126, 362] on input "text" at bounding box center [381, 368] width 659 height 45
type input "[PERSON_NAME]"
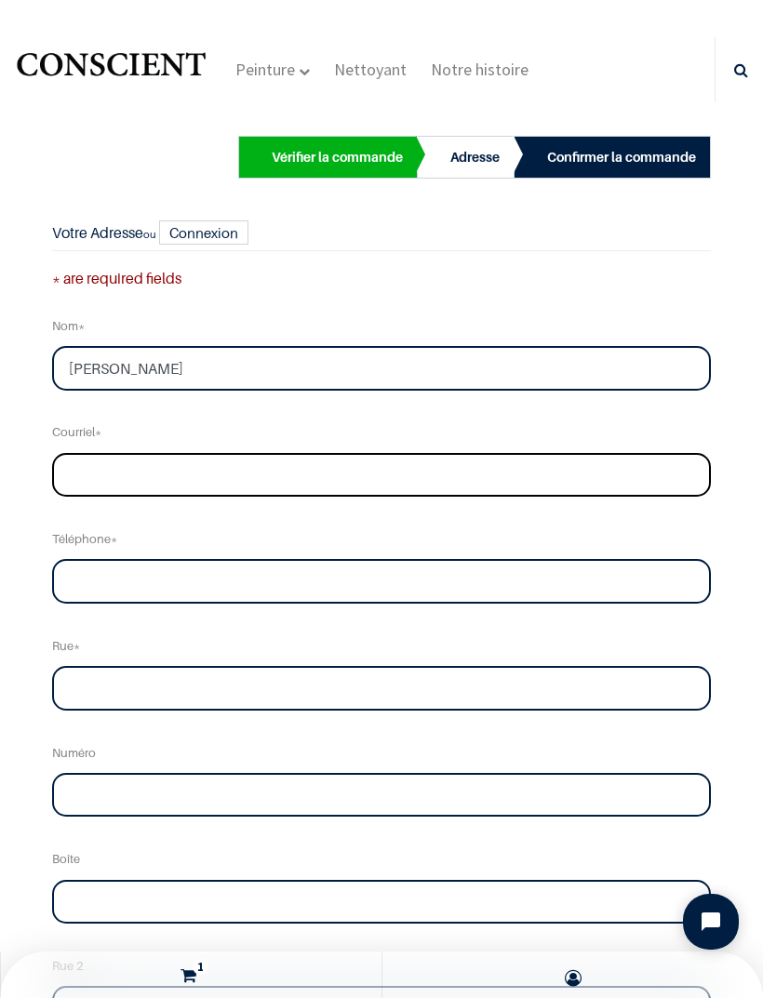
click at [352, 476] on input "email" at bounding box center [381, 475] width 659 height 45
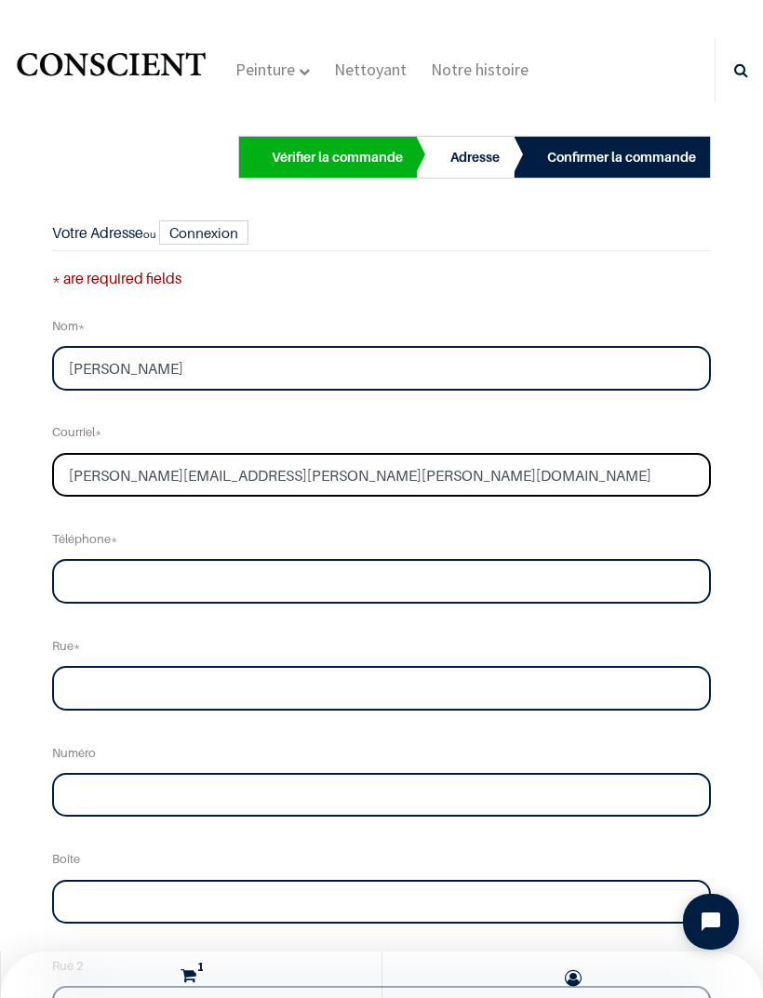
type input "[PERSON_NAME][EMAIL_ADDRESS][PERSON_NAME][PERSON_NAME][DOMAIN_NAME]"
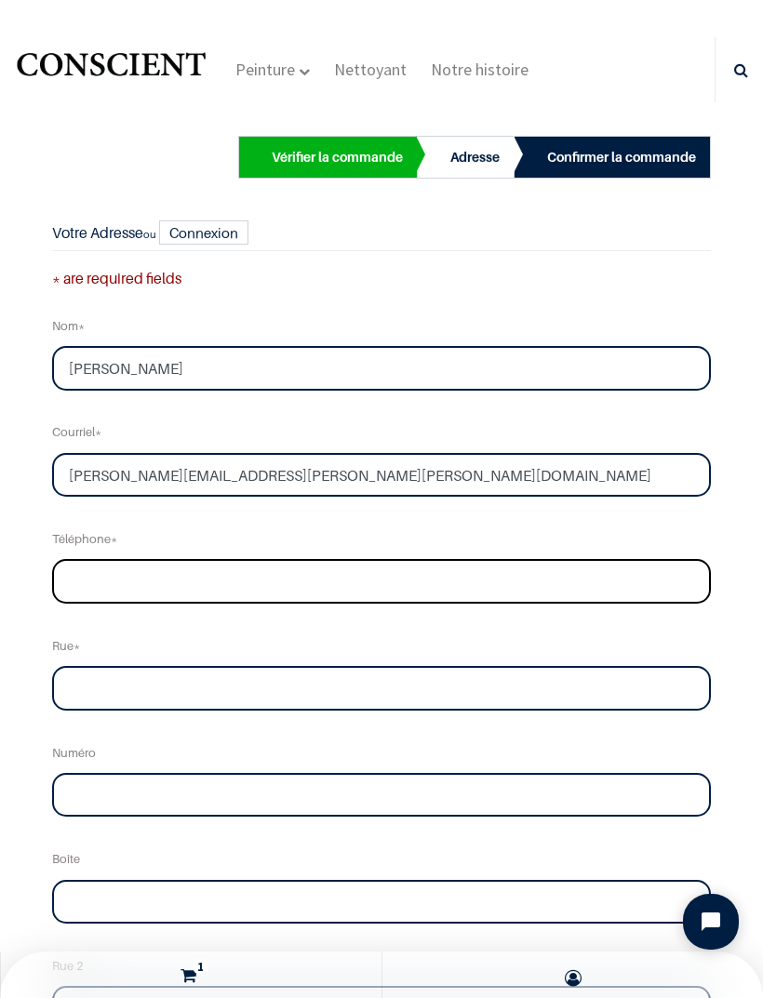
click at [167, 568] on input "tel" at bounding box center [381, 581] width 659 height 45
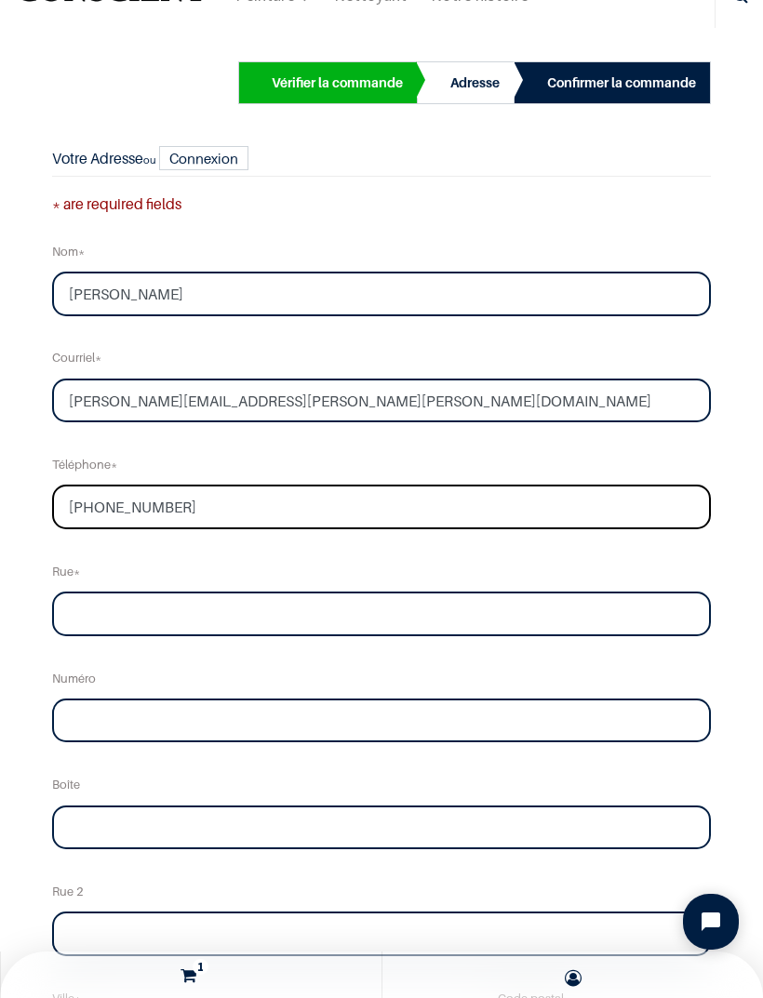
scroll to position [86, 0]
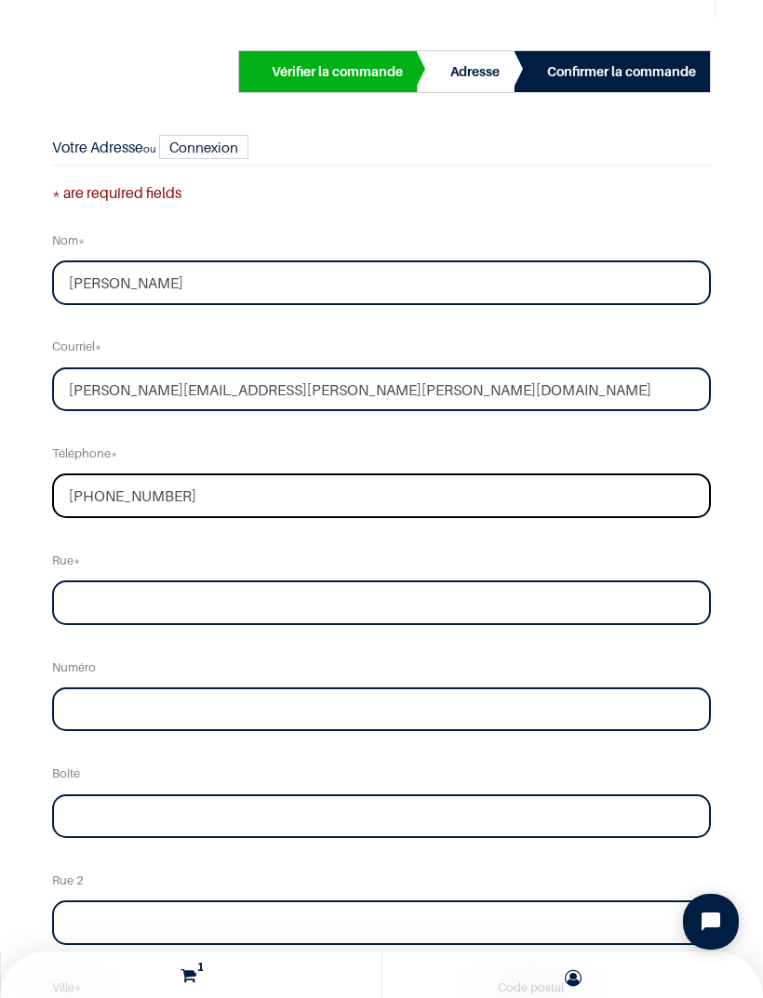
type input "[PHONE_NUMBER]"
click at [419, 611] on input "text" at bounding box center [381, 603] width 659 height 45
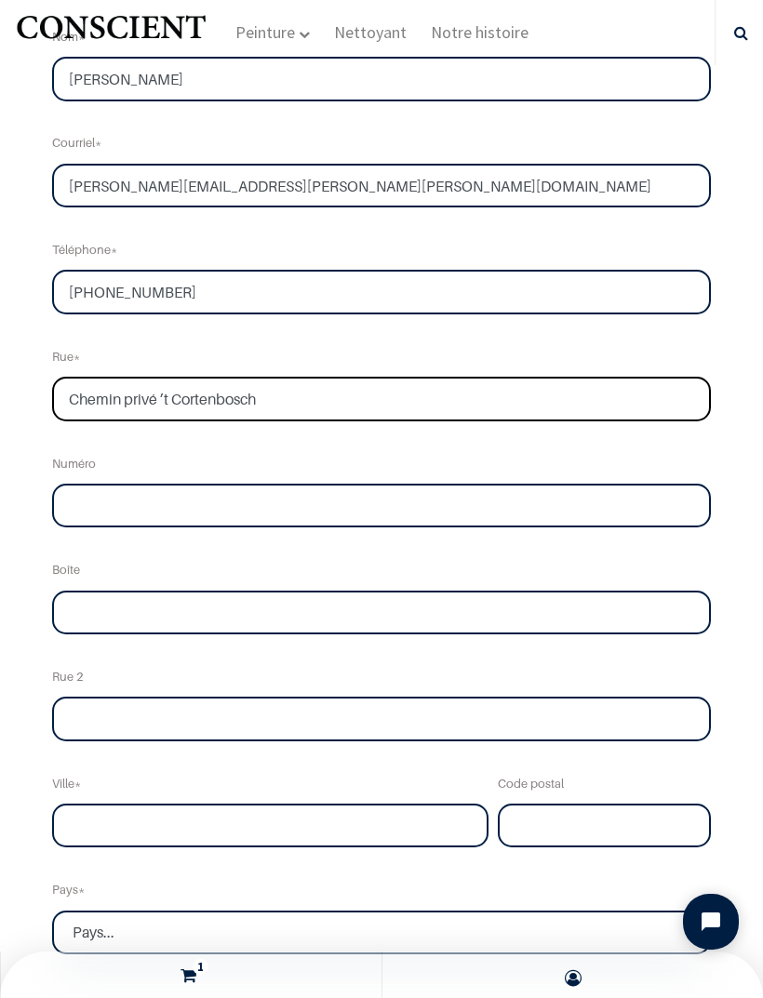
scroll to position [203, 0]
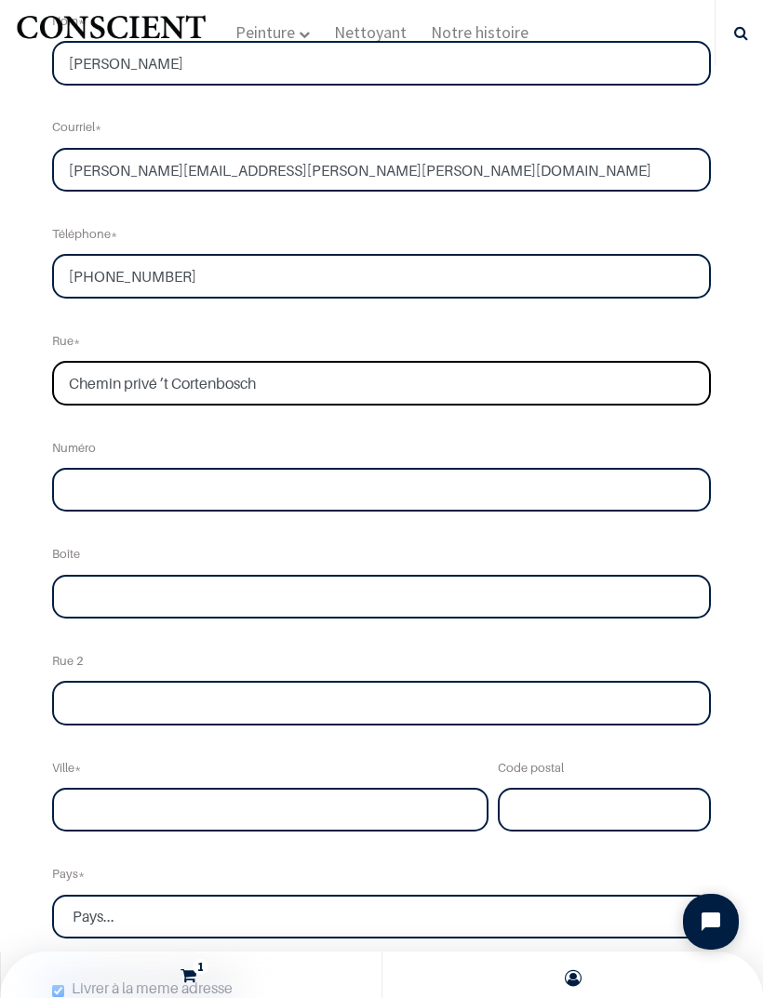
type input "Chemin privé ’t Cortenbosch"
click at [343, 474] on input "text" at bounding box center [381, 490] width 659 height 45
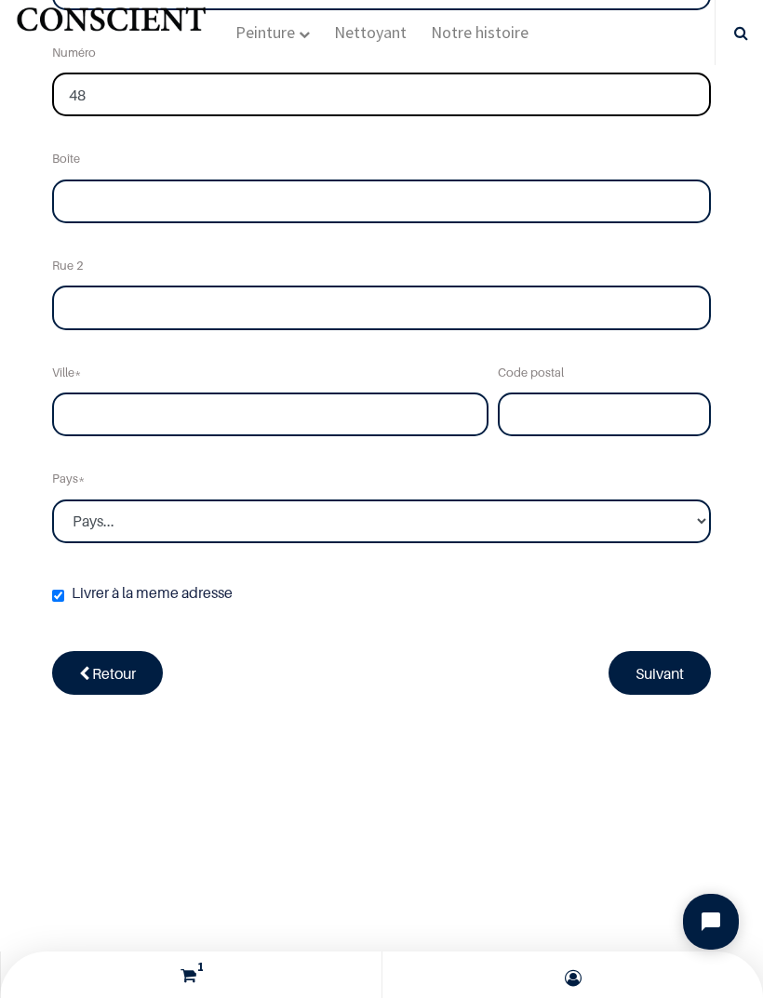
scroll to position [603, 0]
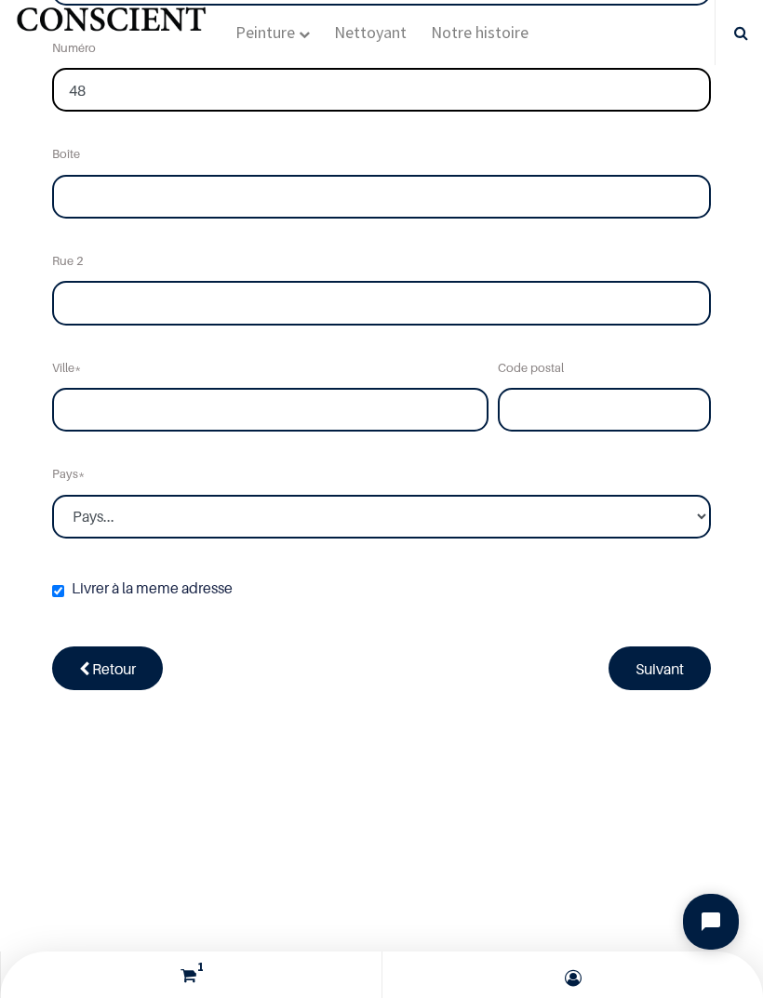
type input "48"
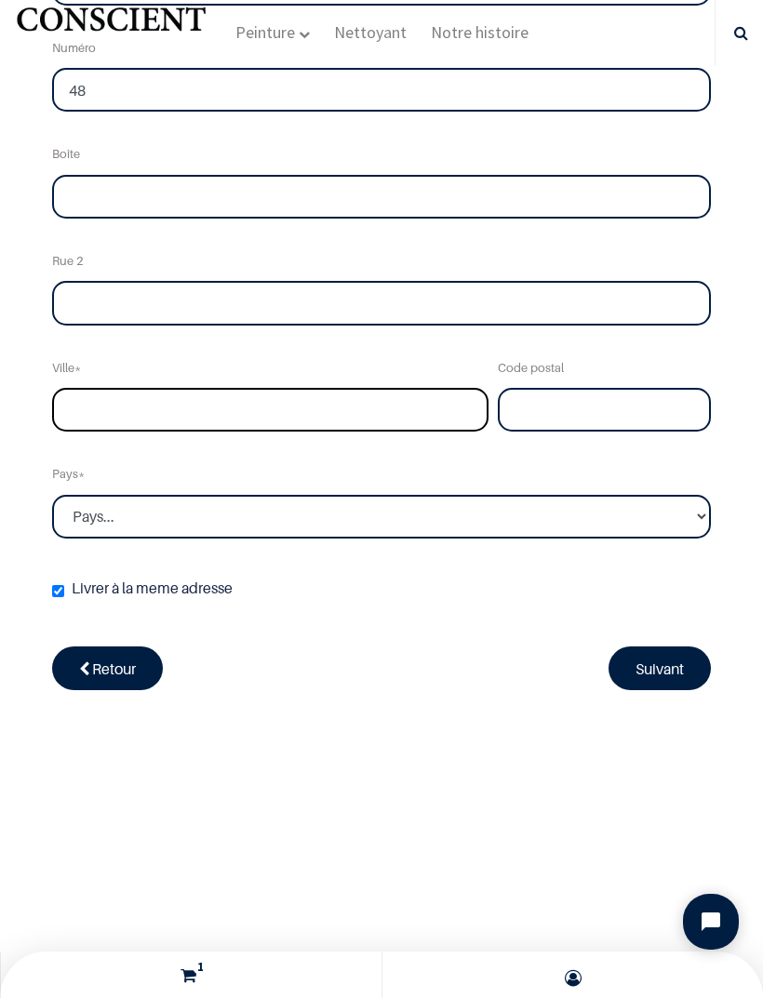
click at [368, 410] on input "text" at bounding box center [270, 410] width 436 height 45
type input "Uccle"
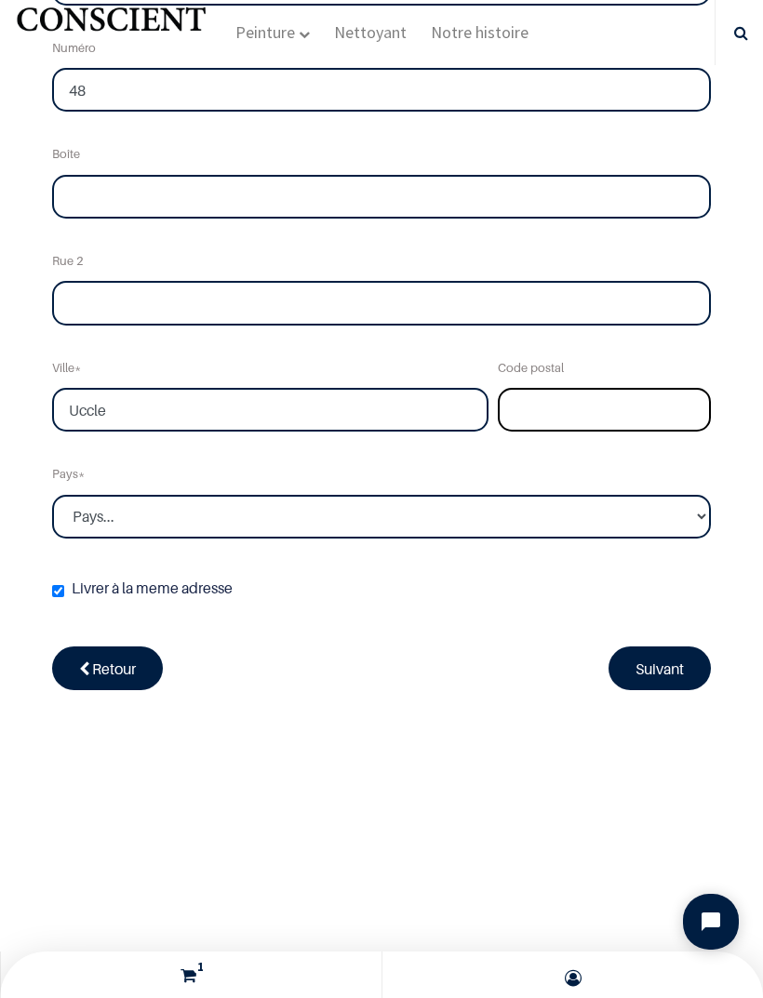
click at [604, 411] on input "text" at bounding box center [604, 410] width 213 height 45
type input "1180"
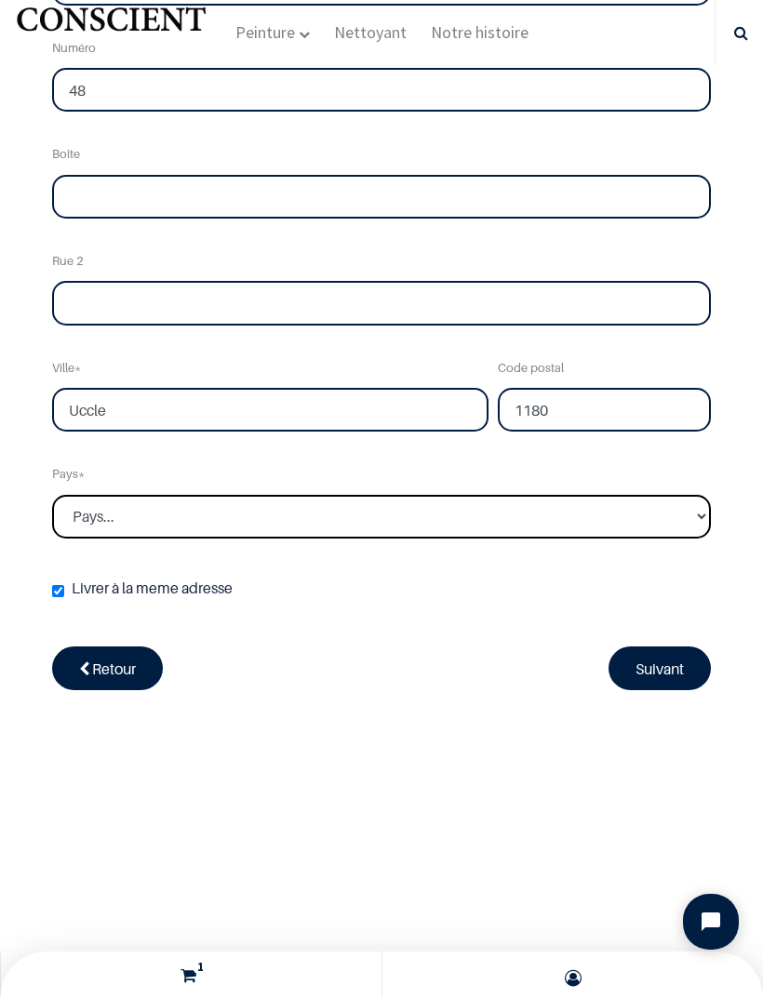
click at [651, 495] on select "Pays... [GEOGRAPHIC_DATA] [GEOGRAPHIC_DATA] [GEOGRAPHIC_DATA] [GEOGRAPHIC_DATA]" at bounding box center [381, 517] width 659 height 45
select select "20"
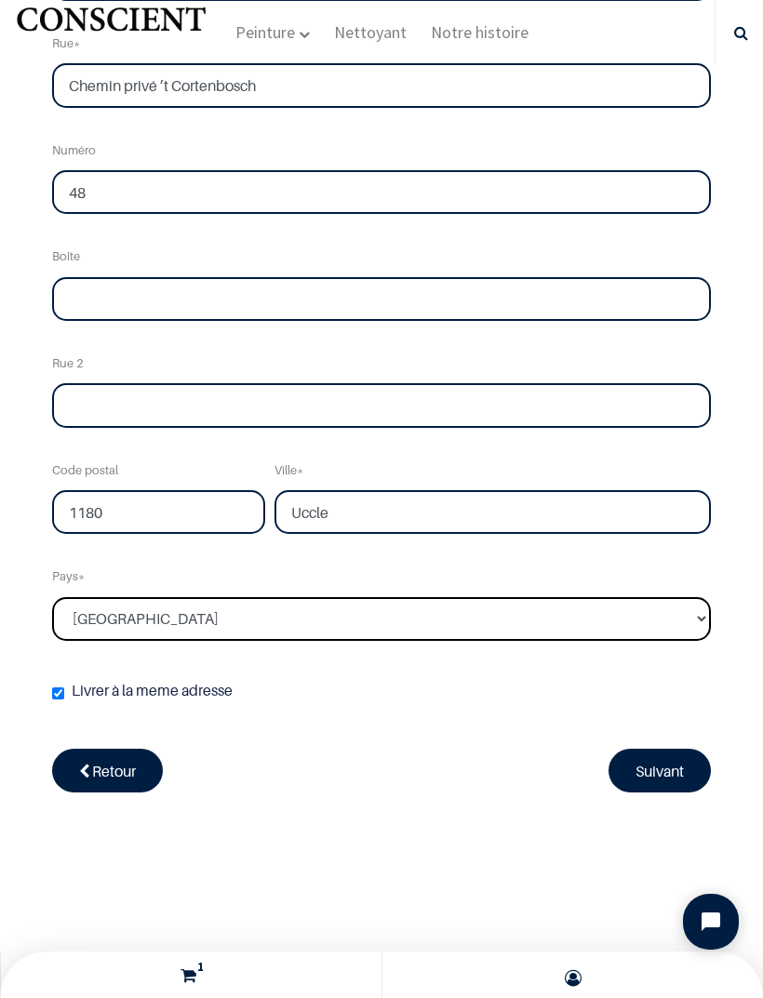
scroll to position [519, 0]
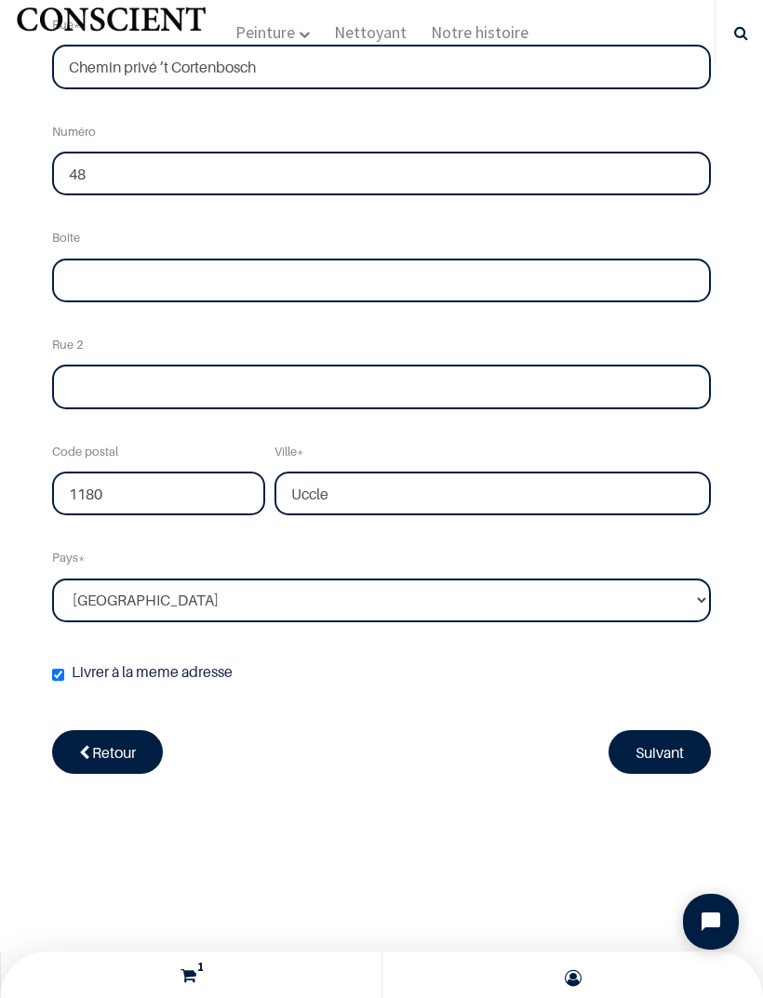
click at [676, 751] on link "Suivant" at bounding box center [659, 751] width 102 height 43
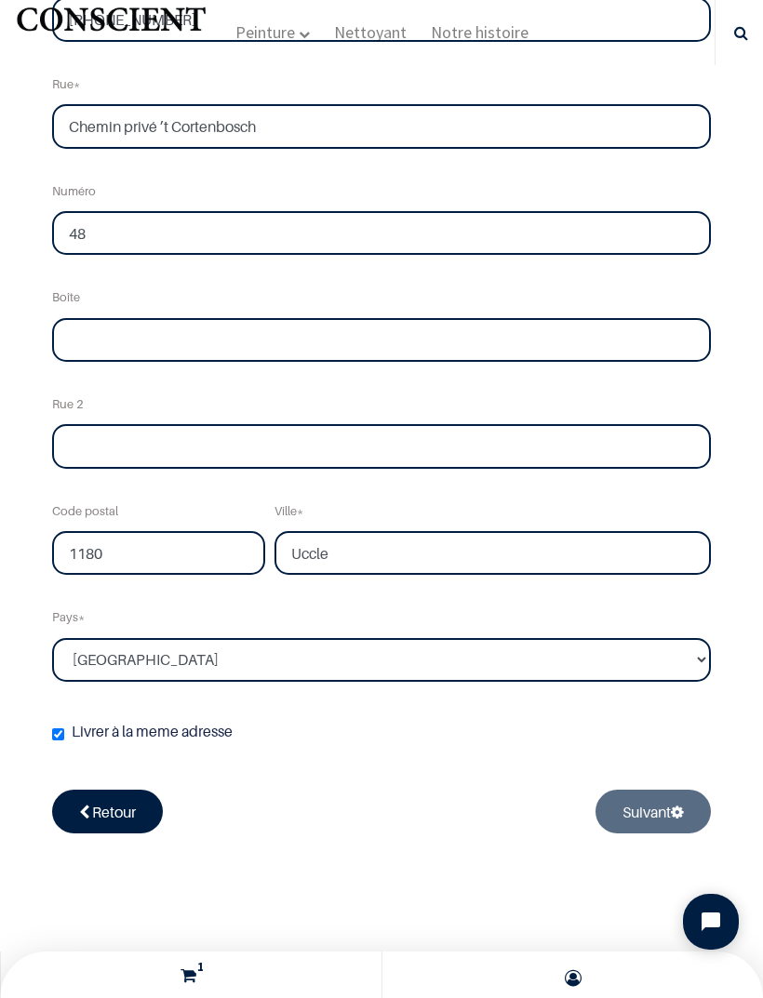
scroll to position [464, 0]
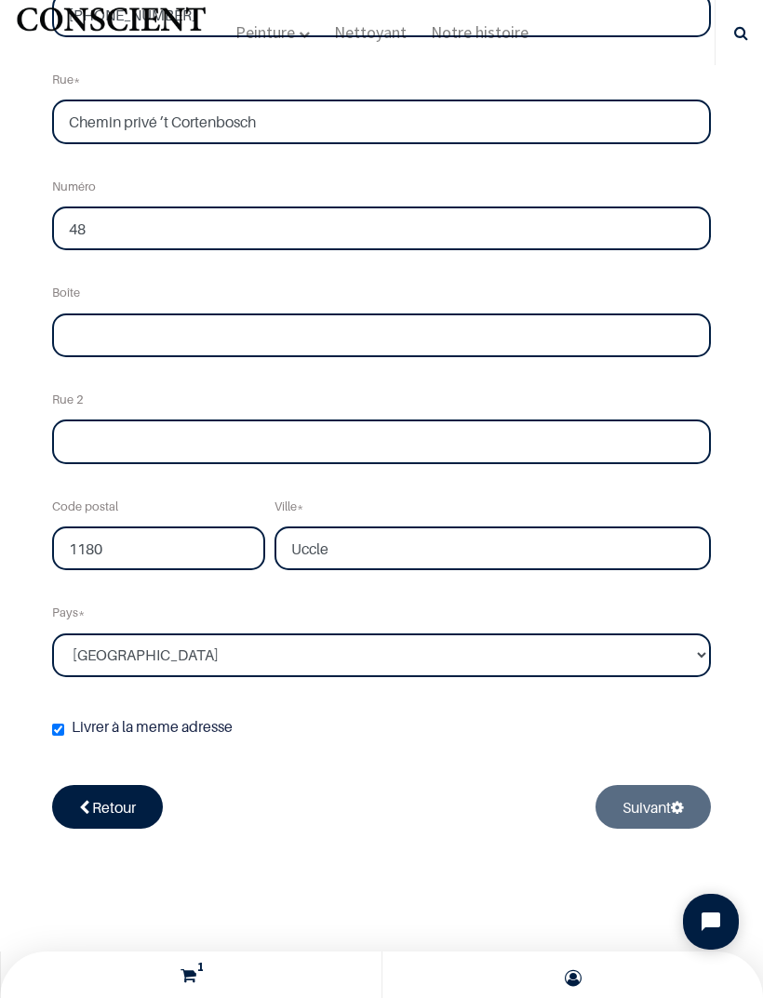
click at [638, 811] on div "Retour Suivant" at bounding box center [381, 821] width 659 height 73
click at [656, 785] on div "Retour Suivant" at bounding box center [381, 821] width 659 height 73
click at [675, 785] on div "Retour Suivant" at bounding box center [381, 821] width 659 height 73
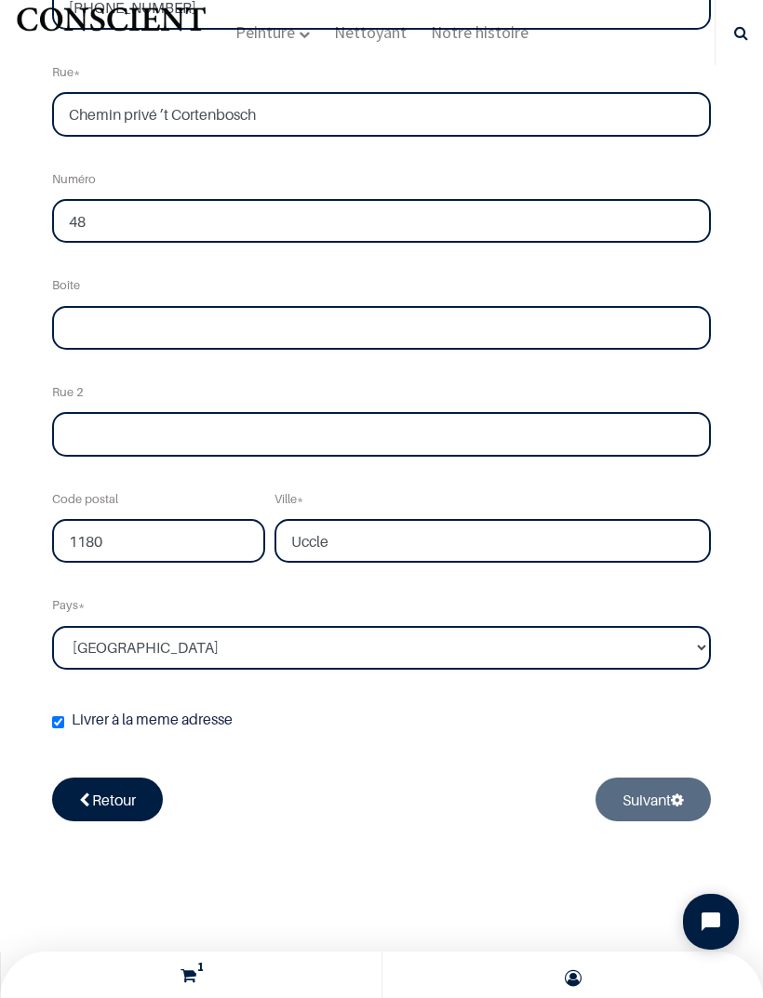
scroll to position [482, 0]
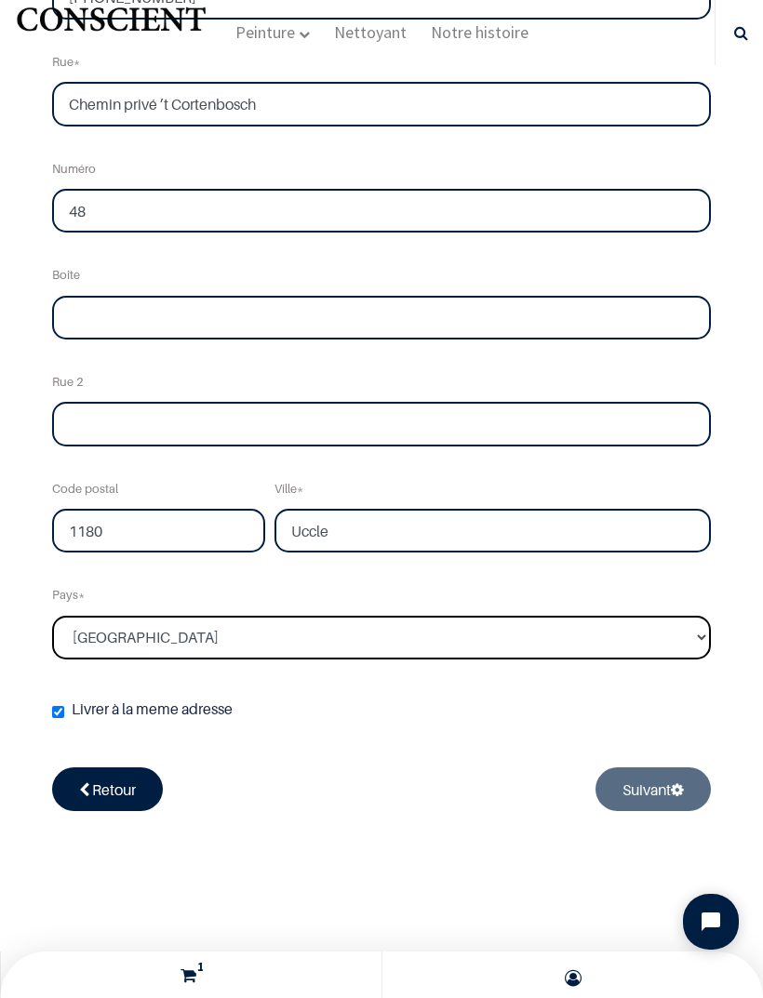
click at [645, 624] on select "Pays... [GEOGRAPHIC_DATA] [GEOGRAPHIC_DATA] [GEOGRAPHIC_DATA] [GEOGRAPHIC_DATA]" at bounding box center [381, 638] width 659 height 45
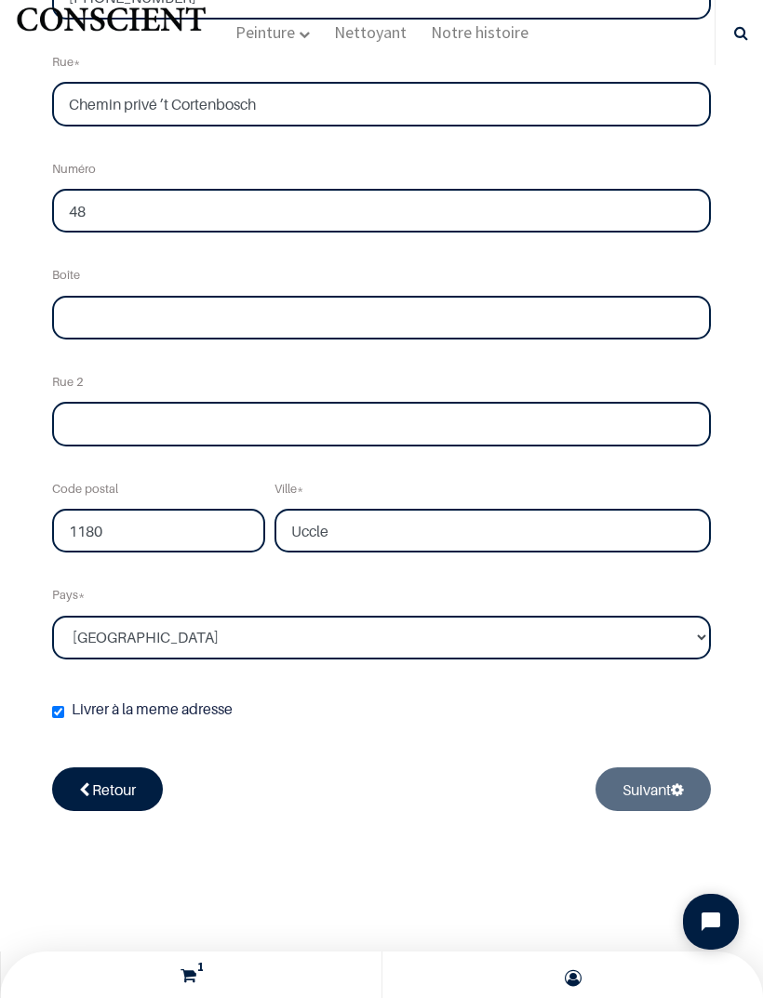
click at [679, 780] on div "Retour Suivant" at bounding box center [381, 804] width 659 height 73
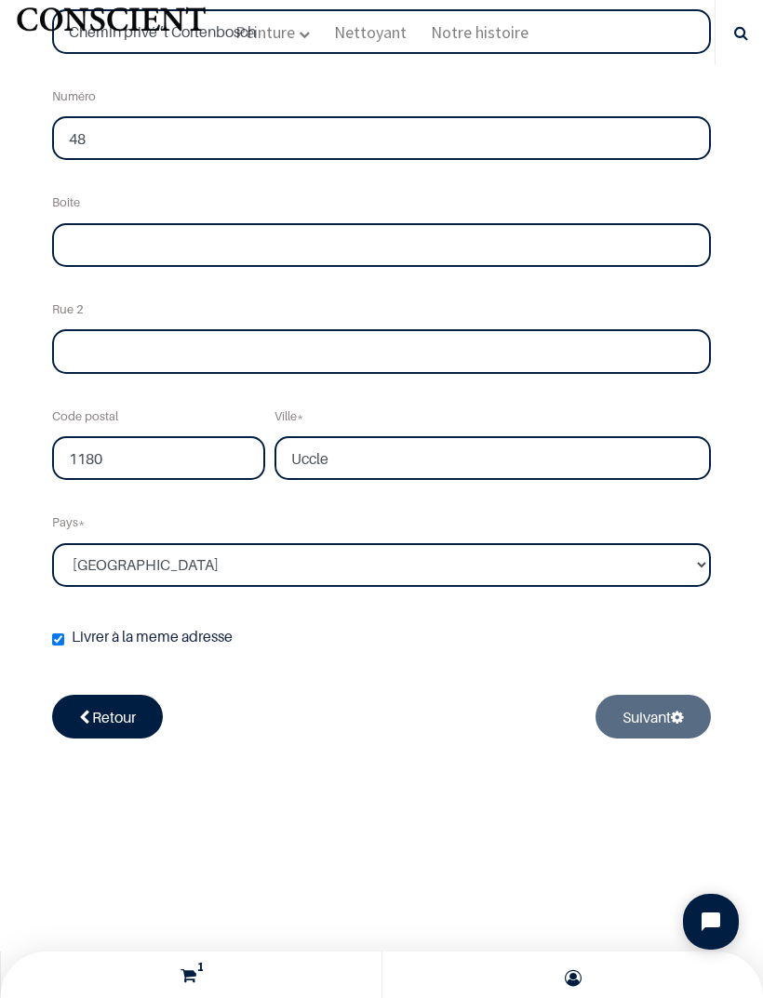
scroll to position [563, 0]
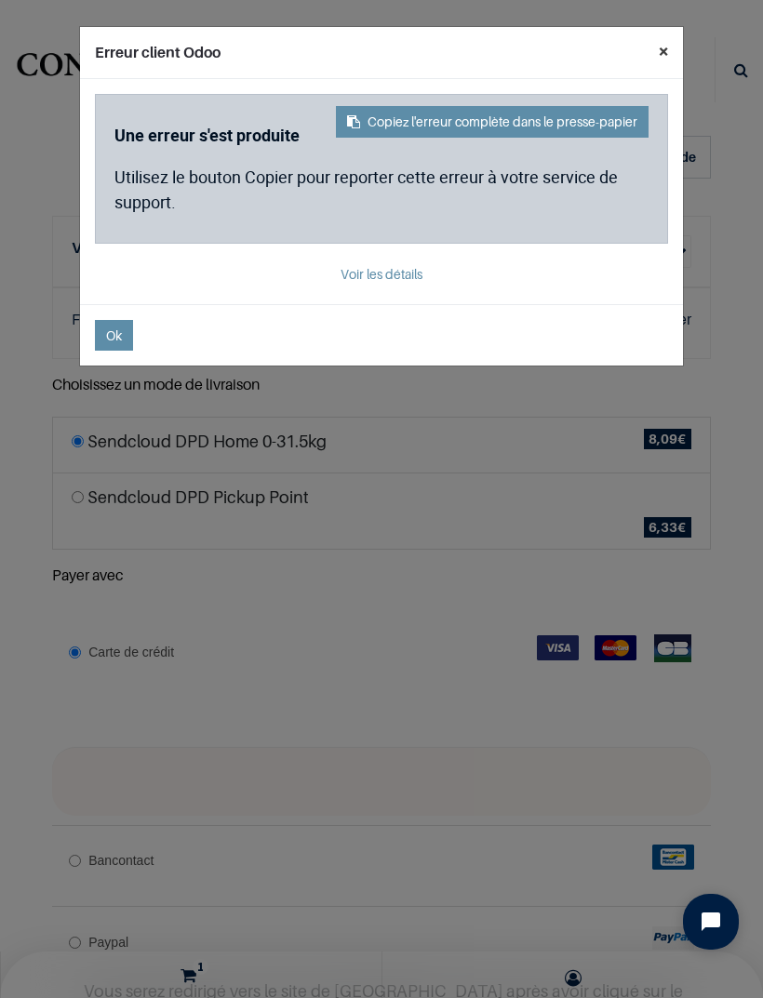
click at [664, 54] on button "×" at bounding box center [663, 51] width 39 height 48
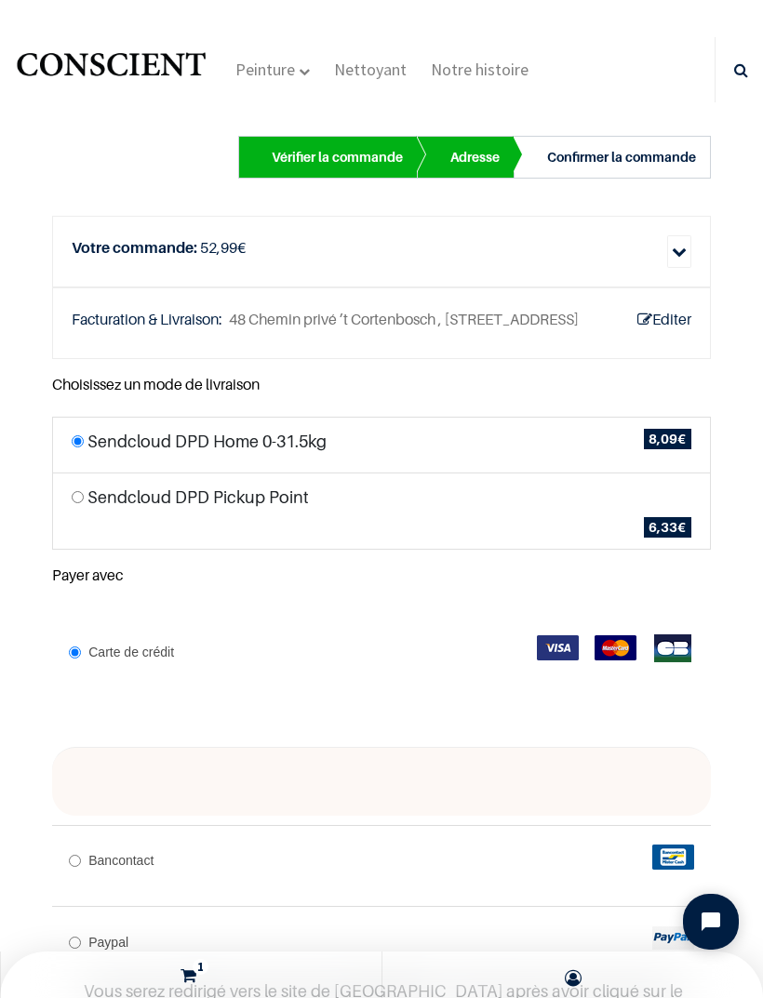
click at [75, 500] on input "radio" at bounding box center [78, 497] width 12 height 12
radio input "true"
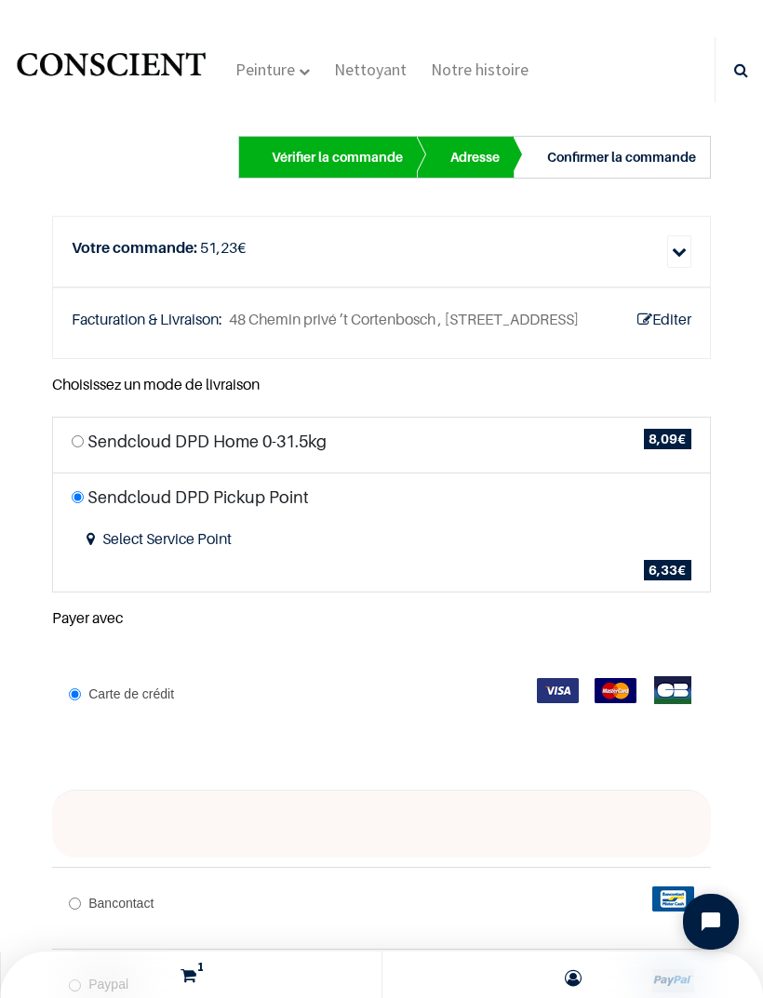
click at [197, 547] on button "Select Service Point" at bounding box center [159, 538] width 175 height 43
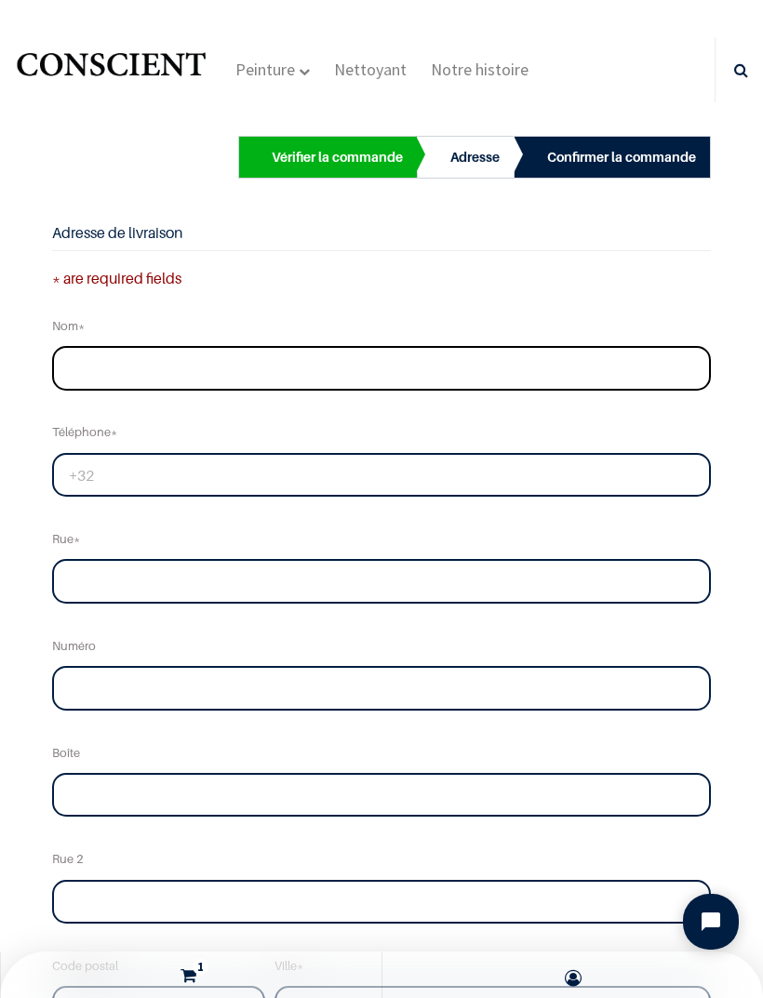
click at [453, 374] on input "text" at bounding box center [381, 368] width 659 height 45
type input "Constance Gros"
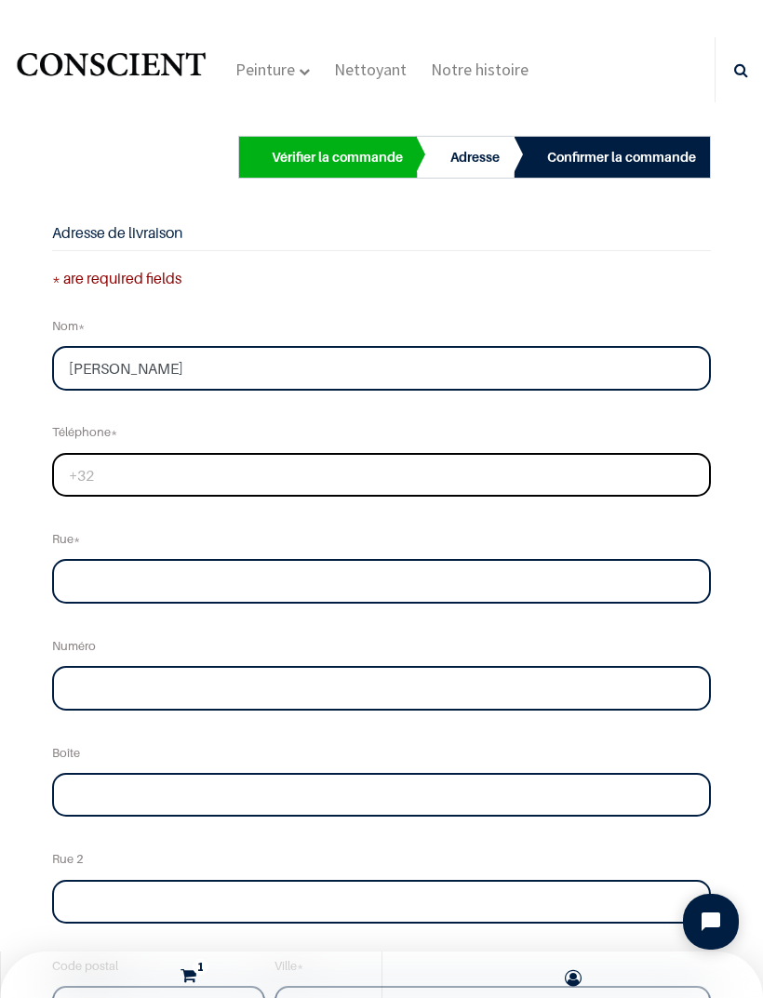
click at [349, 468] on input "tel" at bounding box center [381, 475] width 659 height 45
type input "+32494660223"
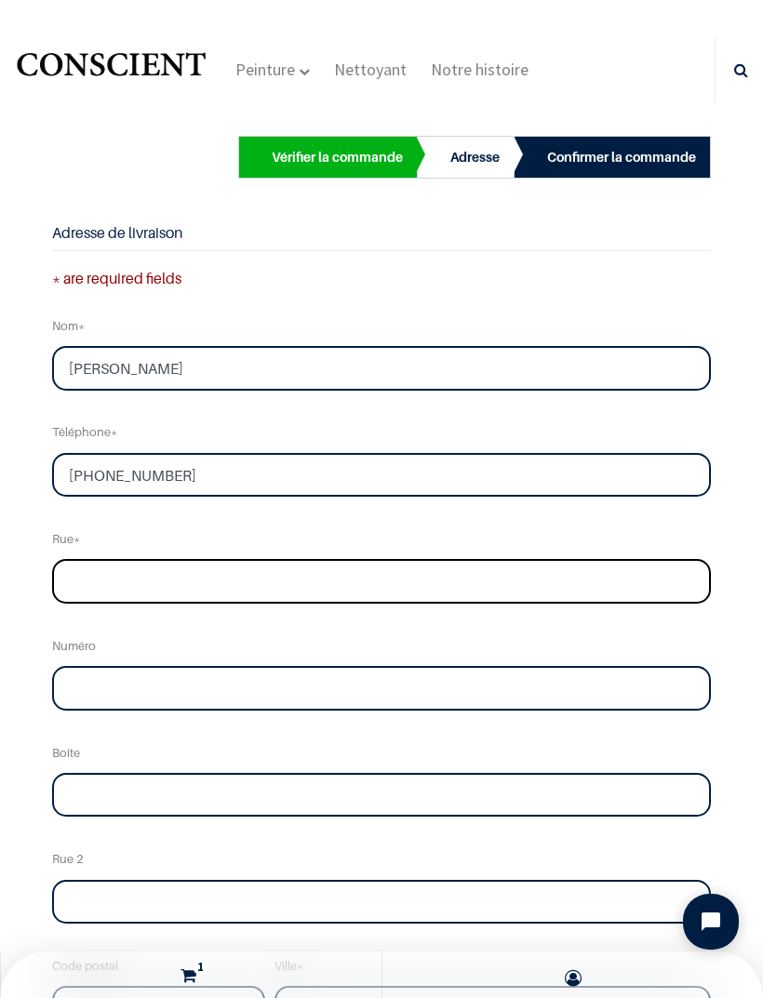
click at [381, 580] on input "text" at bounding box center [381, 581] width 659 height 45
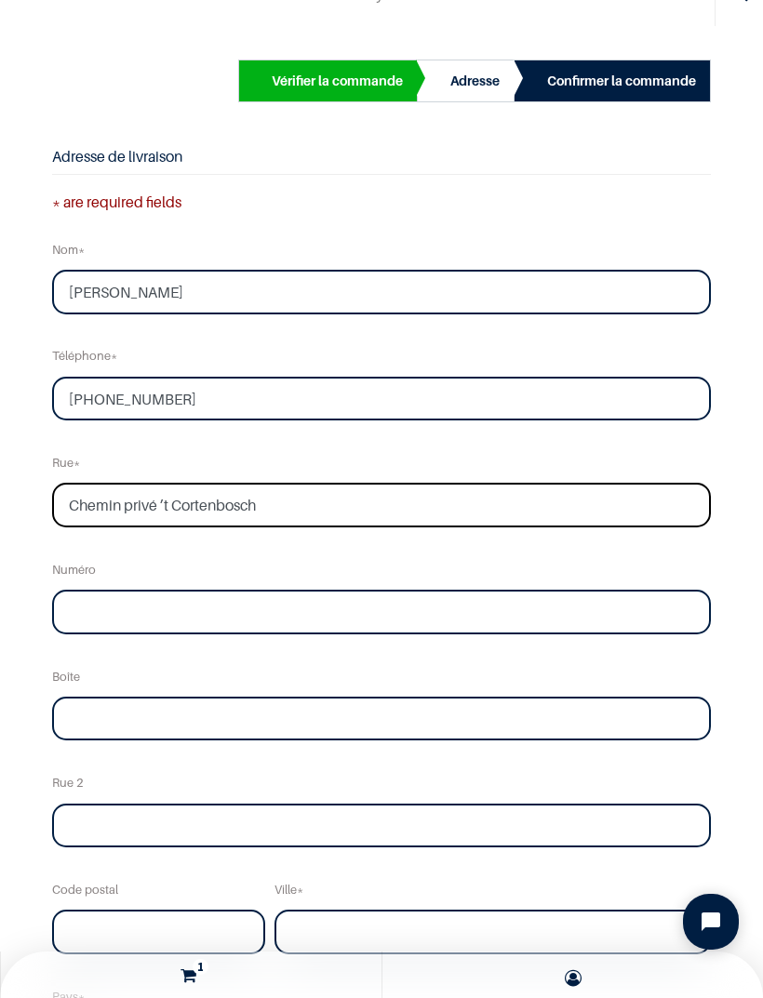
scroll to position [77, 0]
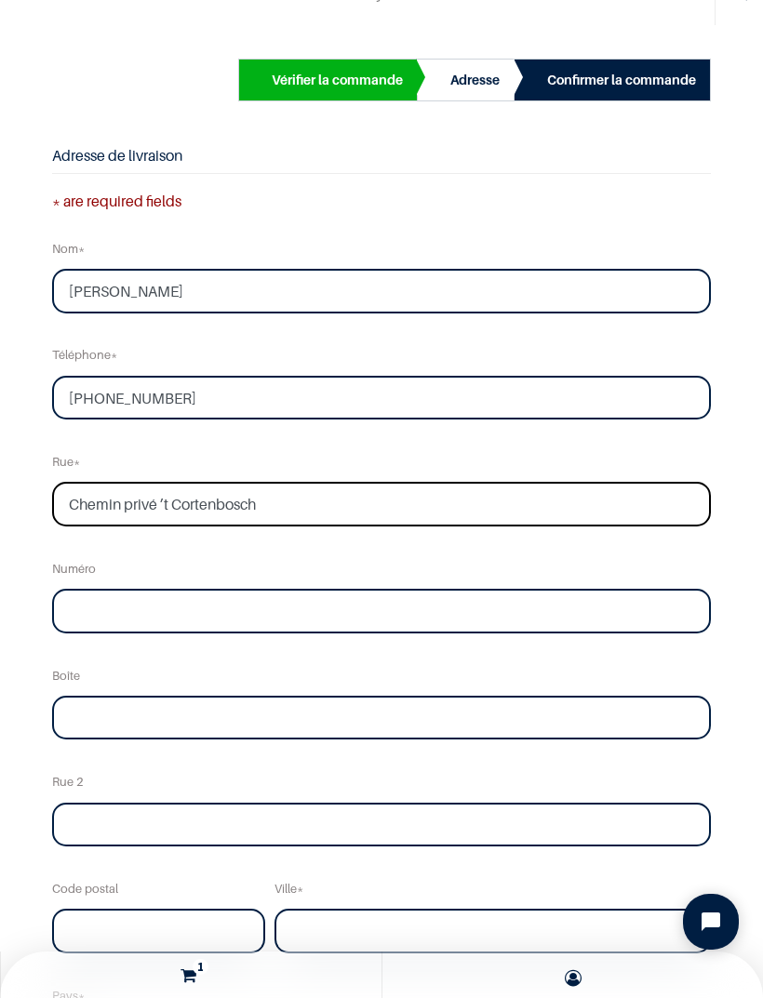
type input "Chemin privé ’t Cortenbosch"
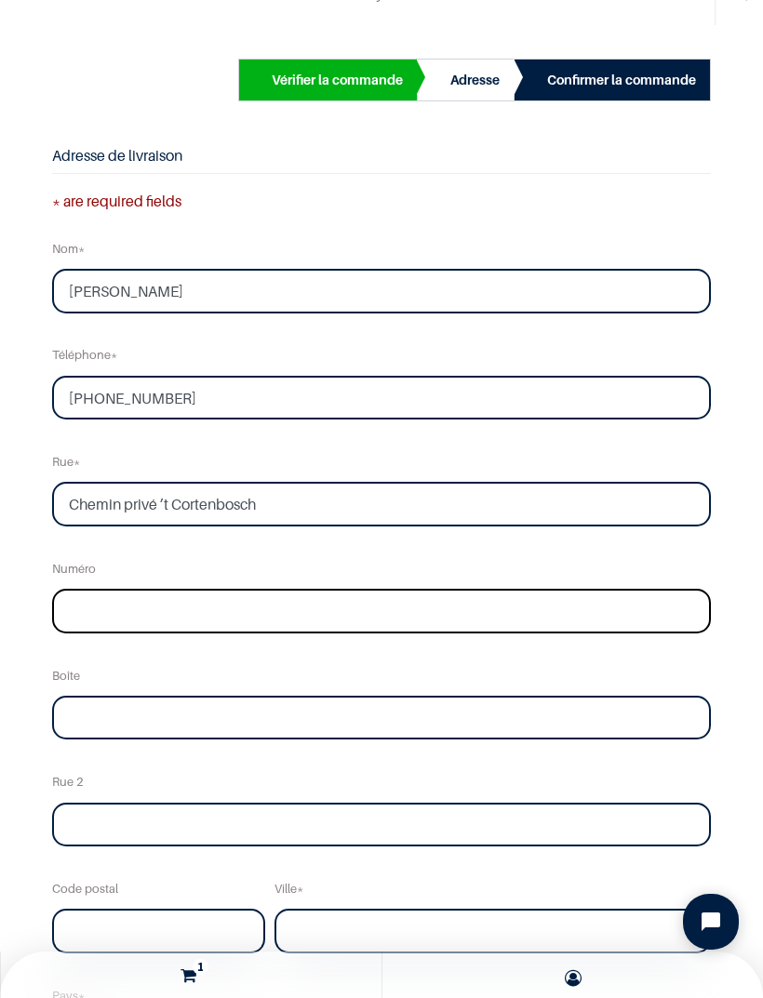
click at [406, 594] on input "text" at bounding box center [381, 611] width 659 height 45
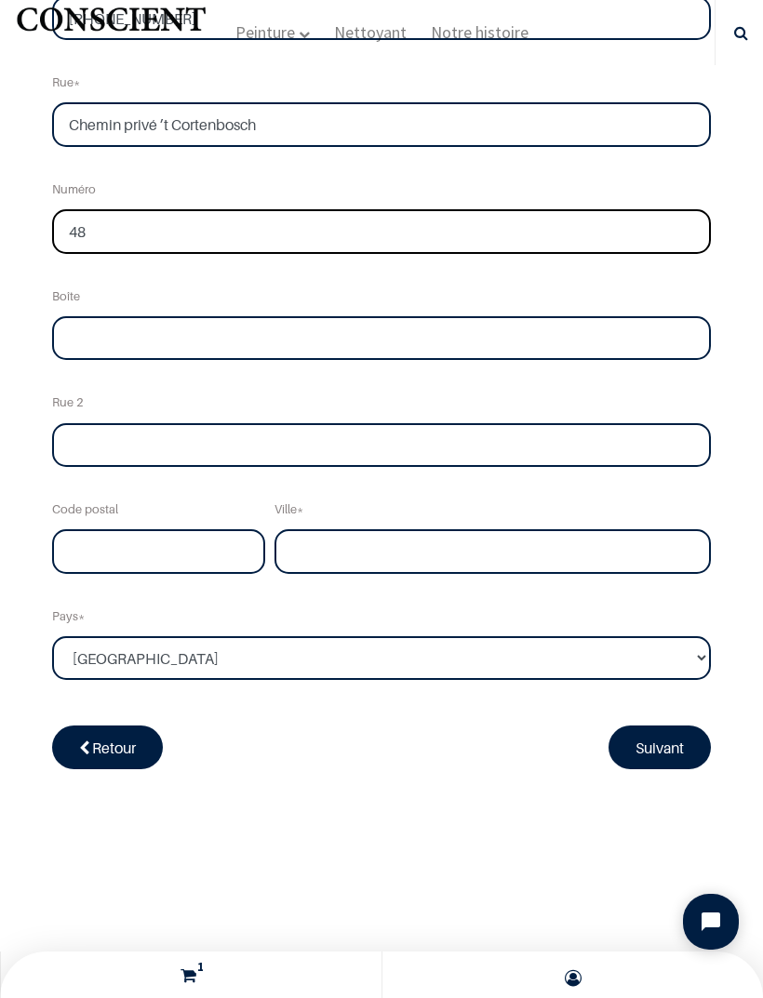
scroll to position [369, 0]
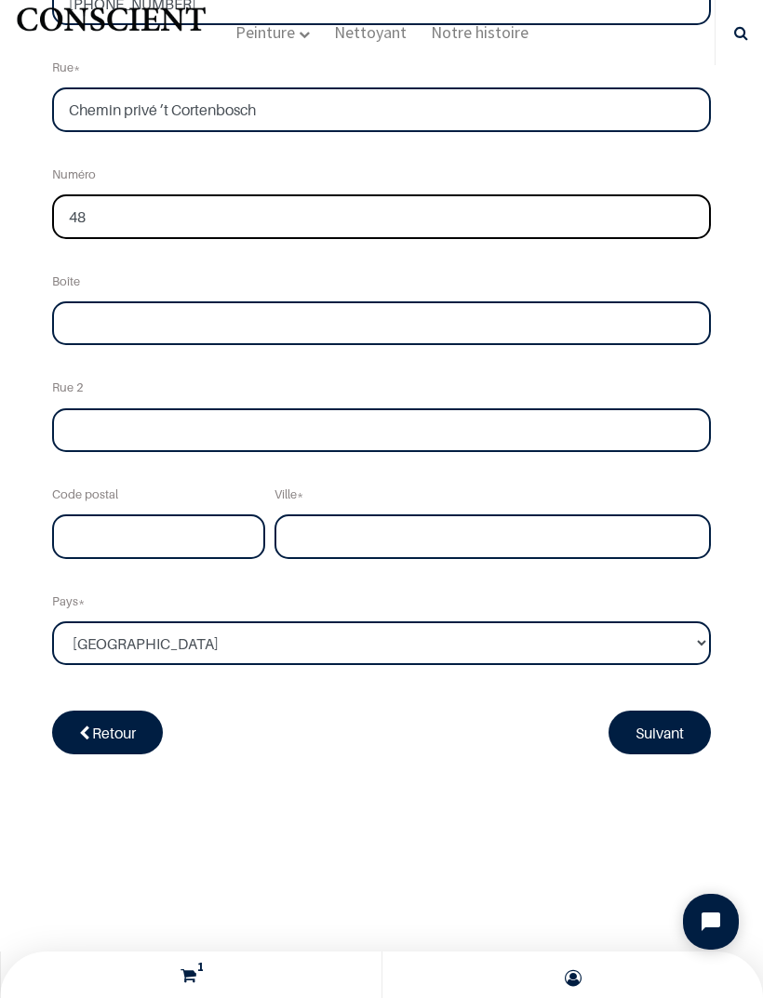
type input "48"
click at [205, 543] on input "text" at bounding box center [158, 537] width 213 height 45
type input "1180"
click at [492, 525] on input "text" at bounding box center [492, 537] width 436 height 45
type input "Uccle"
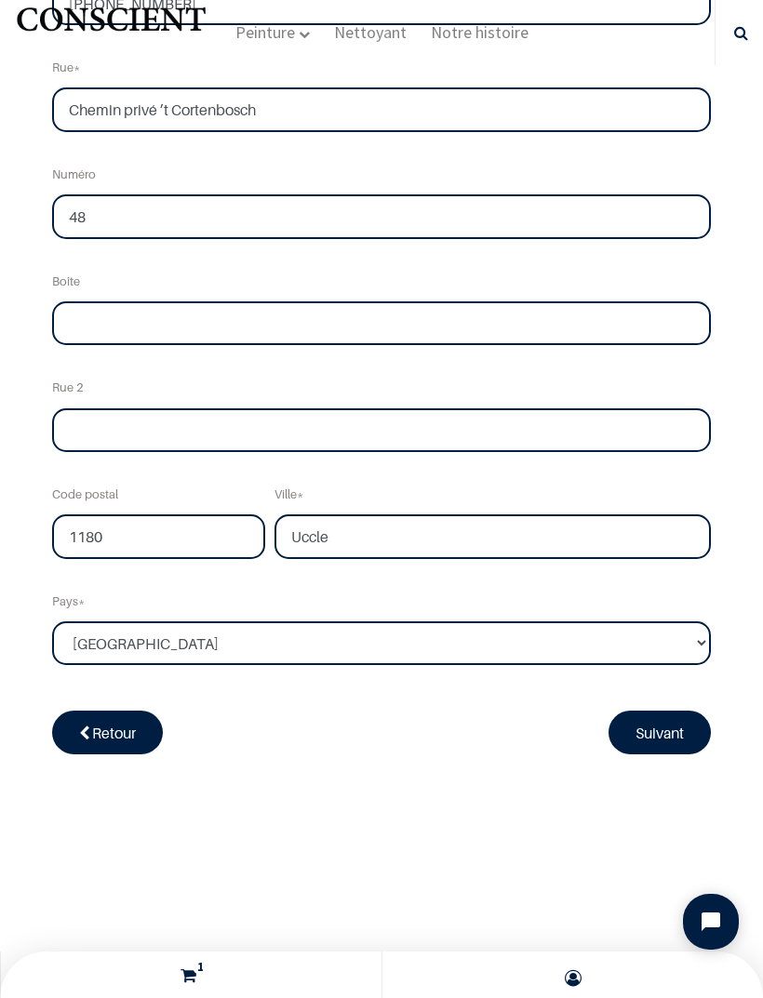
click at [722, 461] on div "Adresse de livraison * are required fields Nom Constance Gros Téléphone +324946…" at bounding box center [381, 287] width 687 height 1087
click at [689, 729] on link "Suivant" at bounding box center [659, 732] width 102 height 43
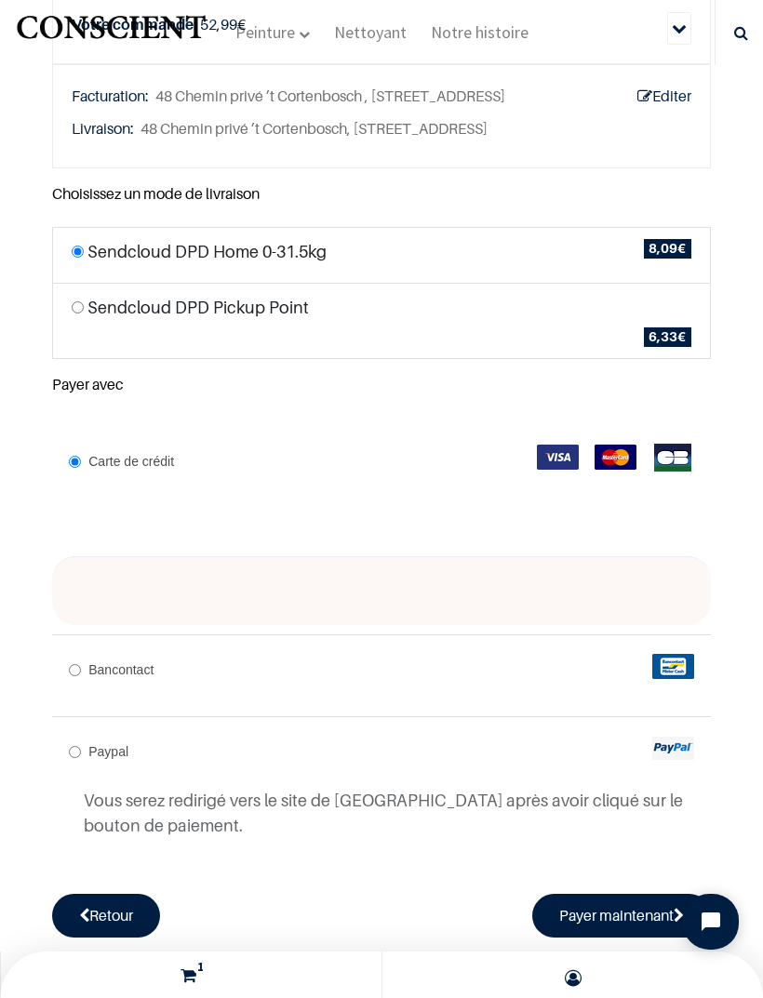
scroll to position [125, 0]
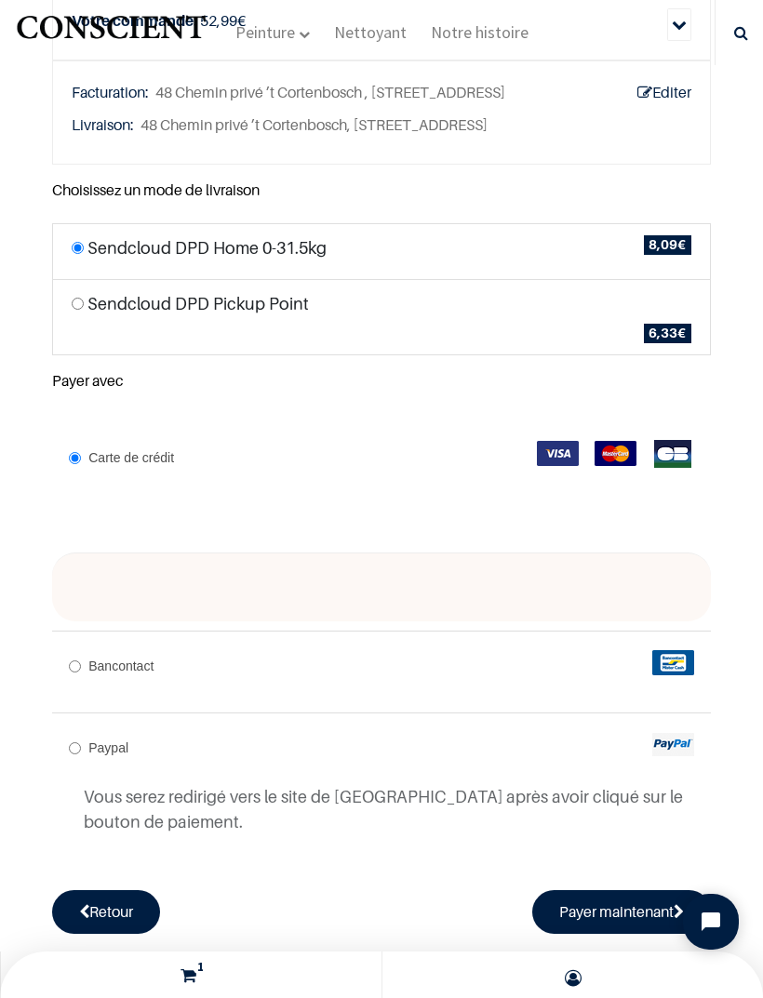
click at [80, 669] on input "Bancontact" at bounding box center [75, 667] width 12 height 12
radio input "true"
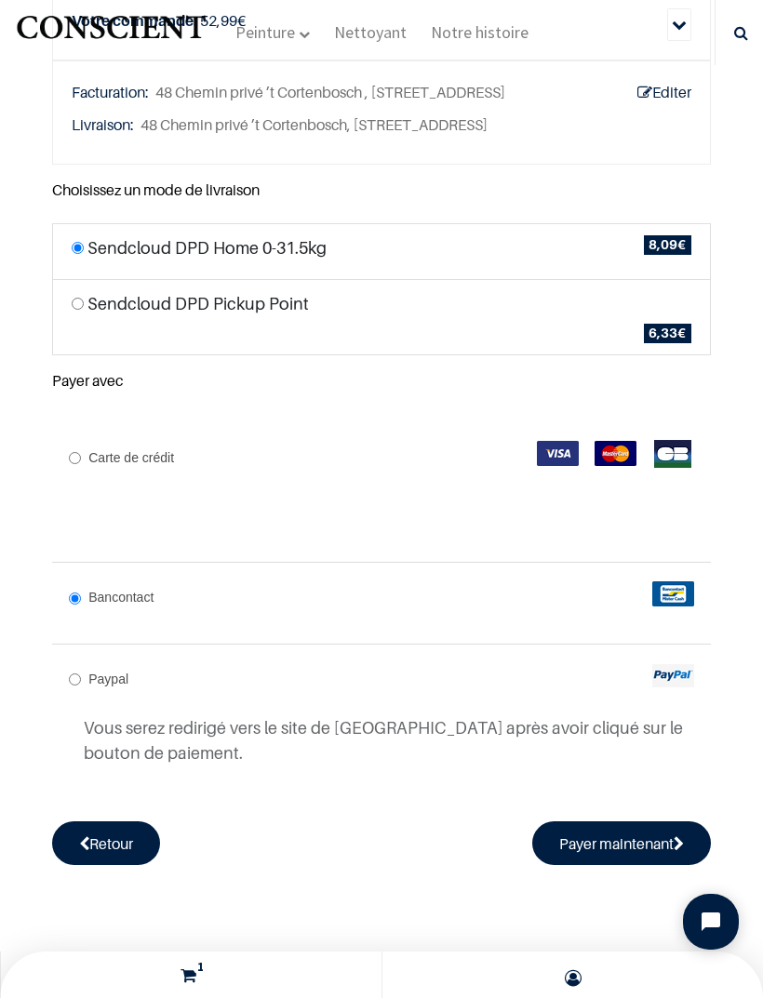
click at [591, 836] on button "Payer maintenant" at bounding box center [621, 843] width 179 height 43
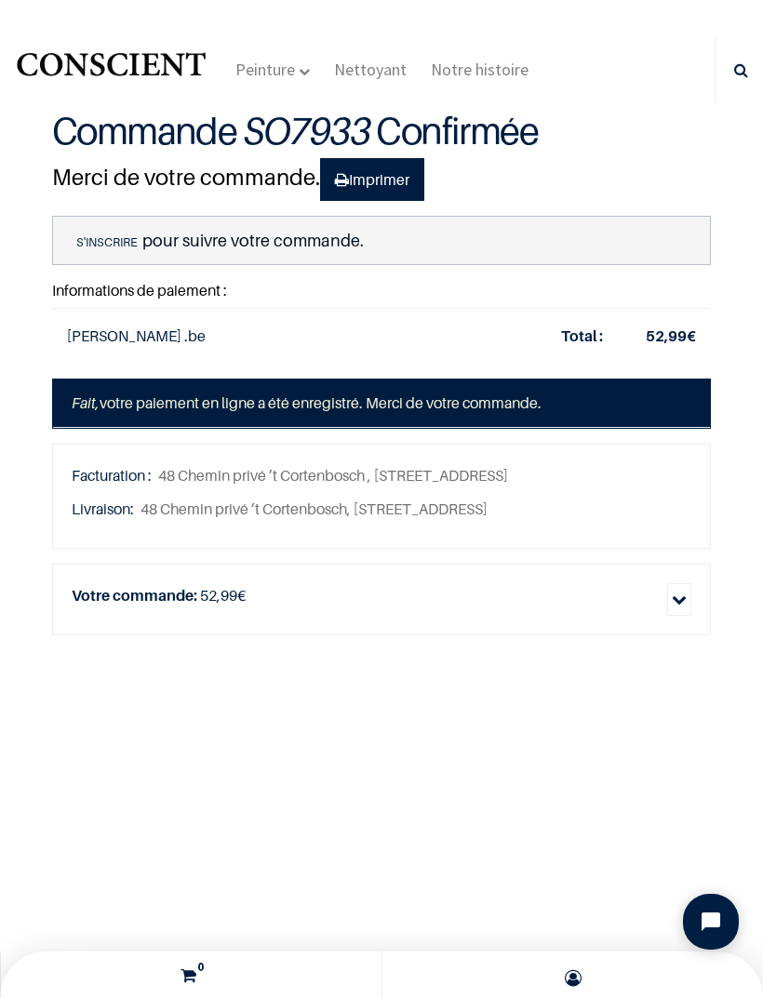
click at [286, 234] on p "S'inscrire pour suivre votre commande." at bounding box center [381, 240] width 659 height 49
click at [108, 246] on link "S'inscrire" at bounding box center [107, 242] width 71 height 17
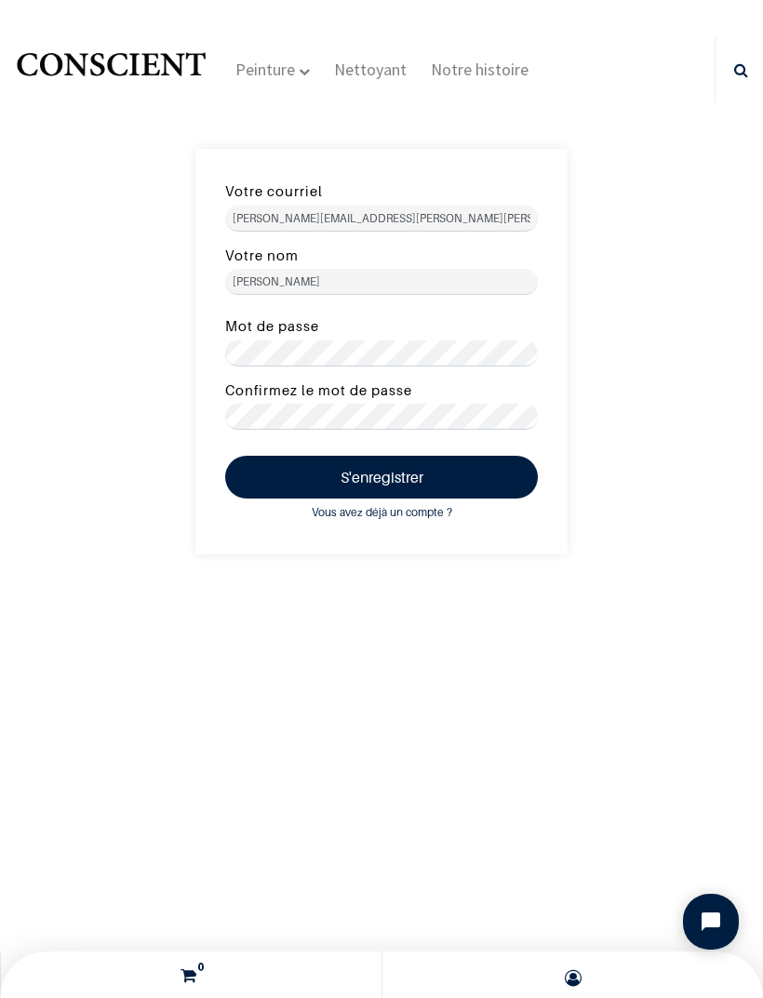
click at [478, 475] on button "S'enregistrer" at bounding box center [381, 477] width 313 height 43
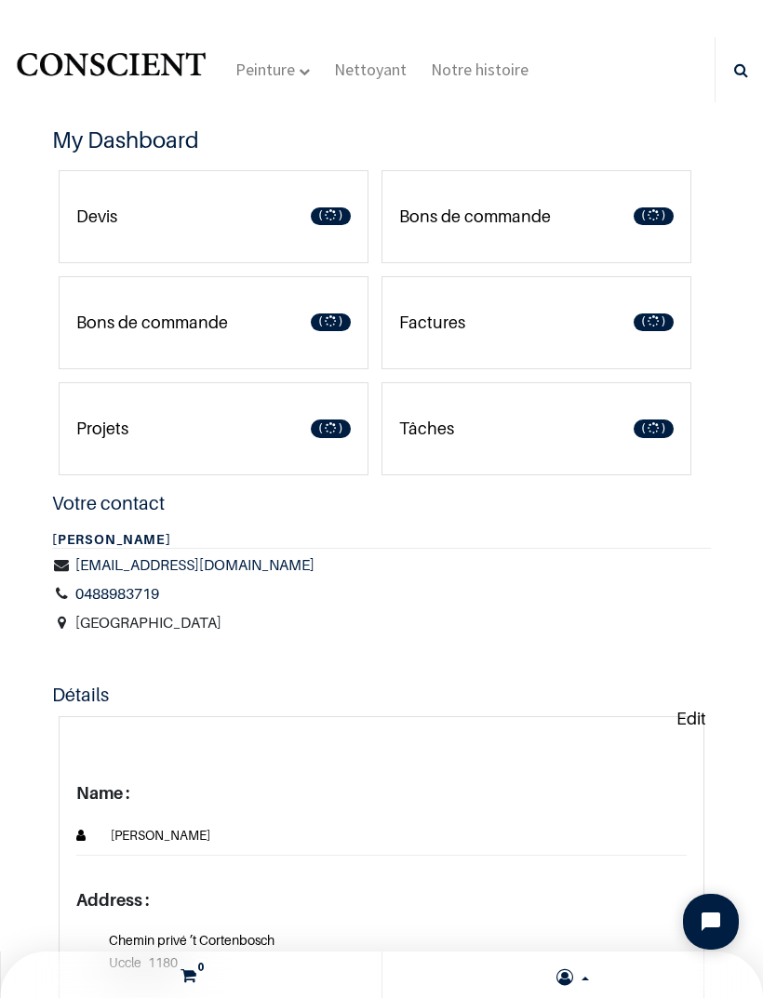
type input "[EMAIL_ADDRESS][DOMAIN_NAME]"
click at [555, 217] on link "Bons de commande 1" at bounding box center [536, 216] width 310 height 93
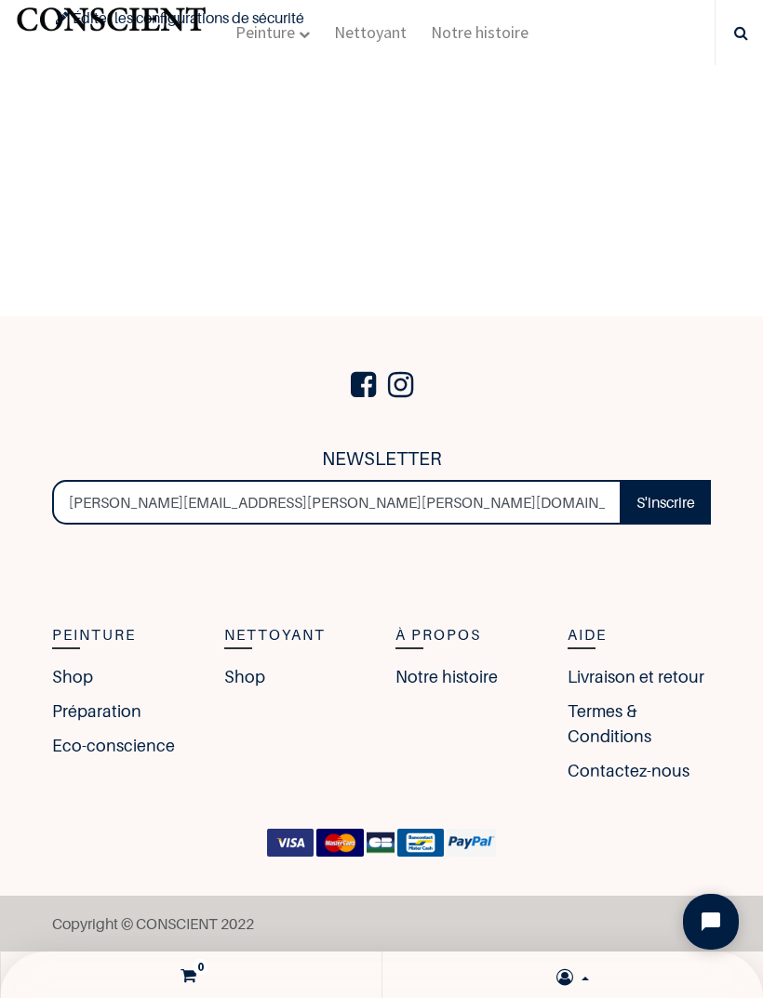
scroll to position [1249, 0]
click at [493, 678] on link "Notre histoire" at bounding box center [446, 676] width 102 height 25
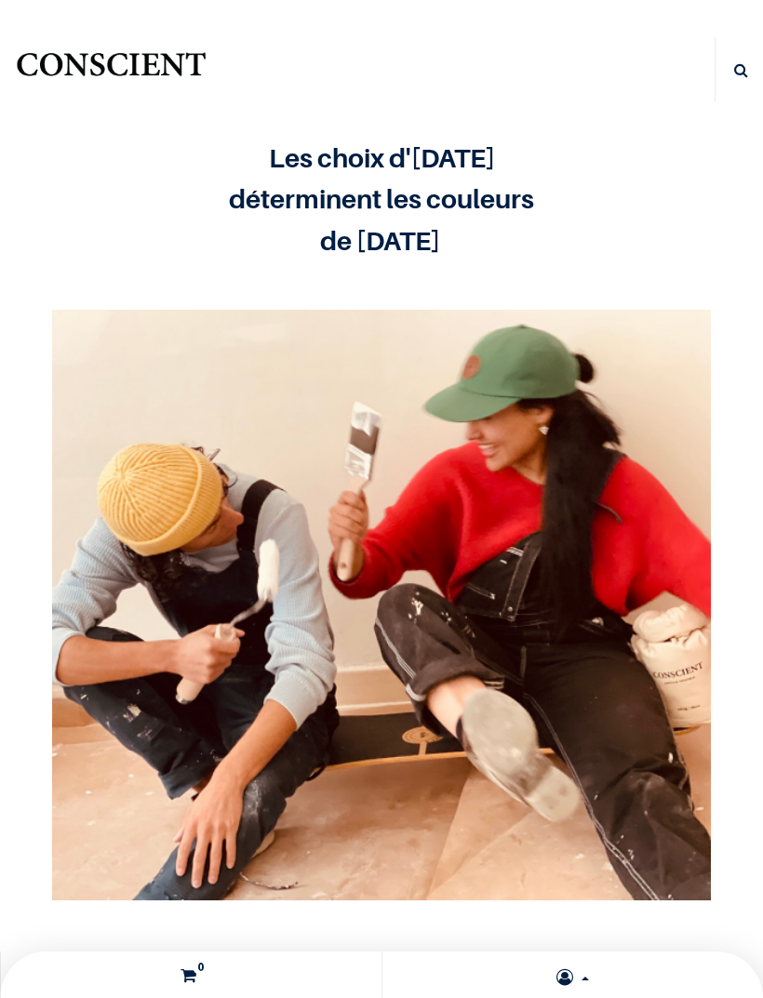
type input "[EMAIL_ADDRESS][DOMAIN_NAME]"
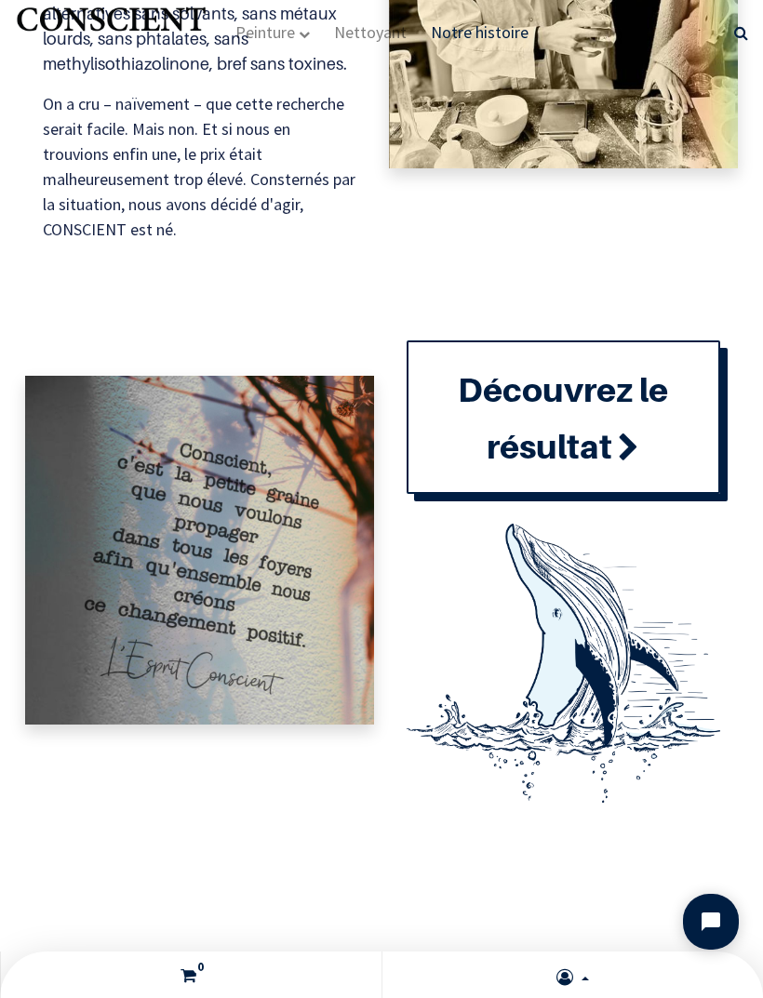
scroll to position [1828, 0]
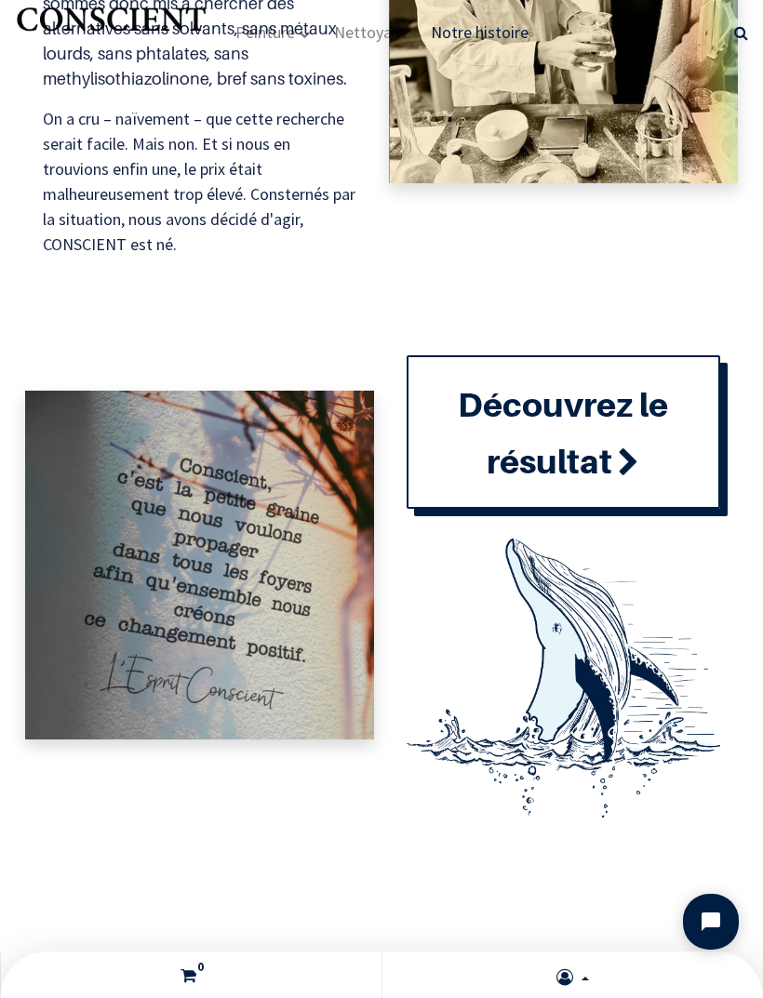
click at [632, 471] on span at bounding box center [628, 463] width 21 height 50
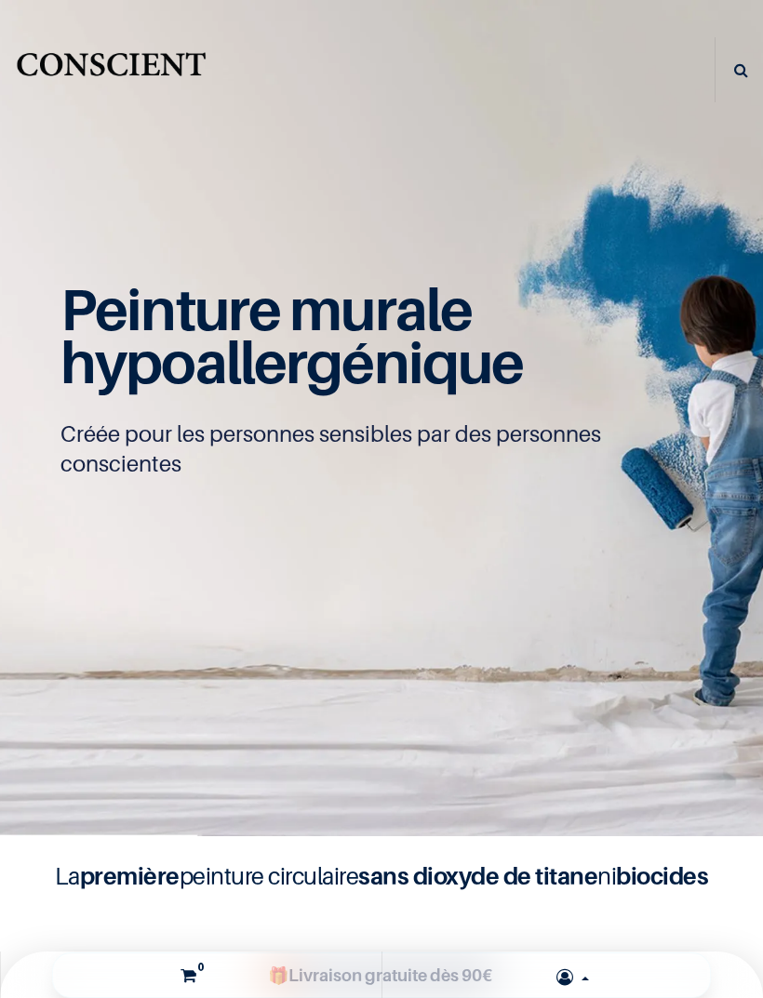
type input "[PERSON_NAME][EMAIL_ADDRESS][PERSON_NAME][PERSON_NAME][DOMAIN_NAME]"
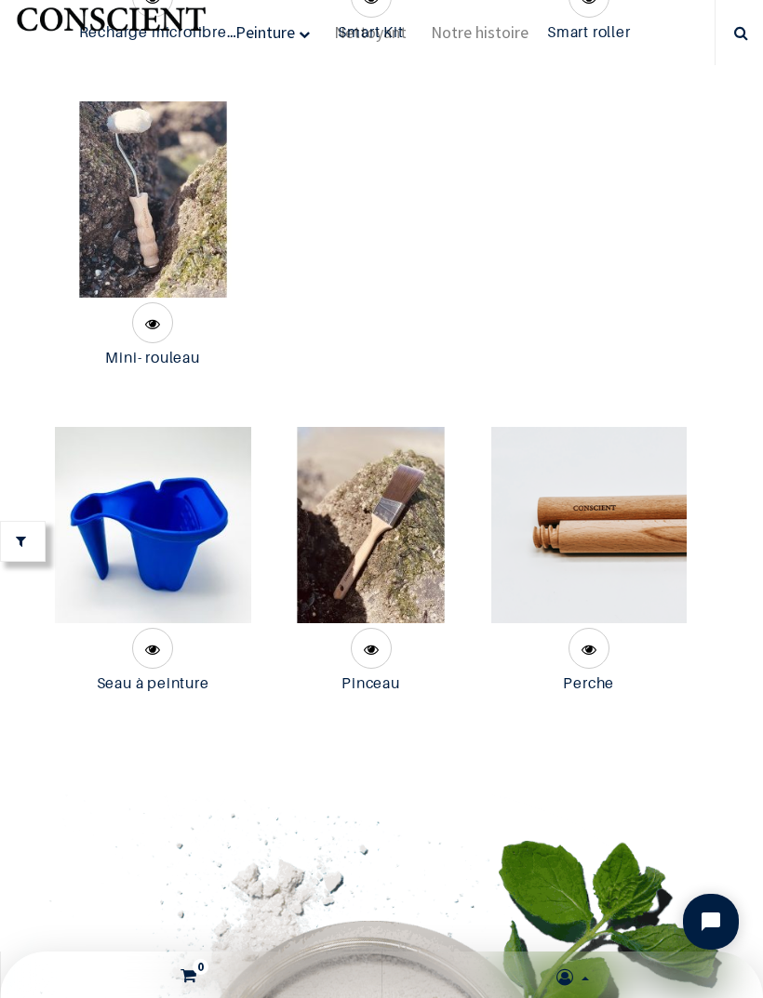
scroll to position [6742, 0]
